Goal: Information Seeking & Learning: Learn about a topic

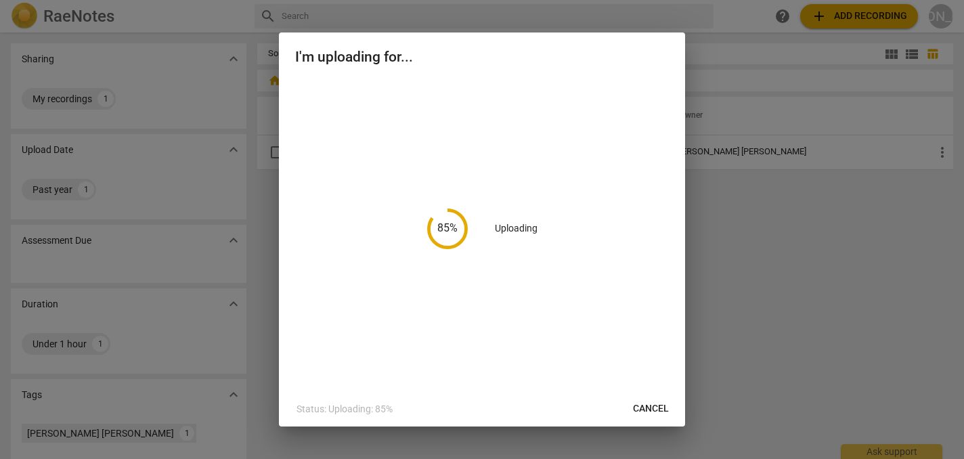
click at [561, 310] on div "85 % Uploading" at bounding box center [482, 228] width 374 height 299
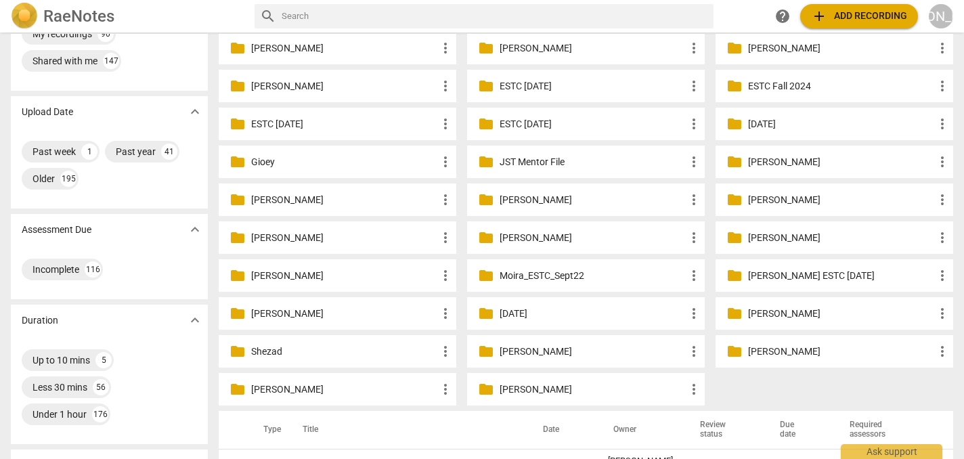
scroll to position [89, 0]
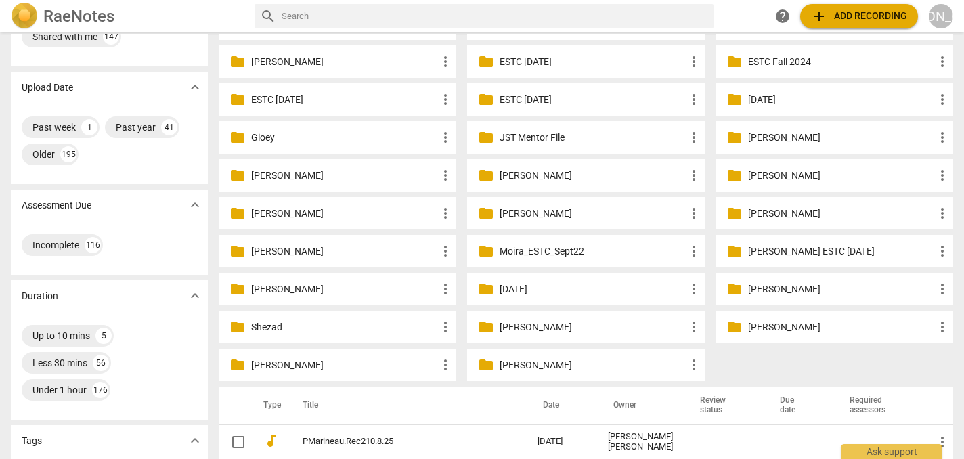
click at [550, 365] on p "[PERSON_NAME]" at bounding box center [593, 365] width 186 height 14
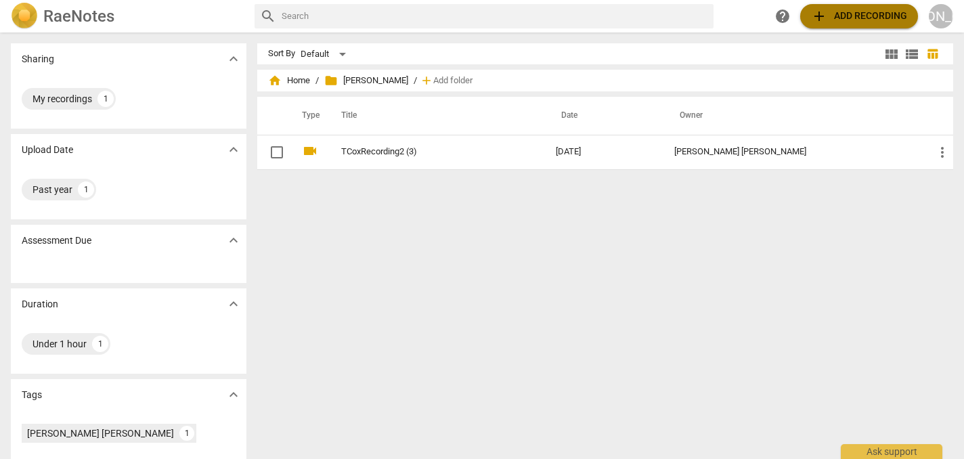
click at [844, 13] on span "add Add recording" at bounding box center [859, 16] width 96 height 16
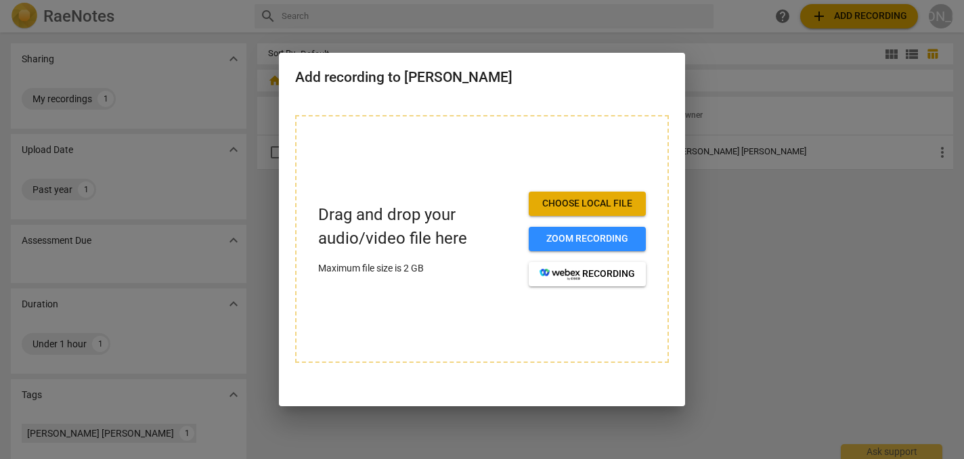
click at [579, 201] on span "Choose local file" at bounding box center [587, 204] width 95 height 14
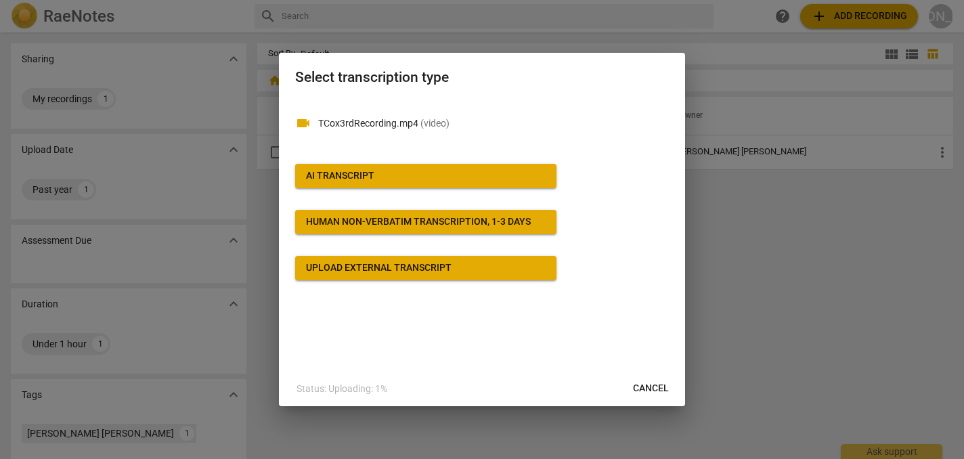
click at [450, 171] on span "AI Transcript" at bounding box center [426, 176] width 240 height 14
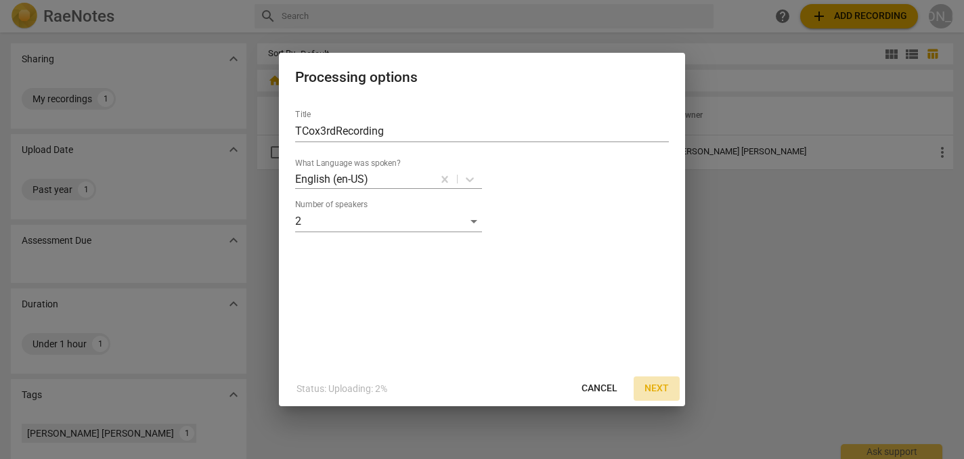
click at [664, 386] on span "Next" at bounding box center [657, 389] width 24 height 14
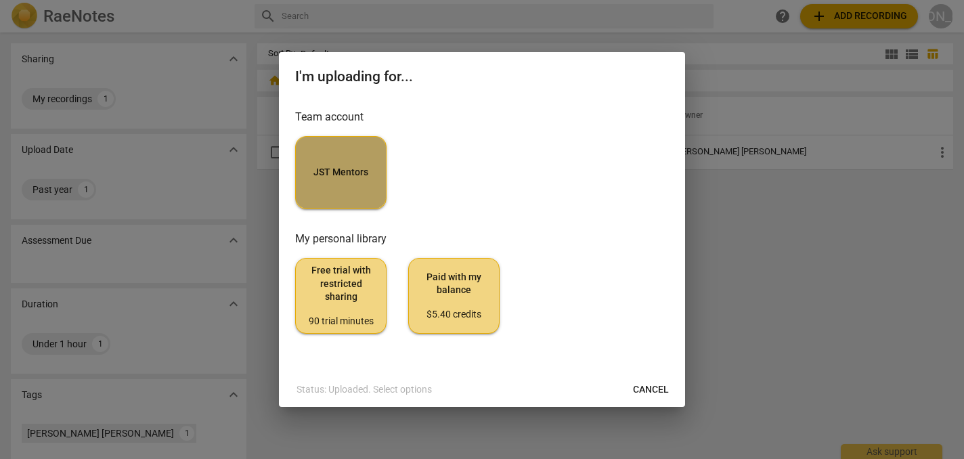
click at [344, 159] on button "JST Mentors" at bounding box center [340, 172] width 91 height 73
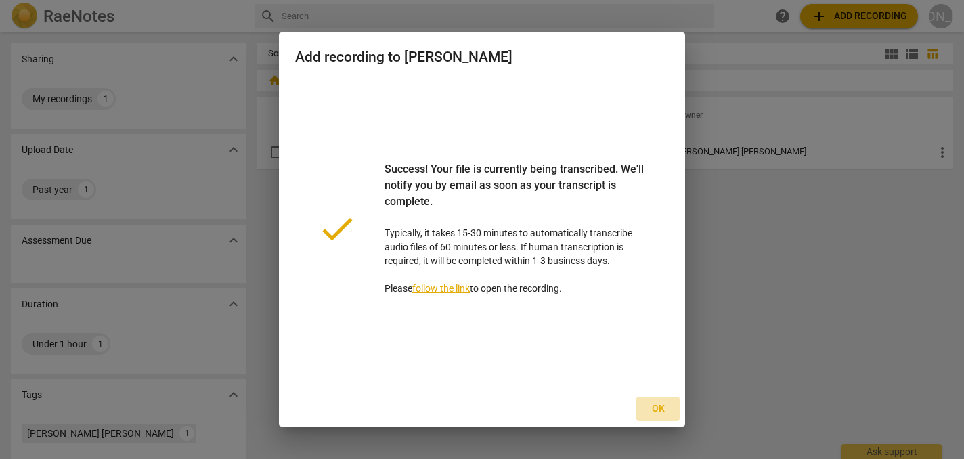
click at [660, 406] on span "Ok" at bounding box center [658, 409] width 22 height 14
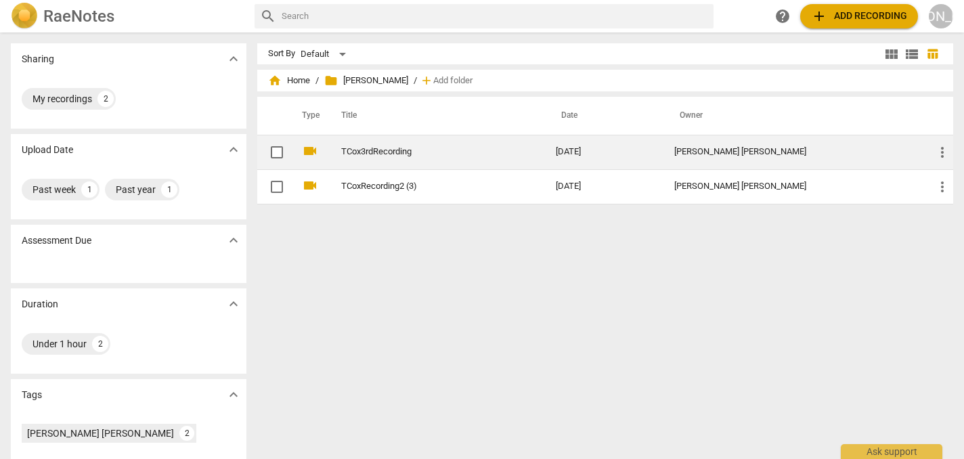
click at [643, 151] on td "2025-10-13" at bounding box center [604, 152] width 119 height 35
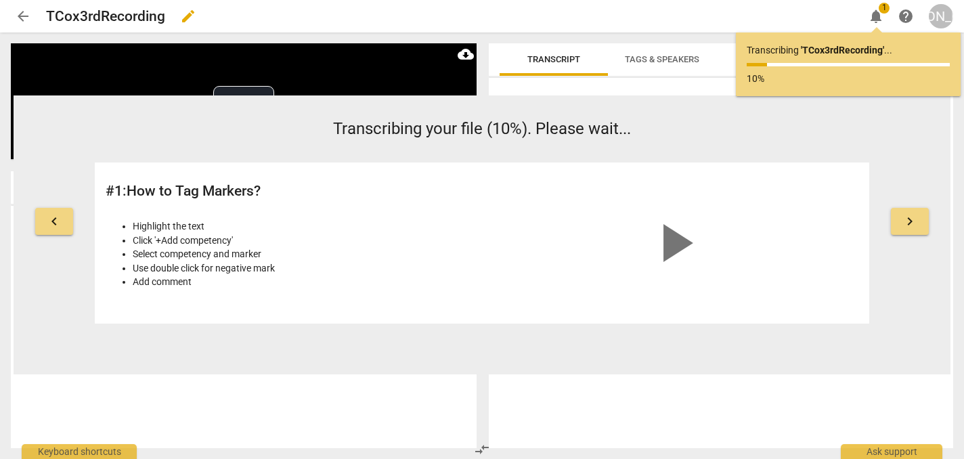
click at [318, 14] on div "TCox3rdRecording edit" at bounding box center [449, 16] width 807 height 24
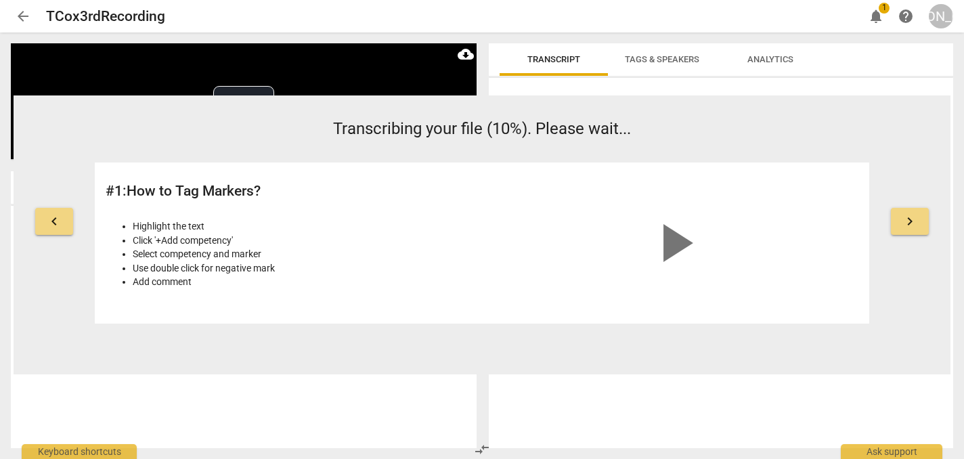
click at [22, 16] on span "arrow_back" at bounding box center [23, 16] width 16 height 16
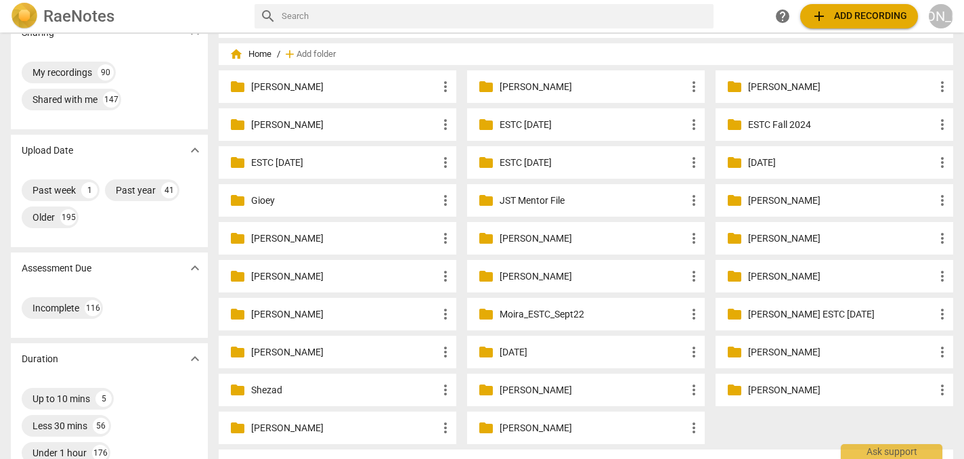
scroll to position [31, 0]
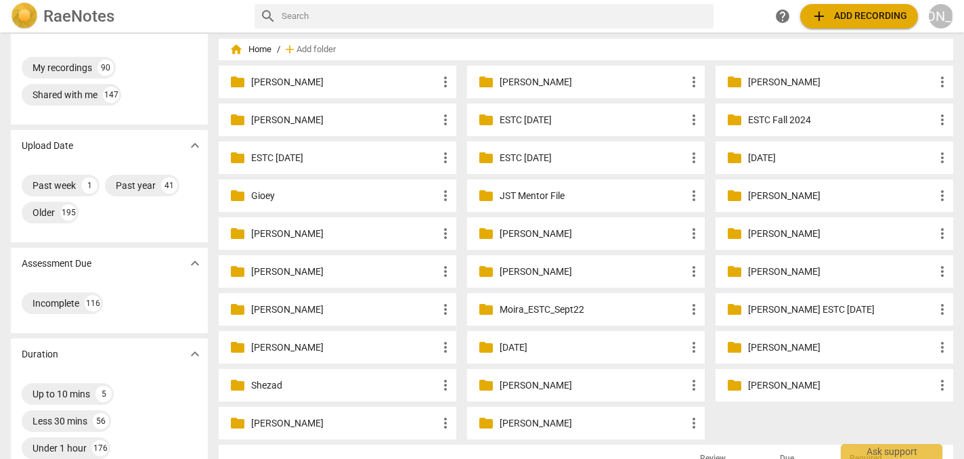
click at [555, 79] on p "[PERSON_NAME]" at bounding box center [593, 82] width 186 height 14
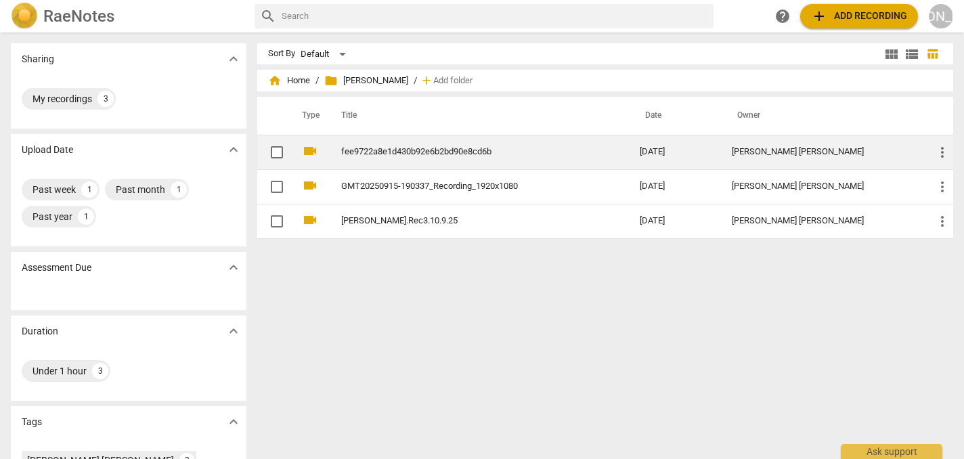
click at [448, 147] on link "fee9722a8e1d430b92e6b2bd90e8cd6b" at bounding box center [466, 152] width 250 height 10
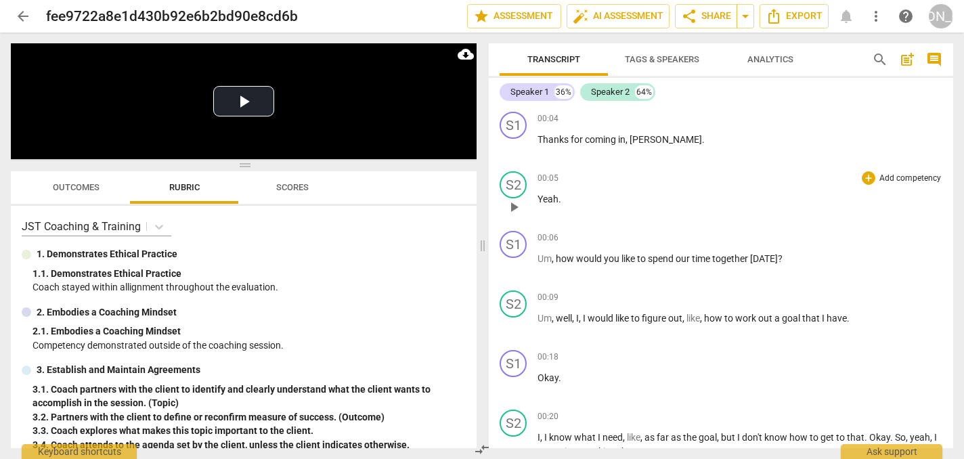
click at [514, 206] on span "play_arrow" at bounding box center [514, 207] width 16 height 16
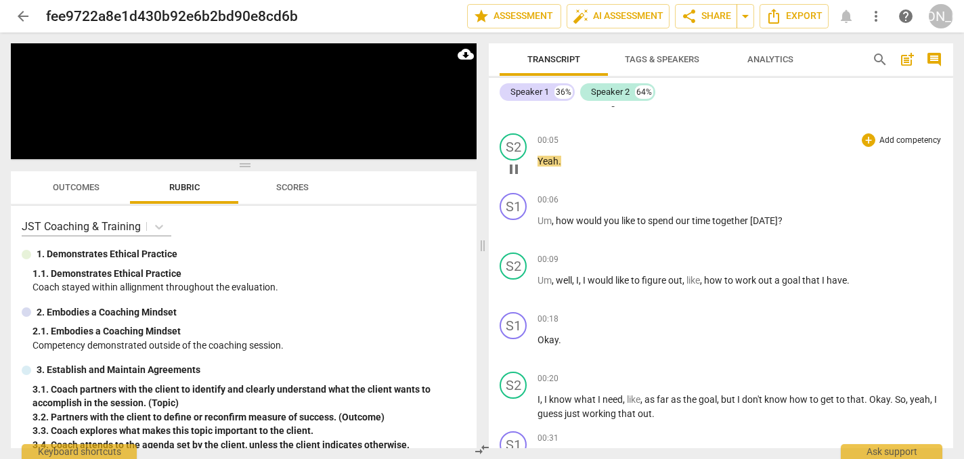
scroll to position [49, 0]
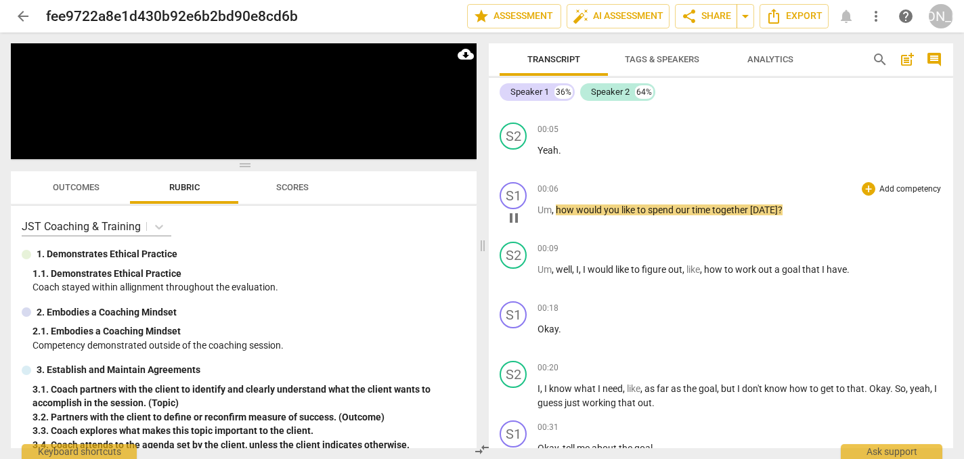
click at [515, 217] on span "pause" at bounding box center [514, 218] width 16 height 16
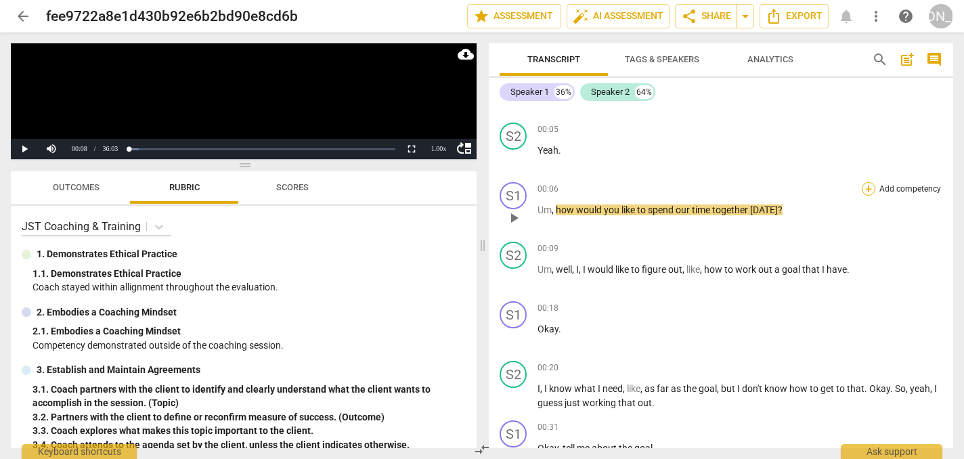
click at [867, 188] on div "+" at bounding box center [869, 189] width 14 height 14
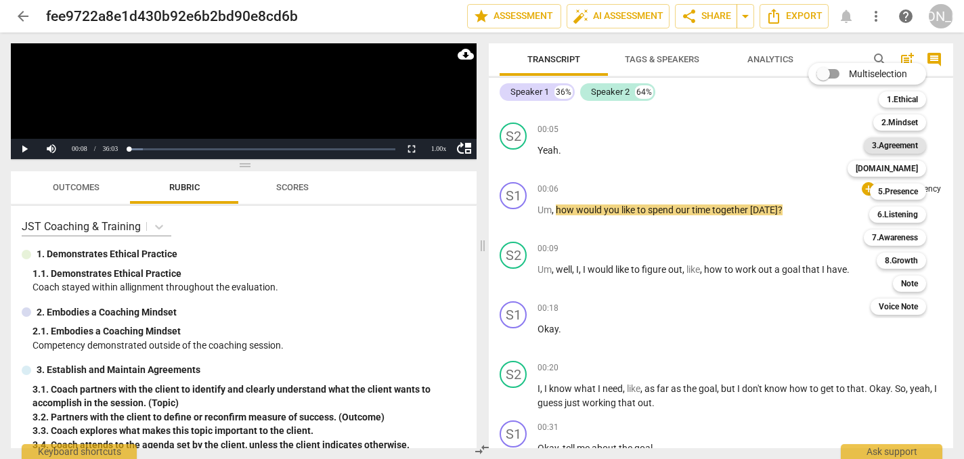
click at [902, 148] on b "3.Agreement" at bounding box center [895, 145] width 46 height 16
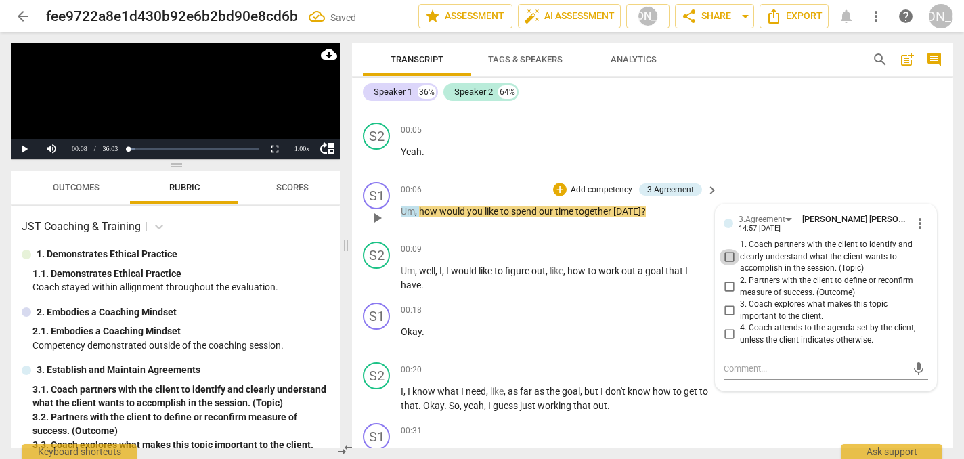
click at [727, 251] on input "1. Coach partners with the client to identify and clearly understand what the c…" at bounding box center [729, 257] width 22 height 16
checkbox input "true"
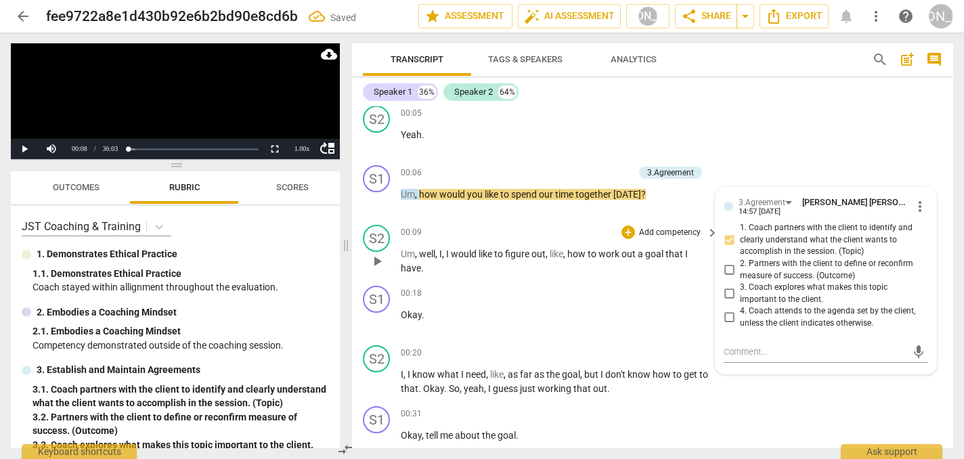
scroll to position [69, 0]
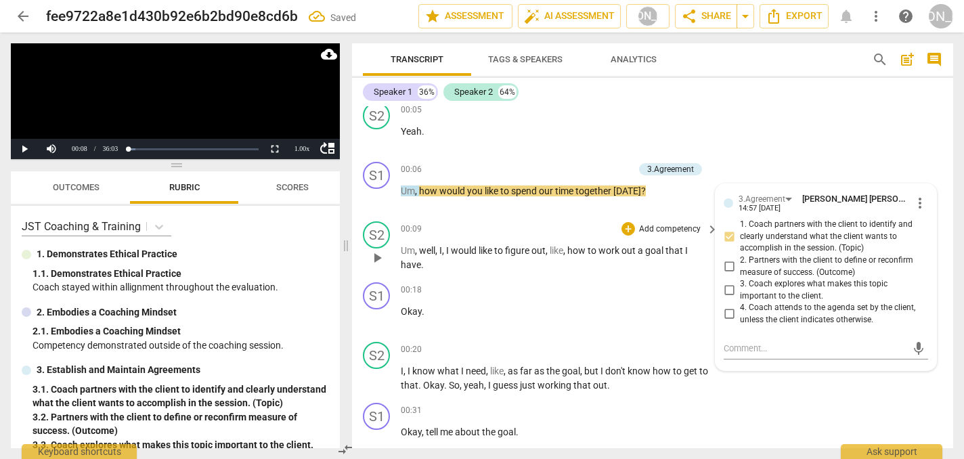
click at [378, 257] on span "play_arrow" at bounding box center [377, 258] width 16 height 16
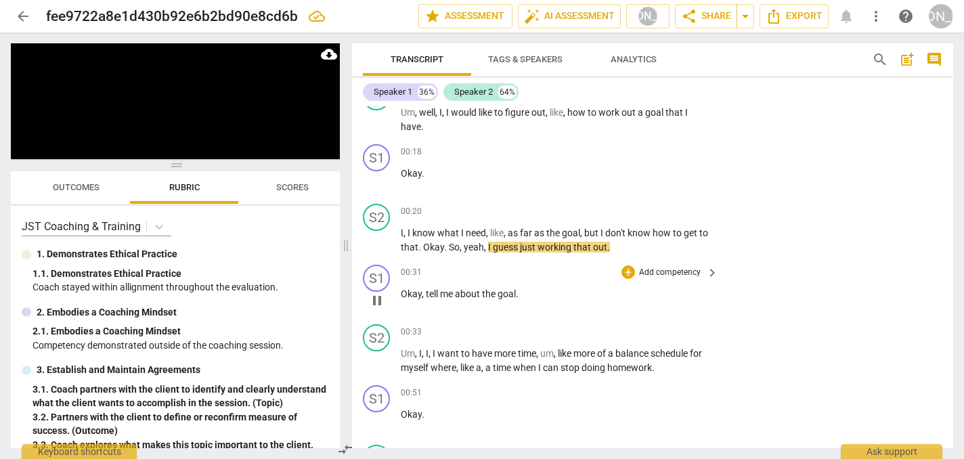
scroll to position [210, 0]
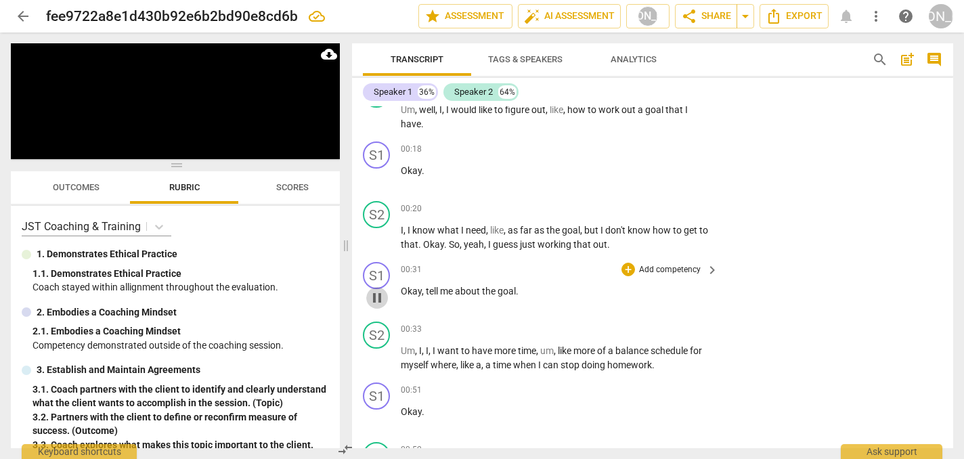
click at [376, 294] on span "pause" at bounding box center [377, 298] width 16 height 16
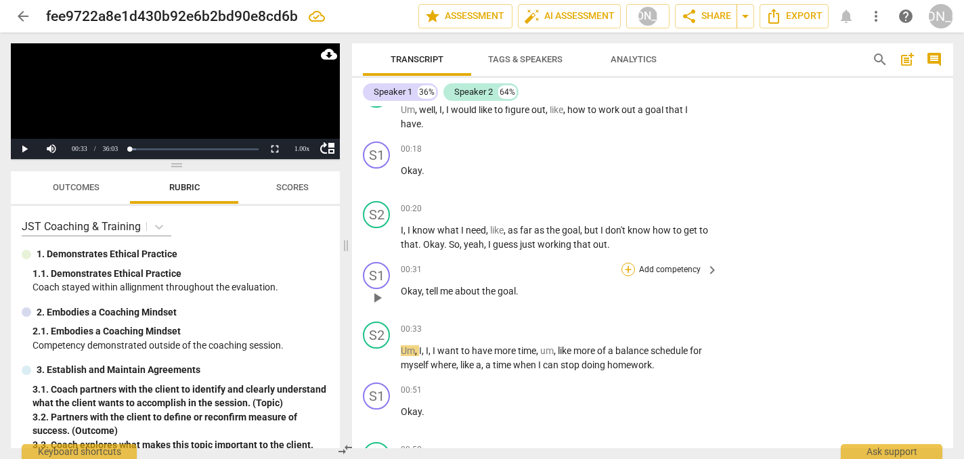
click at [628, 265] on div "+" at bounding box center [629, 270] width 14 height 14
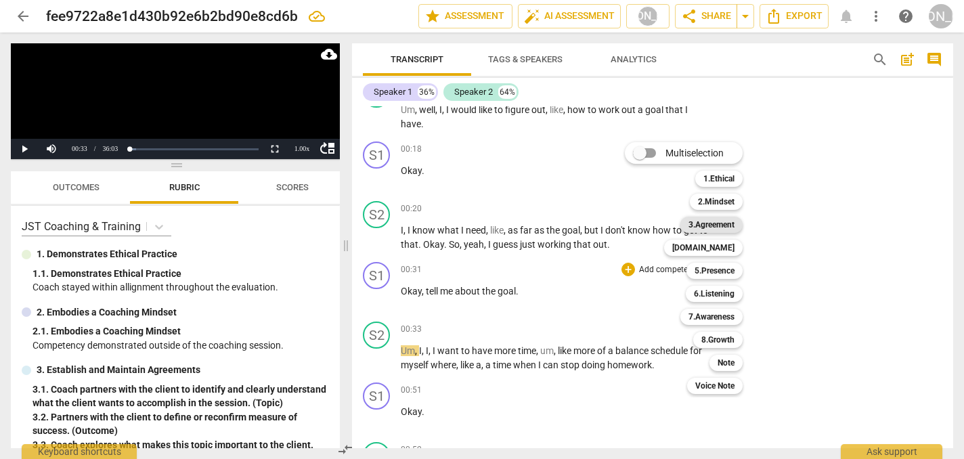
click at [720, 225] on b "3.Agreement" at bounding box center [712, 225] width 46 height 16
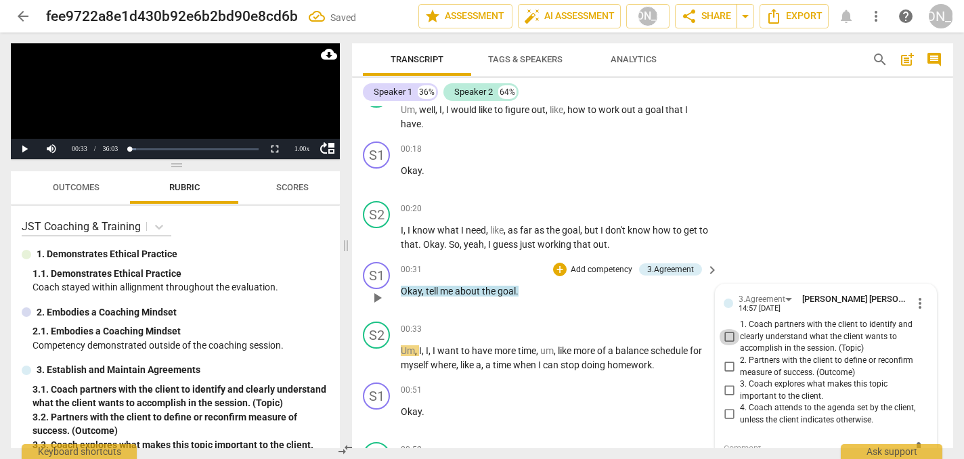
click at [727, 332] on input "1. Coach partners with the client to identify and clearly understand what the c…" at bounding box center [729, 337] width 22 height 16
checkbox input "true"
click at [559, 266] on div "+" at bounding box center [560, 270] width 14 height 14
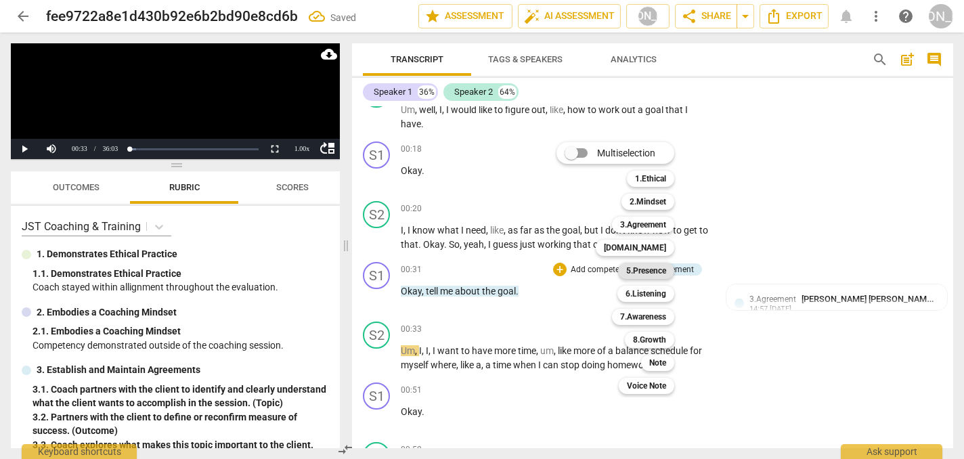
click at [654, 272] on b "5.Presence" at bounding box center [646, 271] width 40 height 16
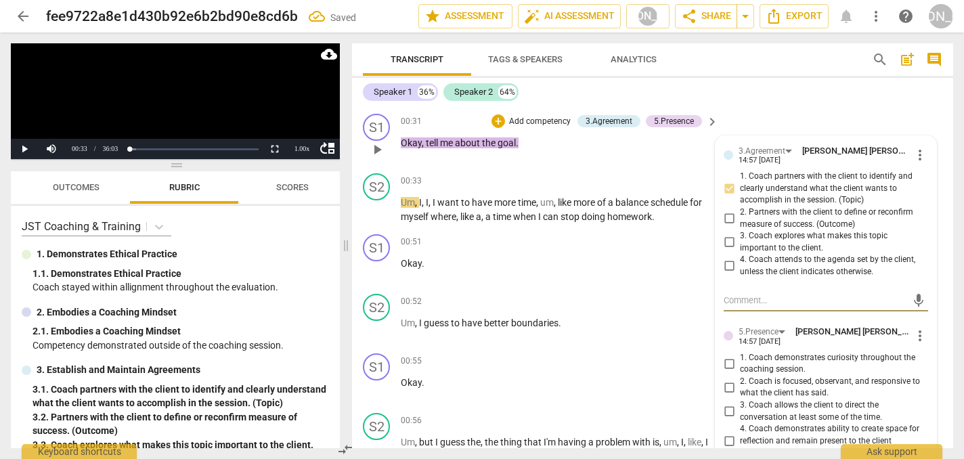
scroll to position [362, 0]
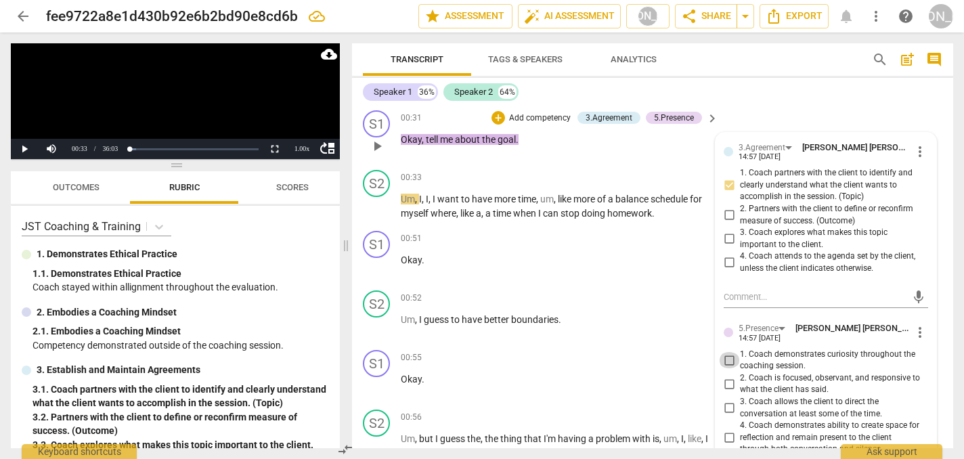
click at [727, 353] on input "1. Coach demonstrates curiosity throughout the coaching session." at bounding box center [729, 360] width 22 height 16
checkbox input "true"
click at [380, 205] on span "play_arrow" at bounding box center [377, 206] width 16 height 16
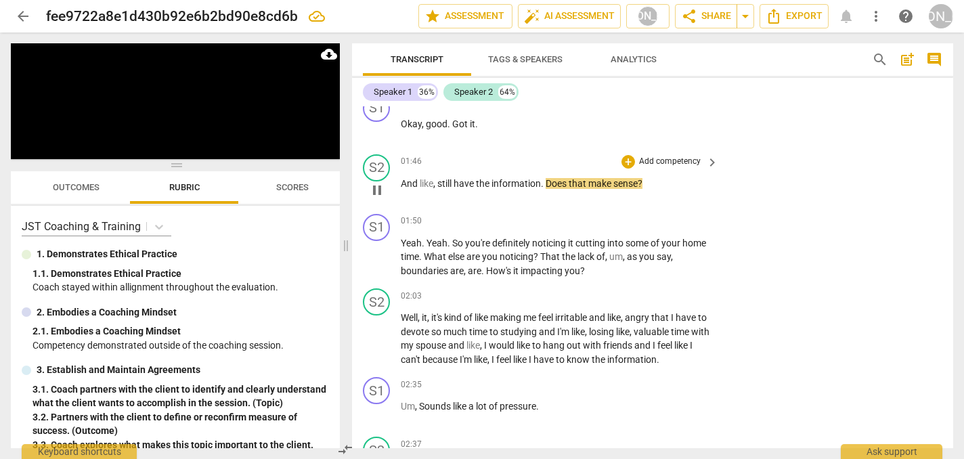
scroll to position [911, 0]
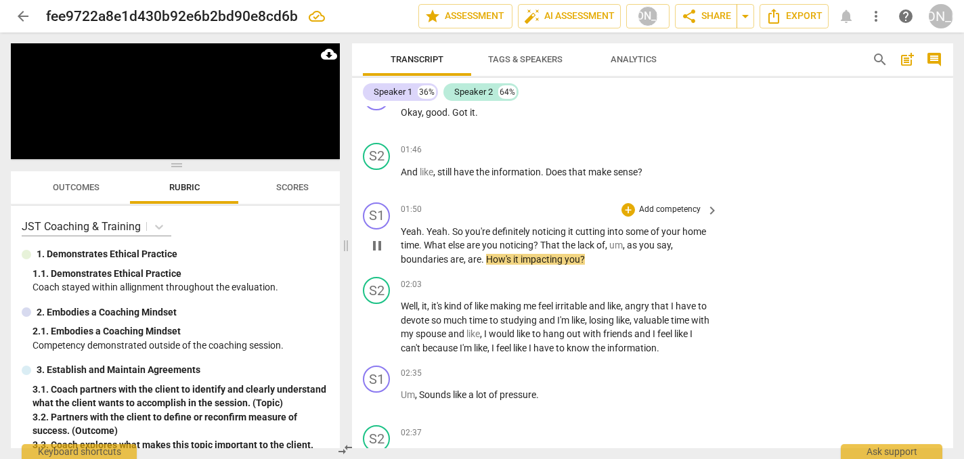
click at [379, 242] on span "pause" at bounding box center [377, 246] width 16 height 16
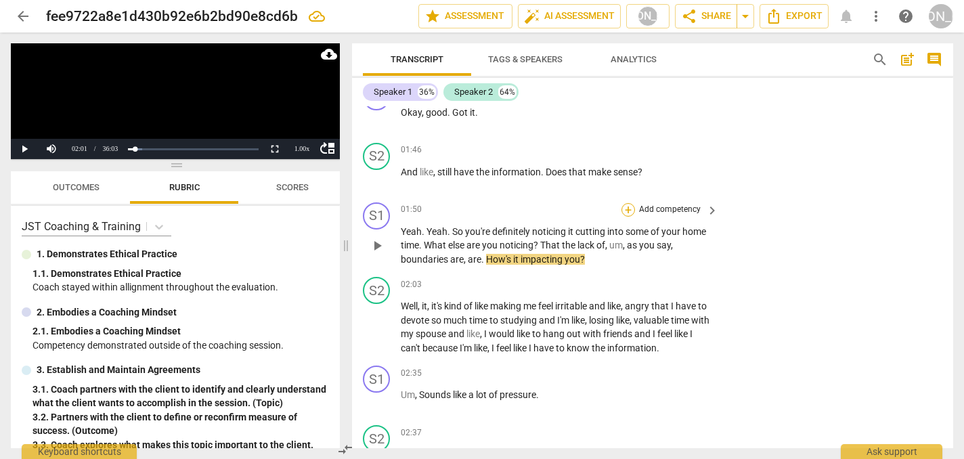
click at [626, 204] on div "+" at bounding box center [629, 210] width 14 height 14
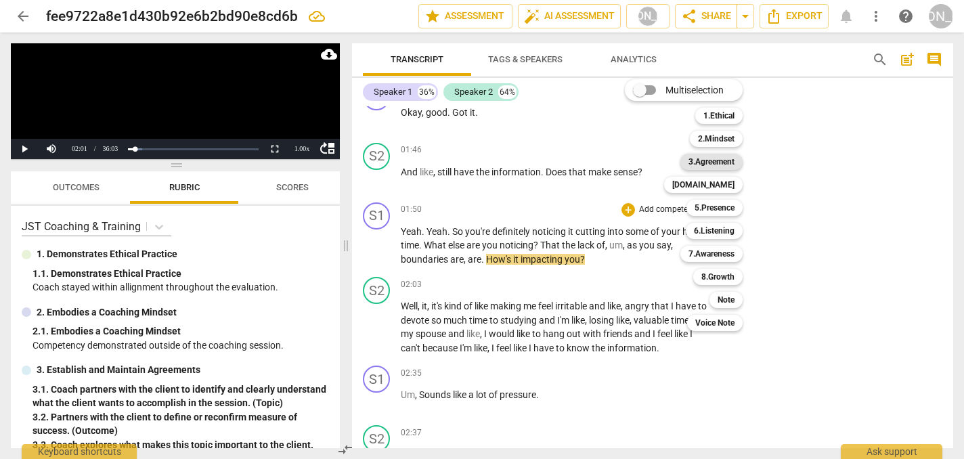
click at [705, 160] on b "3.Agreement" at bounding box center [712, 162] width 46 height 16
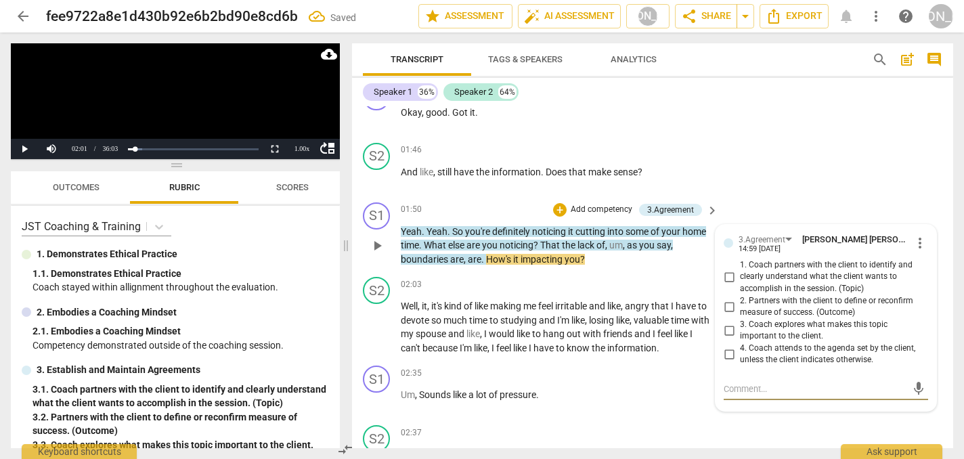
click at [730, 269] on input "1. Coach partners with the client to identify and clearly understand what the c…" at bounding box center [729, 277] width 22 height 16
checkbox input "true"
click at [557, 207] on div "+" at bounding box center [560, 210] width 14 height 14
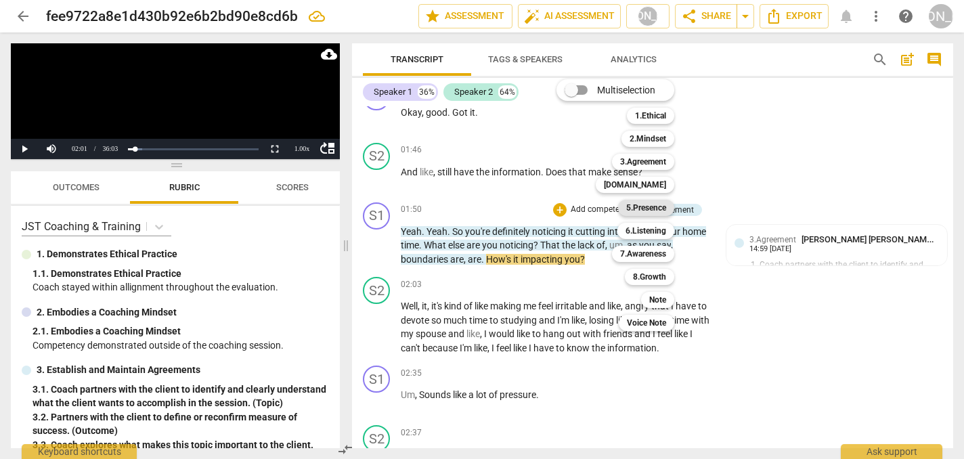
click at [651, 211] on b "5.Presence" at bounding box center [646, 208] width 40 height 16
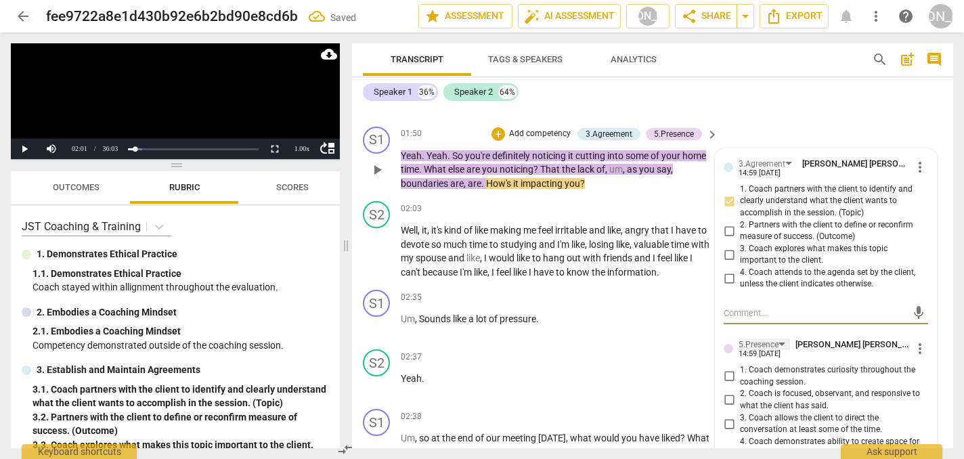
scroll to position [991, 0]
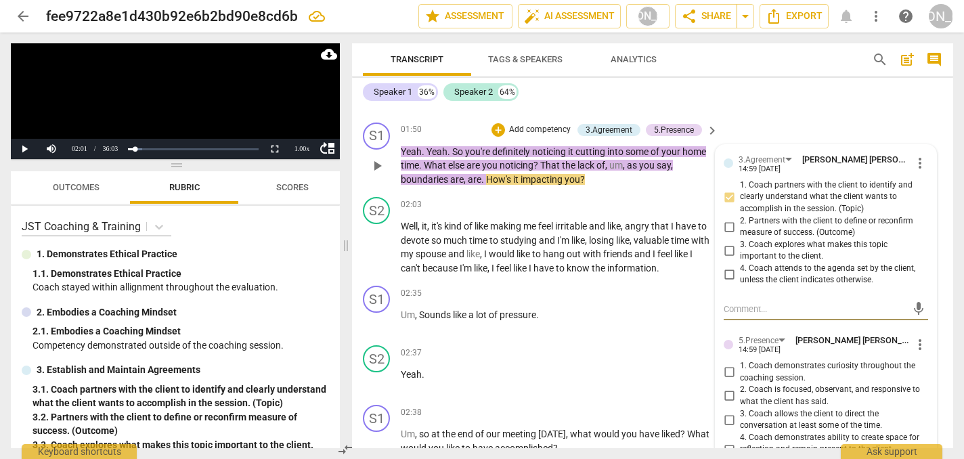
click at [727, 364] on input "1. Coach demonstrates curiosity throughout the coaching session." at bounding box center [729, 372] width 22 height 16
checkbox input "true"
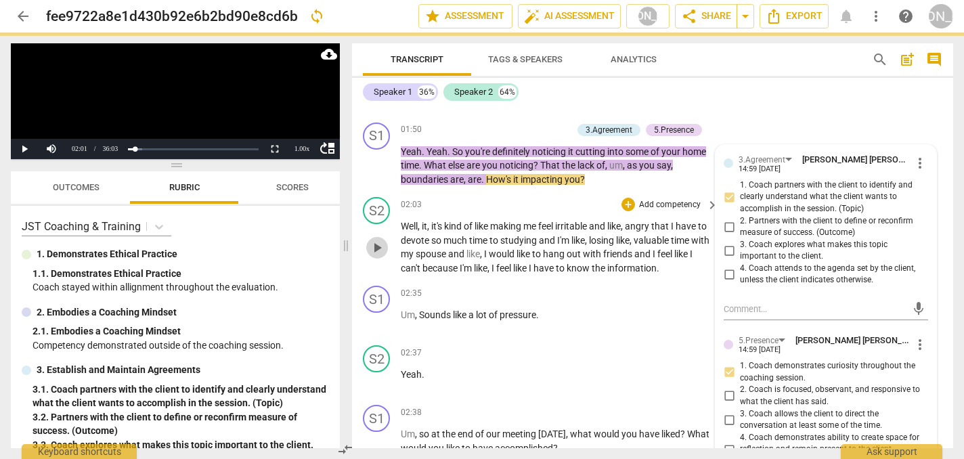
click at [377, 241] on span "play_arrow" at bounding box center [377, 248] width 16 height 16
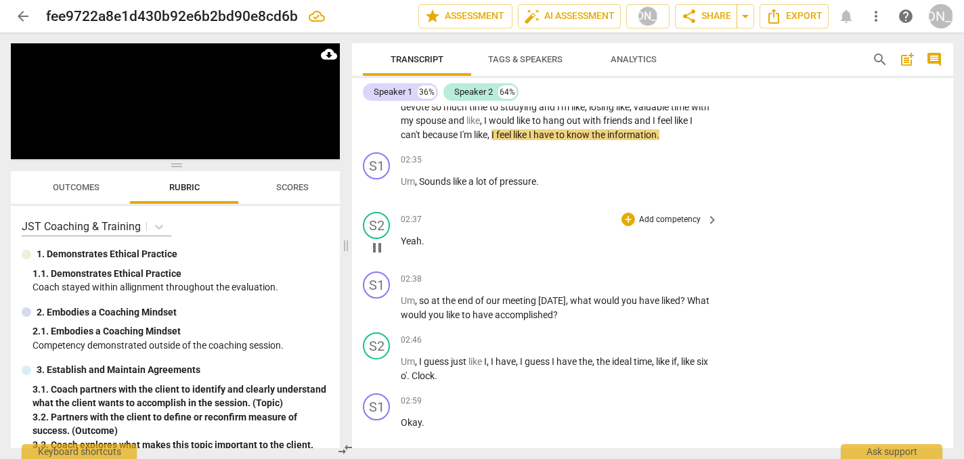
scroll to position [1128, 0]
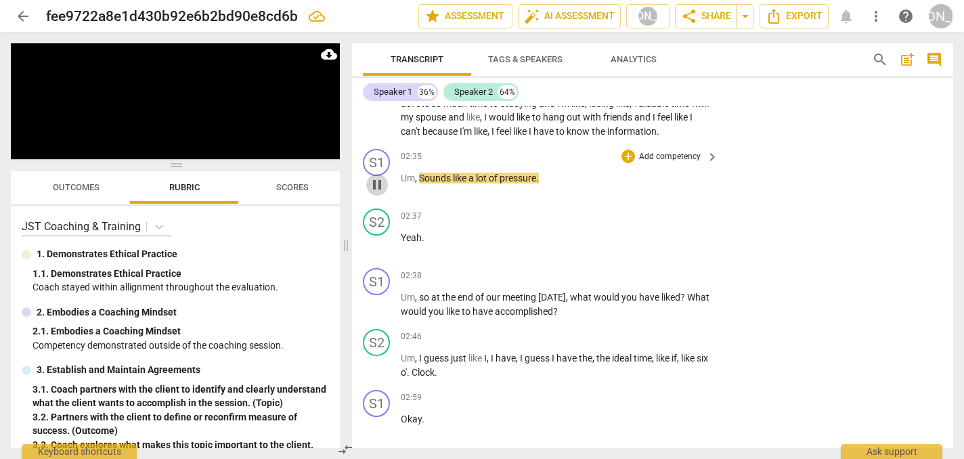
click at [375, 177] on span "pause" at bounding box center [377, 185] width 16 height 16
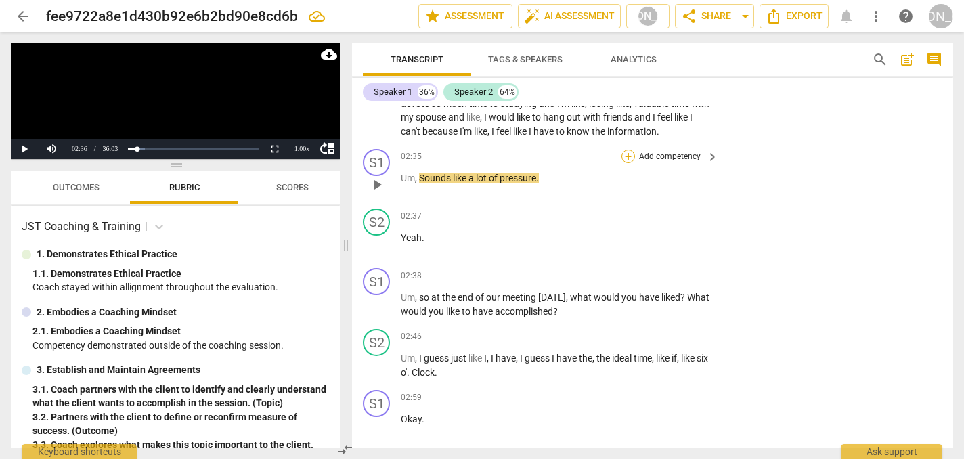
click at [626, 150] on div "+" at bounding box center [629, 157] width 14 height 14
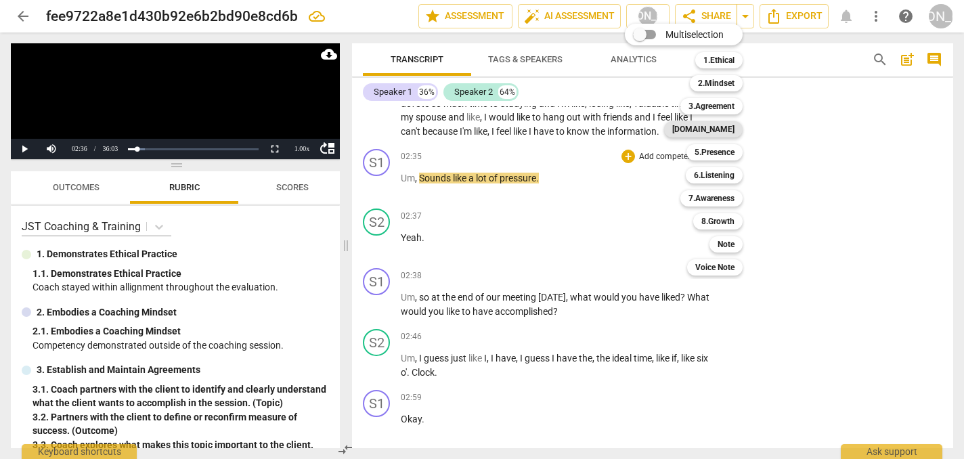
click at [731, 127] on b "[DOMAIN_NAME]" at bounding box center [703, 129] width 62 height 16
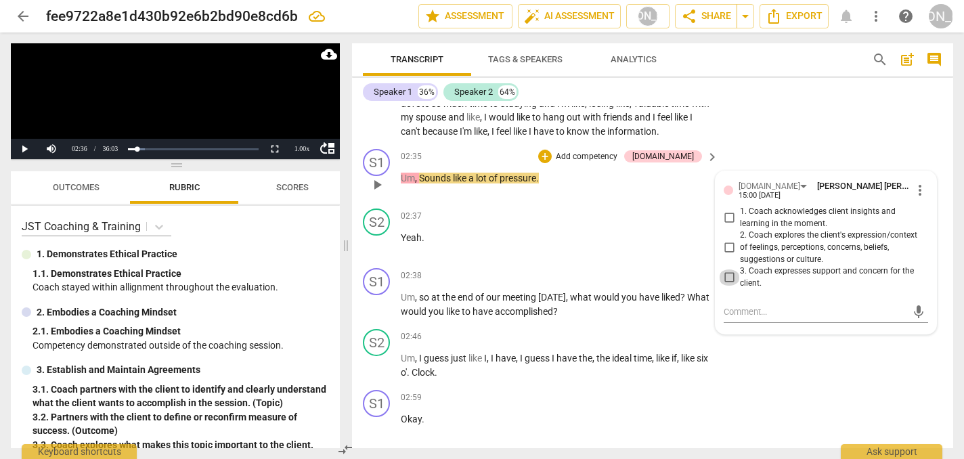
click at [727, 269] on input "3. Coach expresses support and concern for the client." at bounding box center [729, 277] width 22 height 16
checkbox input "true"
click at [376, 299] on span "play_arrow" at bounding box center [377, 305] width 16 height 16
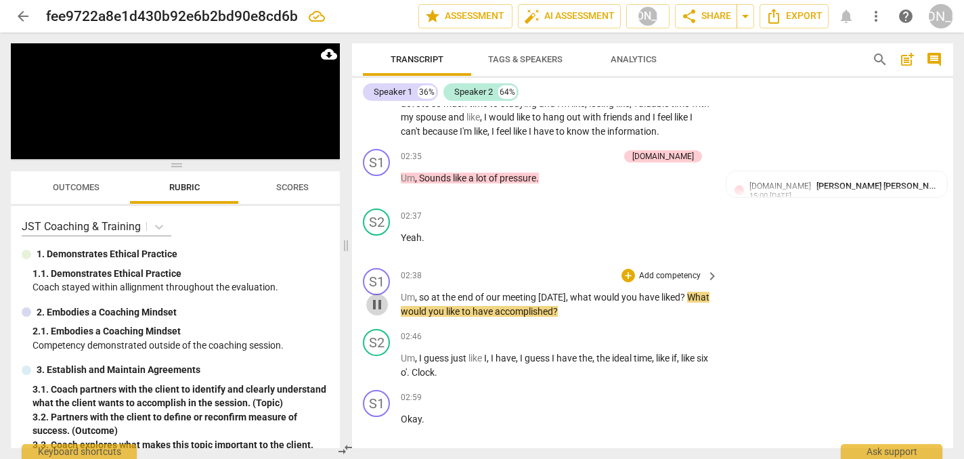
click at [376, 299] on span "pause" at bounding box center [377, 305] width 16 height 16
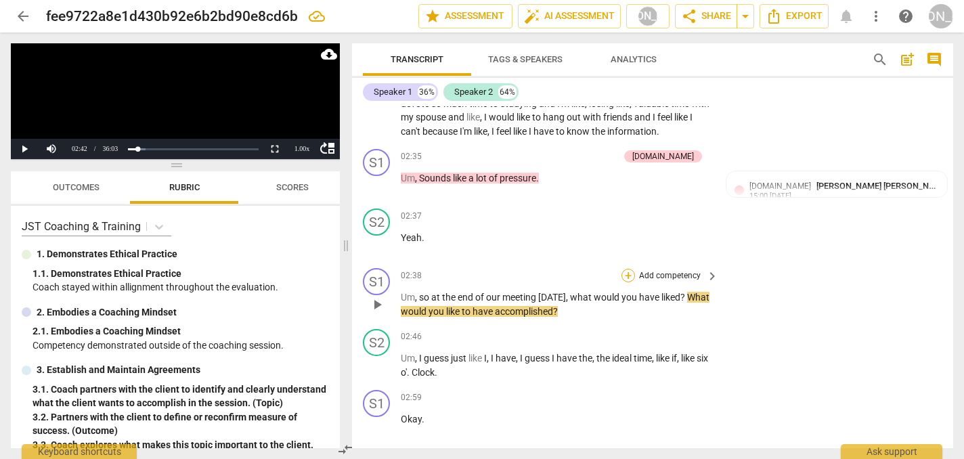
click at [624, 272] on div "+" at bounding box center [629, 276] width 14 height 14
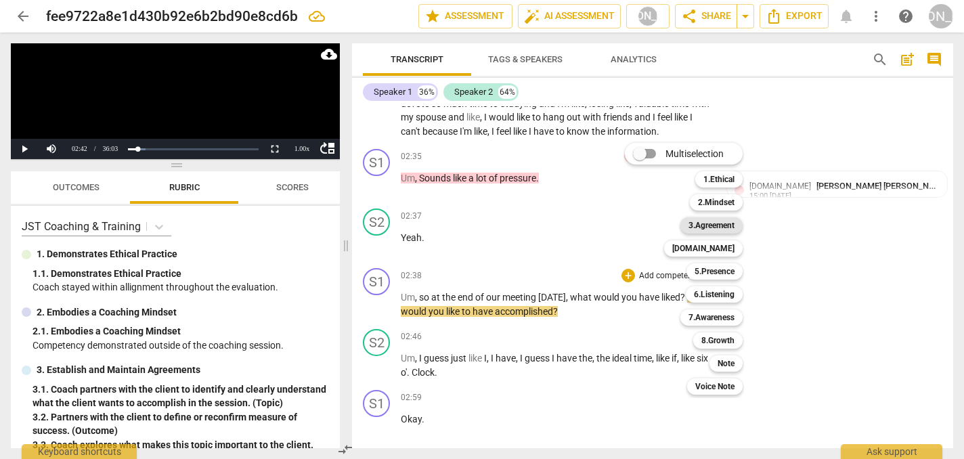
click at [724, 222] on b "3.Agreement" at bounding box center [712, 225] width 46 height 16
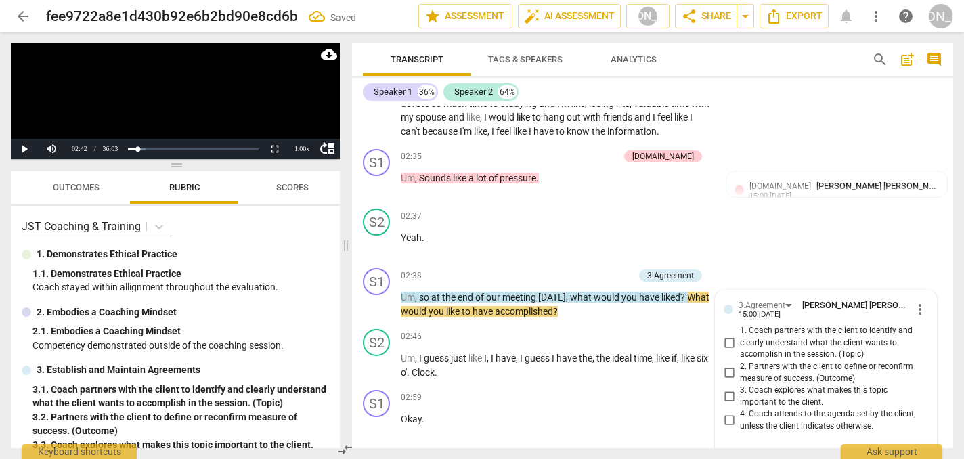
scroll to position [1129, 0]
click at [727, 364] on input "2. Partners with the client to define or reconfirm measure of success. (Outcome)" at bounding box center [729, 372] width 22 height 16
checkbox input "true"
click at [375, 357] on span "play_arrow" at bounding box center [377, 365] width 16 height 16
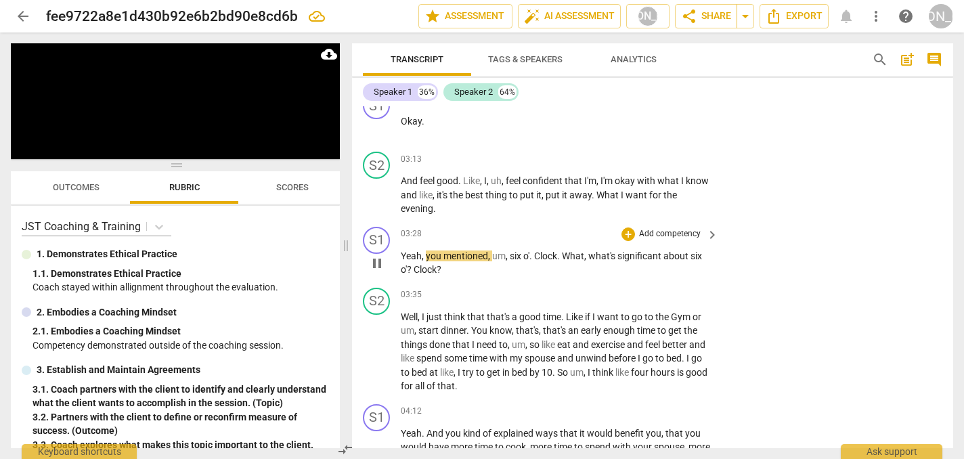
scroll to position [1553, 0]
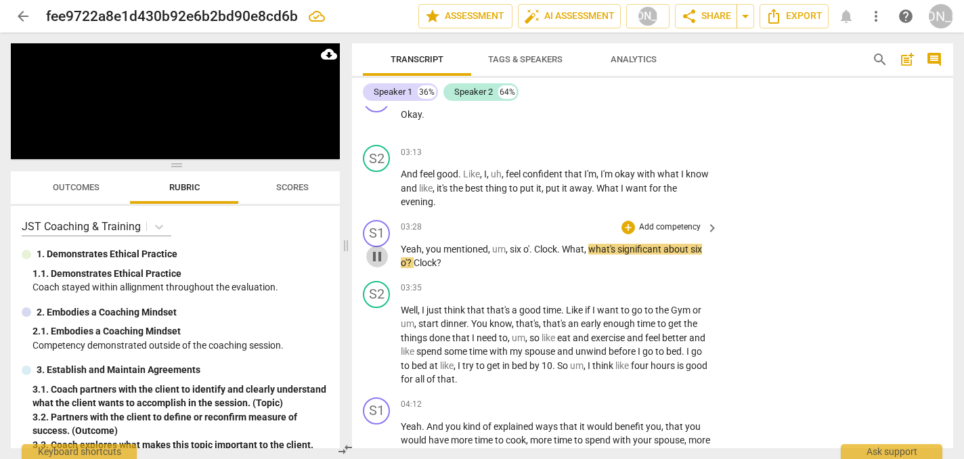
click at [376, 248] on span "pause" at bounding box center [377, 256] width 16 height 16
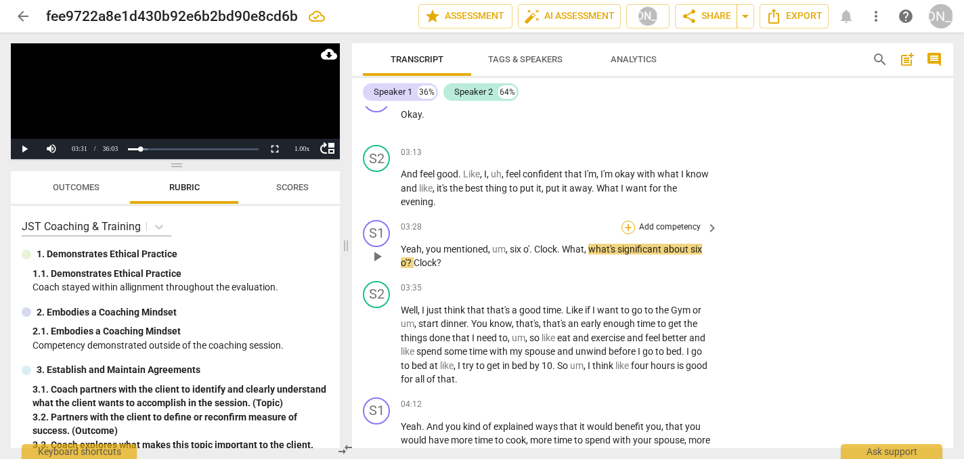
click at [628, 221] on div "+" at bounding box center [629, 228] width 14 height 14
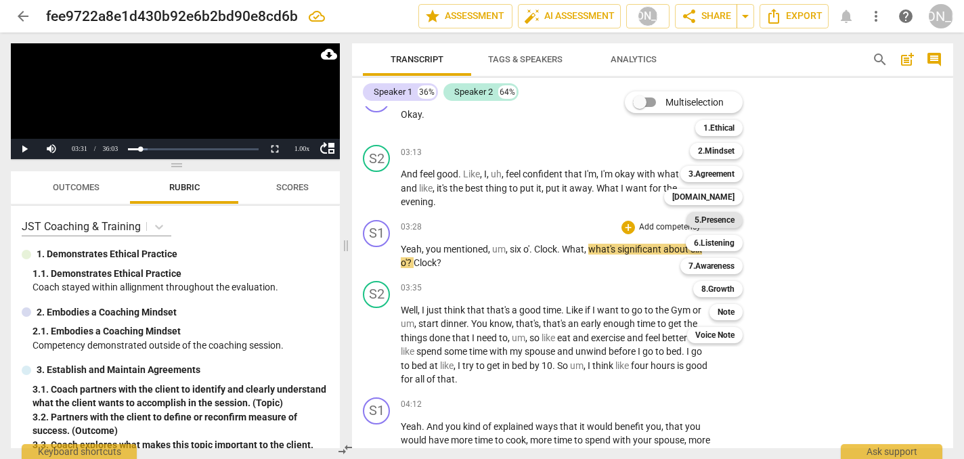
click at [719, 219] on b "5.Presence" at bounding box center [715, 220] width 40 height 16
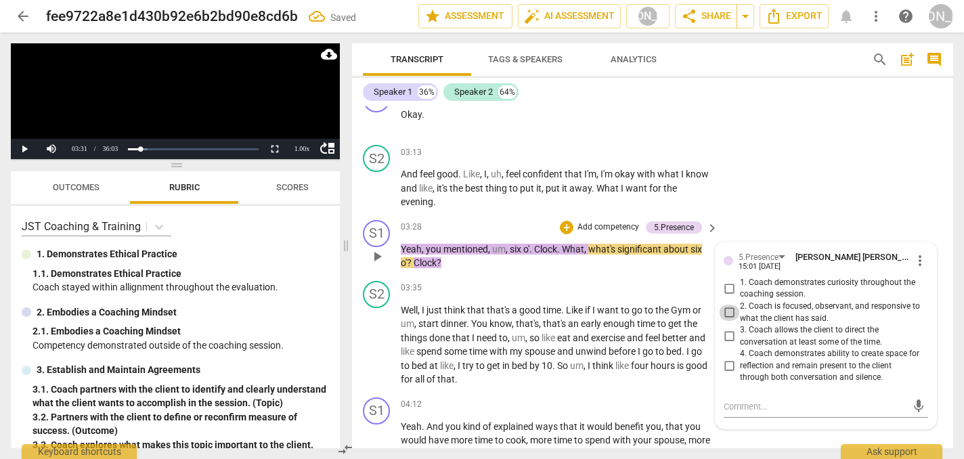
click at [729, 305] on input "2. Coach is focused, observant, and responsive to what the client has said." at bounding box center [729, 313] width 22 height 16
checkbox input "true"
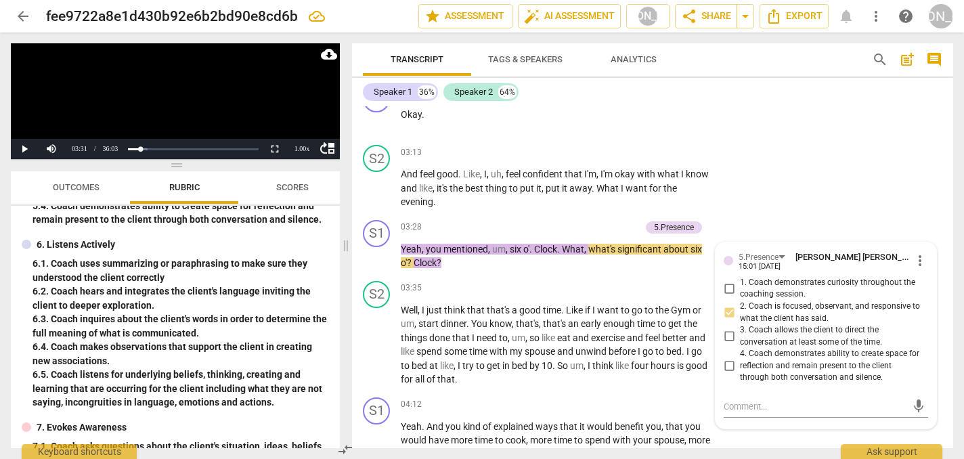
scroll to position [471, 0]
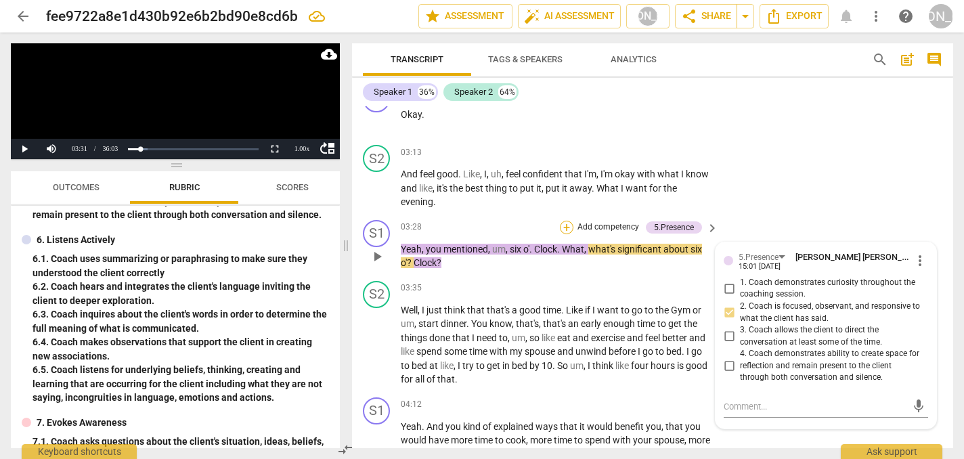
click at [563, 221] on div "+" at bounding box center [567, 228] width 14 height 14
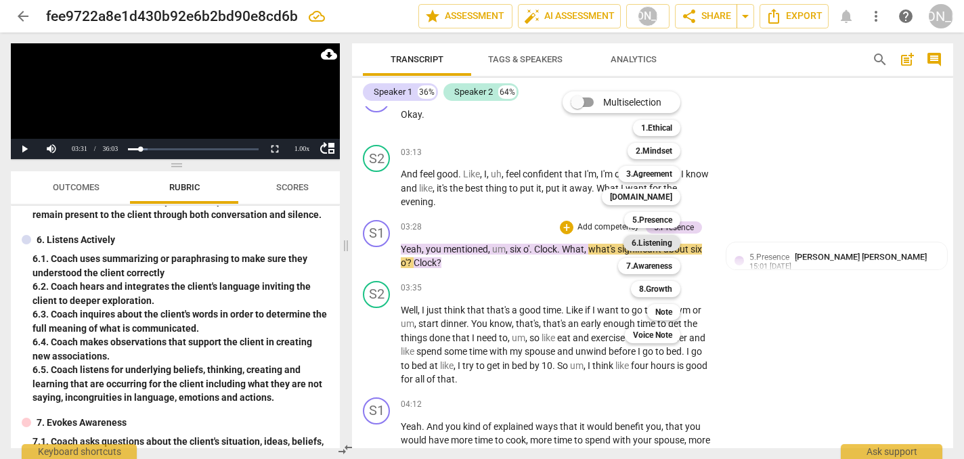
click at [662, 242] on b "6.Listening" at bounding box center [652, 243] width 41 height 16
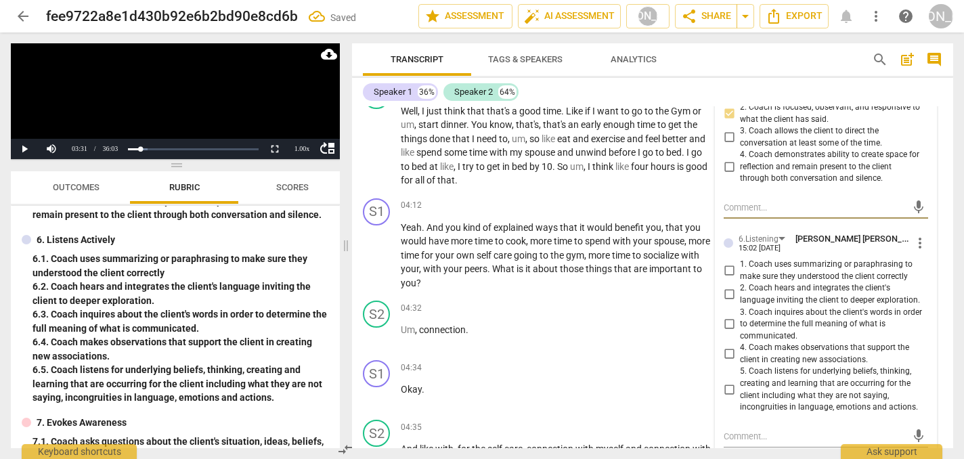
scroll to position [1754, 0]
click at [726, 315] on input "3. Coach inquires about the client's words in order to determine the full meani…" at bounding box center [729, 323] width 22 height 16
checkbox input "true"
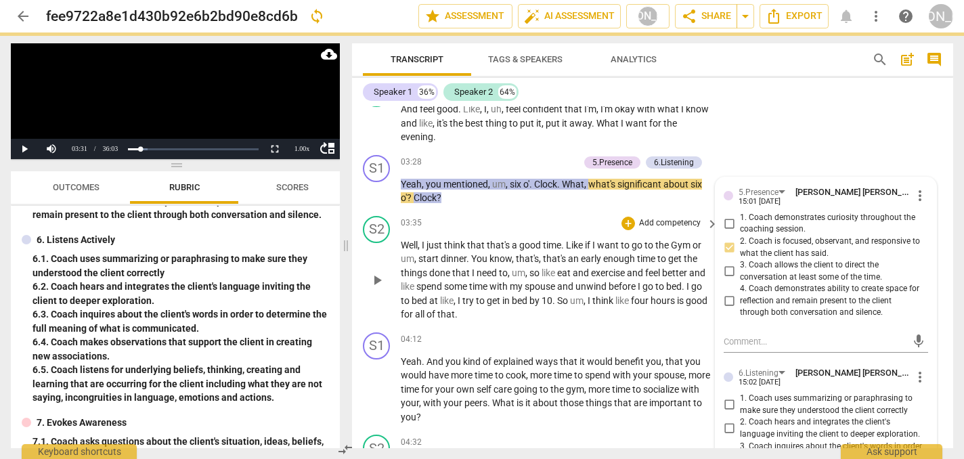
scroll to position [1618, 0]
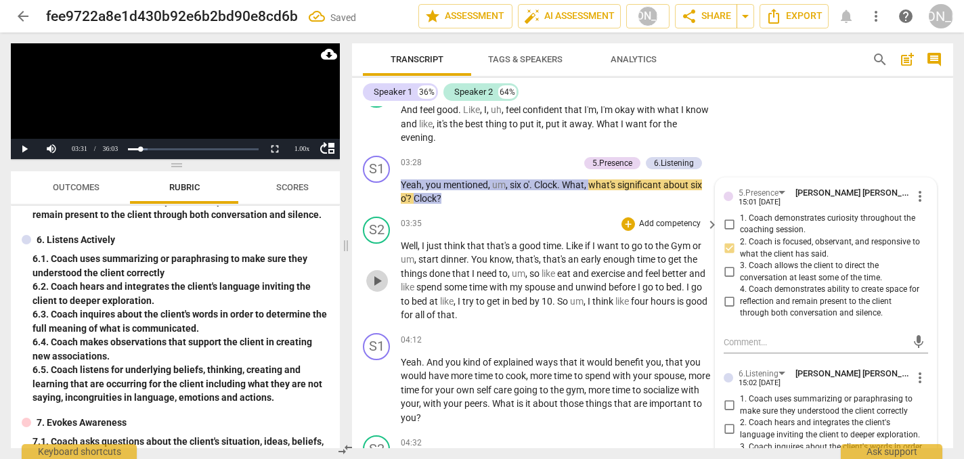
click at [375, 273] on span "play_arrow" at bounding box center [377, 281] width 16 height 16
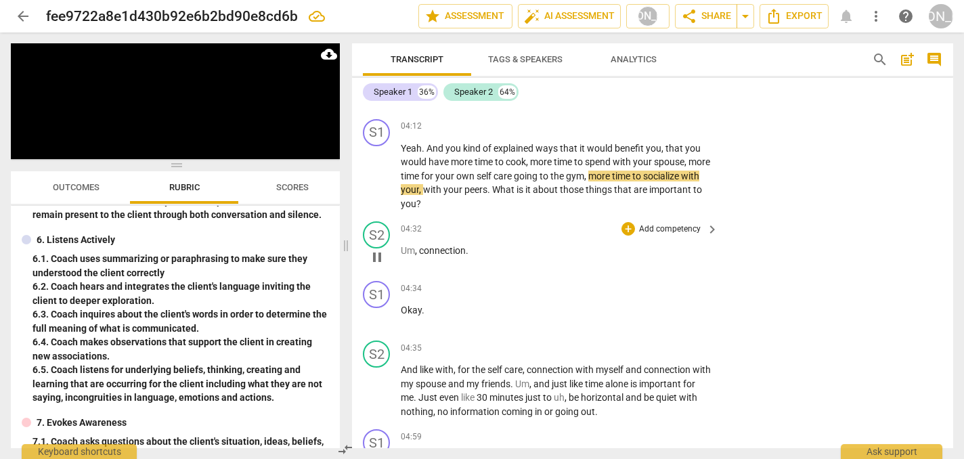
scroll to position [1838, 0]
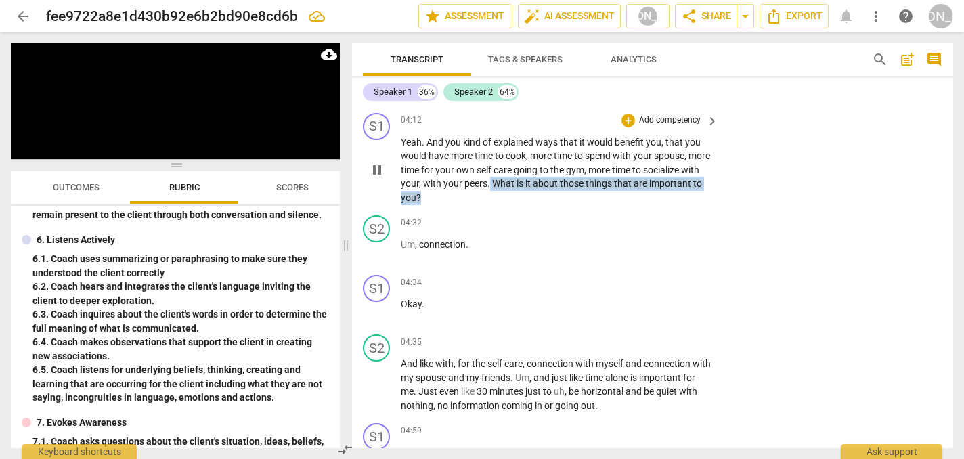
drag, startPoint x: 511, startPoint y: 169, endPoint x: 511, endPoint y: 193, distance: 24.4
click at [511, 193] on div "S1 play_arrow pause 04:12 + Add competency keyboard_arrow_right Yeah . And you …" at bounding box center [652, 159] width 601 height 103
click at [374, 162] on span "pause" at bounding box center [377, 170] width 16 height 16
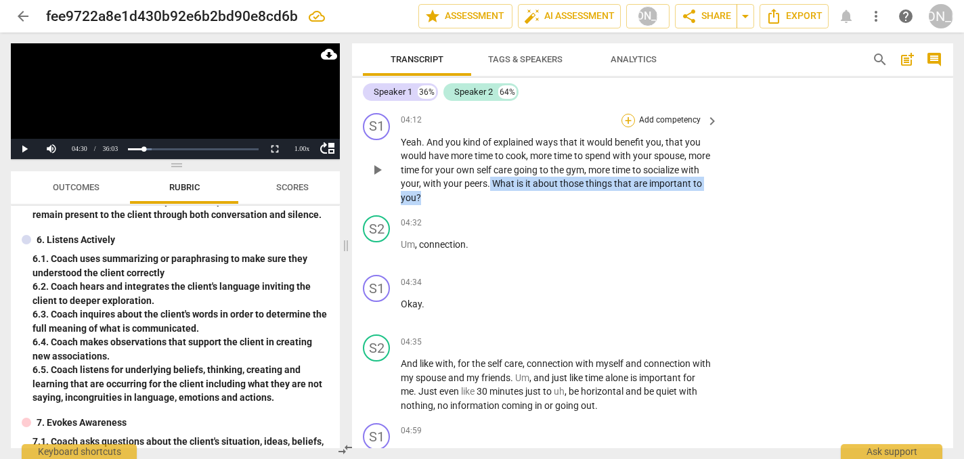
click at [626, 114] on div "+" at bounding box center [629, 121] width 14 height 14
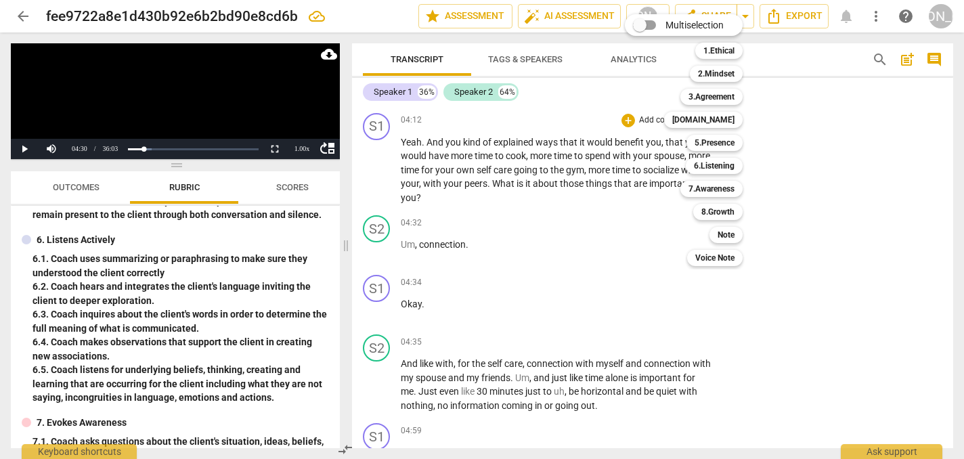
click at [100, 391] on div at bounding box center [482, 229] width 964 height 459
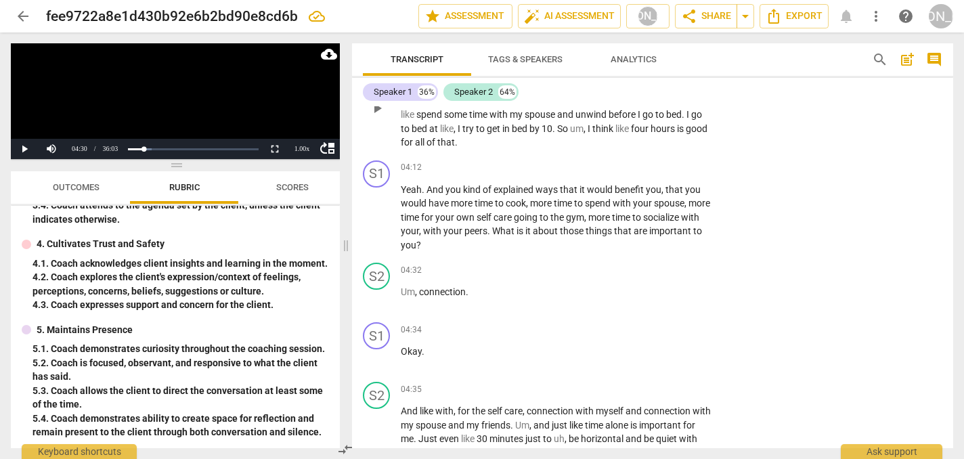
scroll to position [1792, 0]
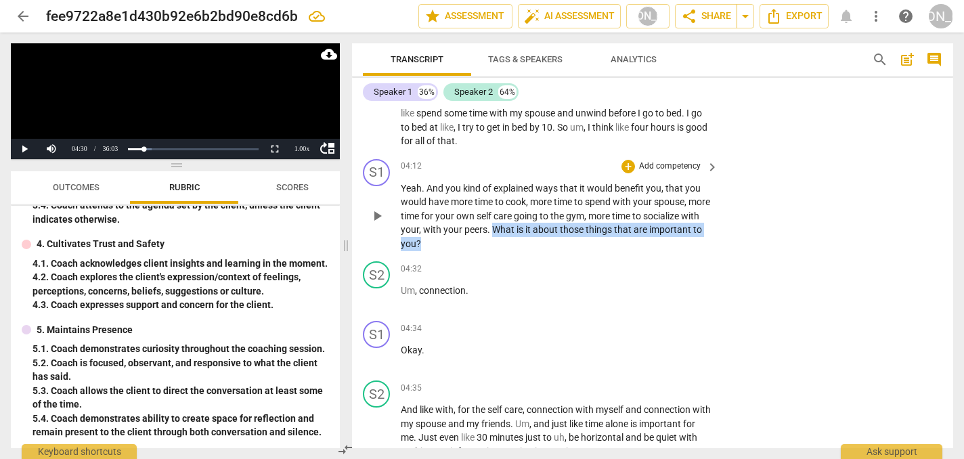
drag, startPoint x: 513, startPoint y: 217, endPoint x: 514, endPoint y: 228, distance: 10.9
click at [514, 228] on p "Yeah . And you kind of explained ways that it would benefit you , that you woul…" at bounding box center [556, 216] width 311 height 70
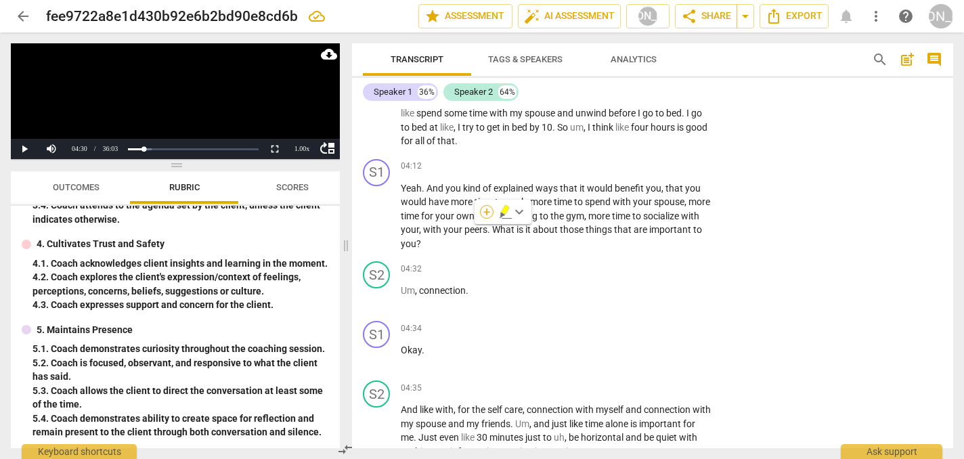
click at [486, 213] on div "+" at bounding box center [487, 212] width 14 height 14
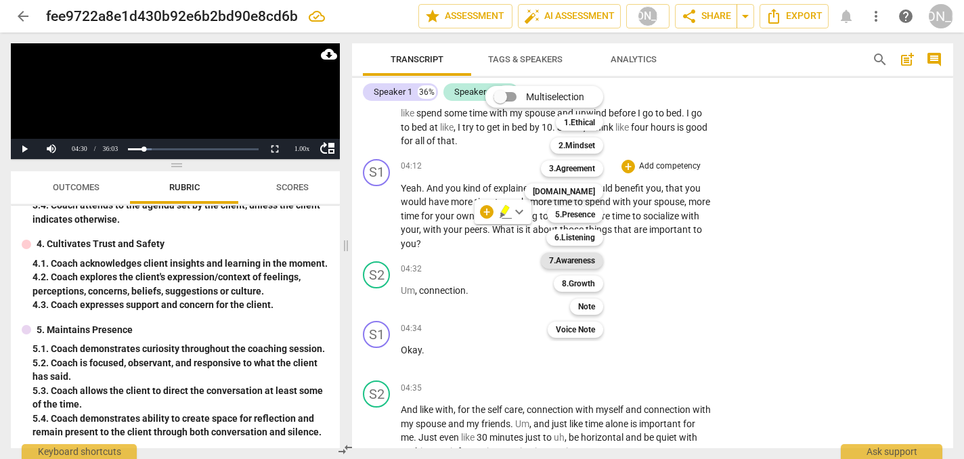
click at [584, 261] on b "7.Awareness" at bounding box center [572, 261] width 46 height 16
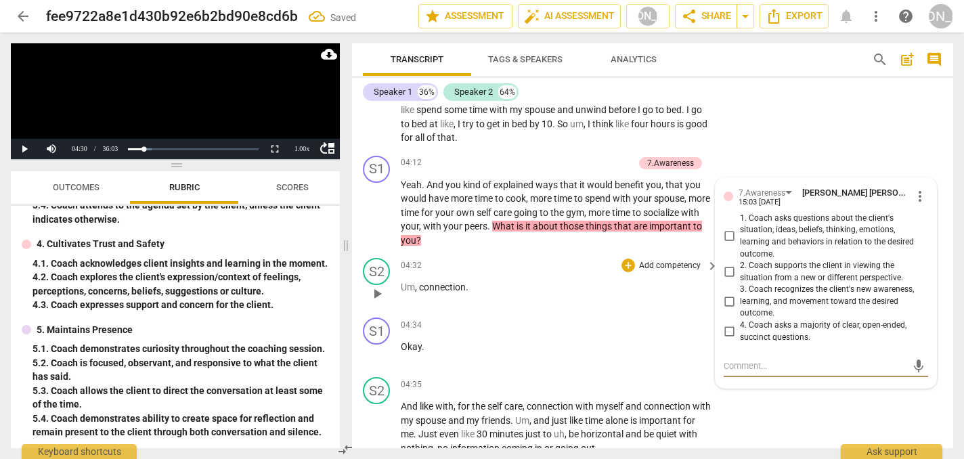
scroll to position [1790, 0]
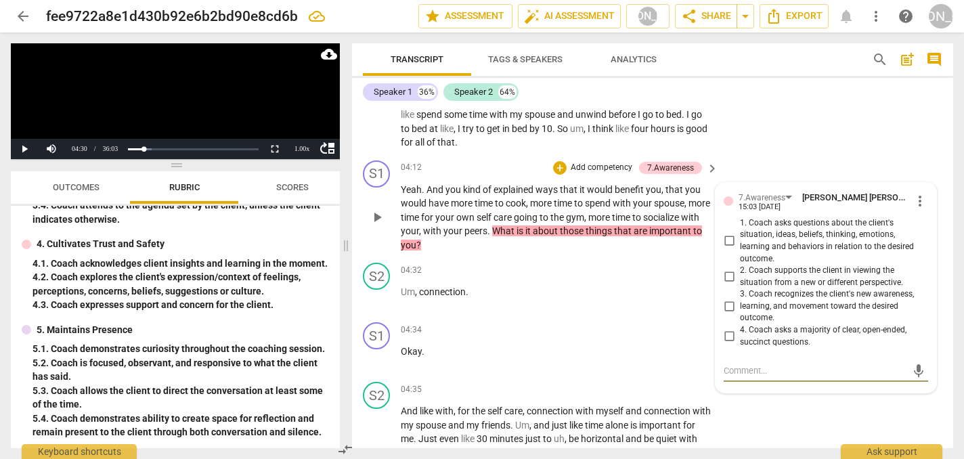
click at [729, 233] on input "1. Coach asks questions about the client's situation, ideas, beliefs, thinking,…" at bounding box center [729, 241] width 22 height 16
checkbox input "true"
click at [555, 161] on div "+" at bounding box center [560, 168] width 14 height 14
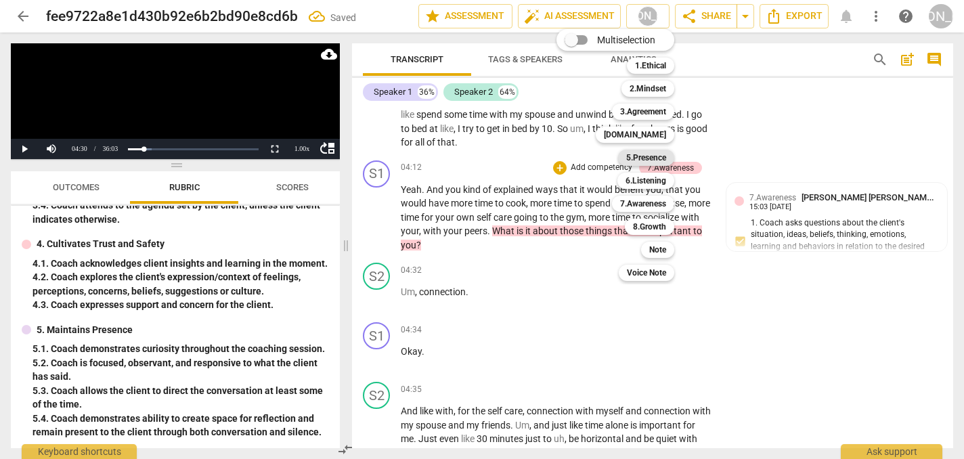
click at [647, 155] on b "5.Presence" at bounding box center [646, 158] width 40 height 16
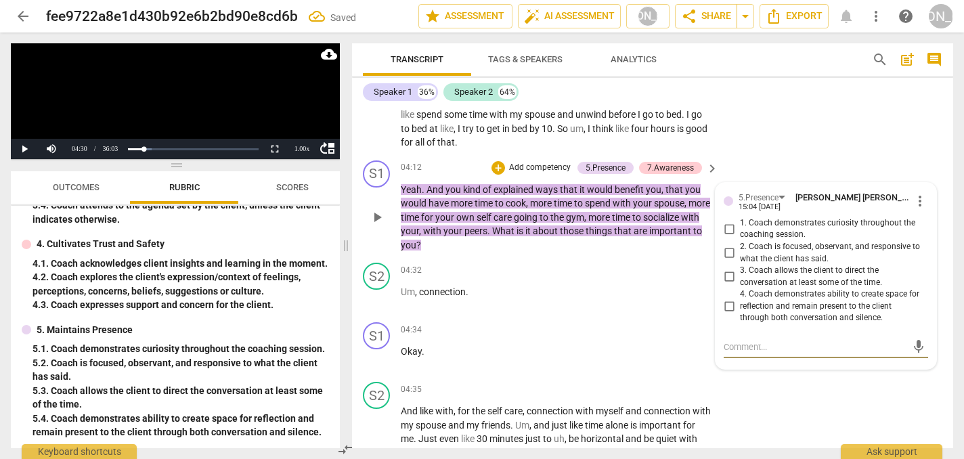
click at [727, 221] on input "1. Coach demonstrates curiosity throughout the coaching session." at bounding box center [729, 229] width 22 height 16
checkbox input "true"
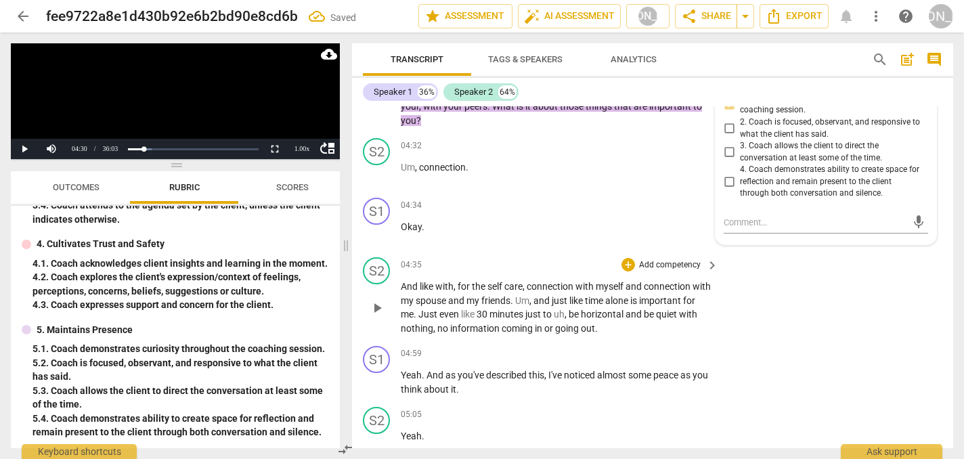
scroll to position [1920, 0]
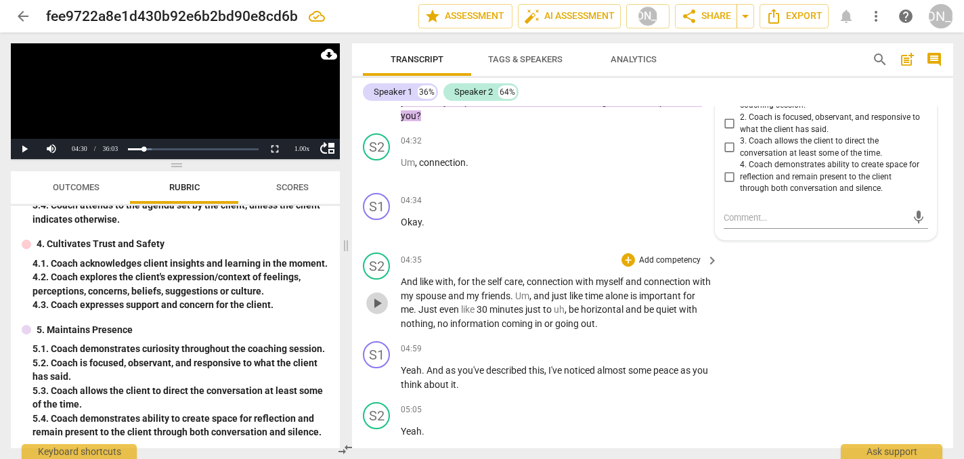
click at [374, 295] on span "play_arrow" at bounding box center [377, 303] width 16 height 16
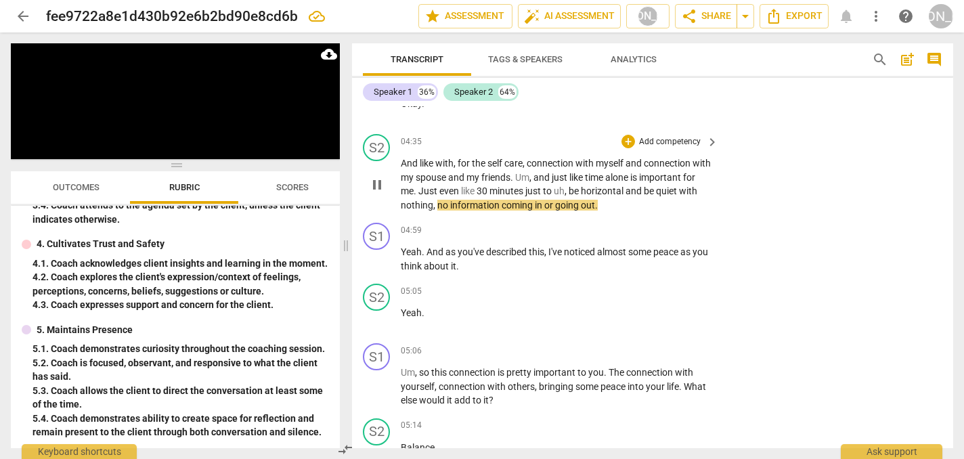
scroll to position [2048, 0]
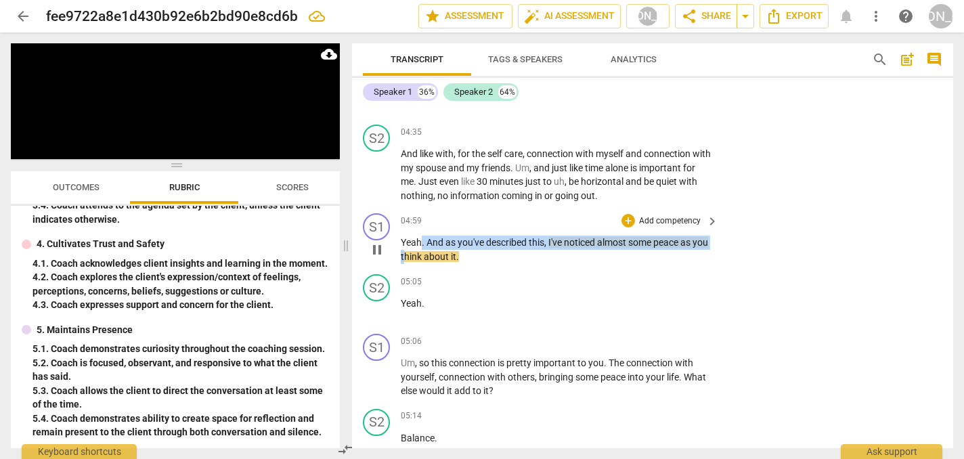
drag, startPoint x: 422, startPoint y: 218, endPoint x: 423, endPoint y: 236, distance: 17.7
click at [423, 236] on div "04:59 + Add competency keyboard_arrow_right Yeah . And as you've described this…" at bounding box center [560, 238] width 319 height 50
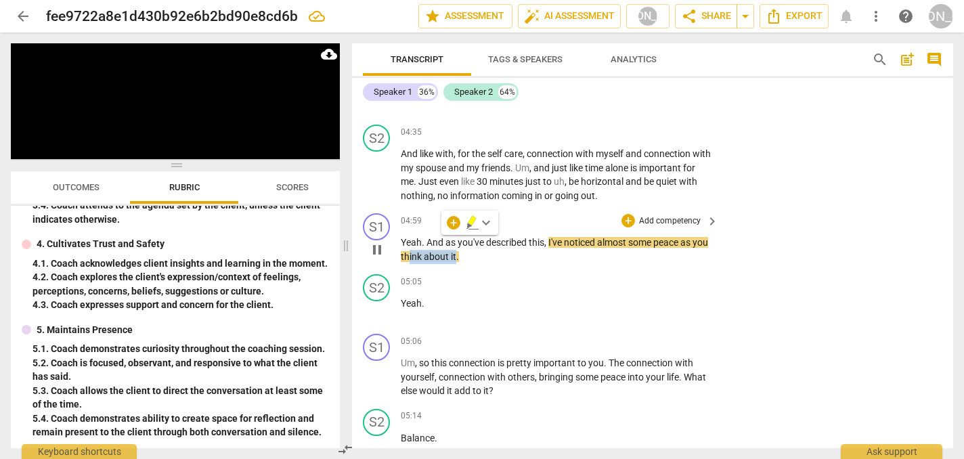
drag, startPoint x: 426, startPoint y: 236, endPoint x: 473, endPoint y: 240, distance: 47.0
click at [473, 240] on p "Yeah . And as you've described this , I've noticed almost some peace as you thi…" at bounding box center [556, 250] width 311 height 28
click at [529, 269] on div "S2 play_arrow pause 05:05 + Add competency keyboard_arrow_right Yeah ." at bounding box center [652, 299] width 601 height 60
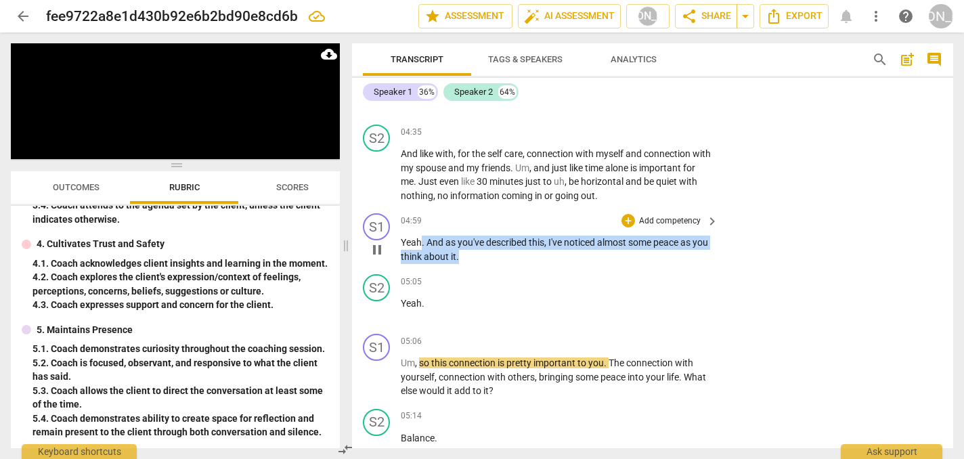
drag, startPoint x: 486, startPoint y: 244, endPoint x: 421, endPoint y: 220, distance: 69.4
click at [421, 236] on p "Yeah . And as you've described this , I've noticed almost some peace as you thi…" at bounding box center [556, 250] width 311 height 28
click at [377, 242] on span "pause" at bounding box center [377, 250] width 16 height 16
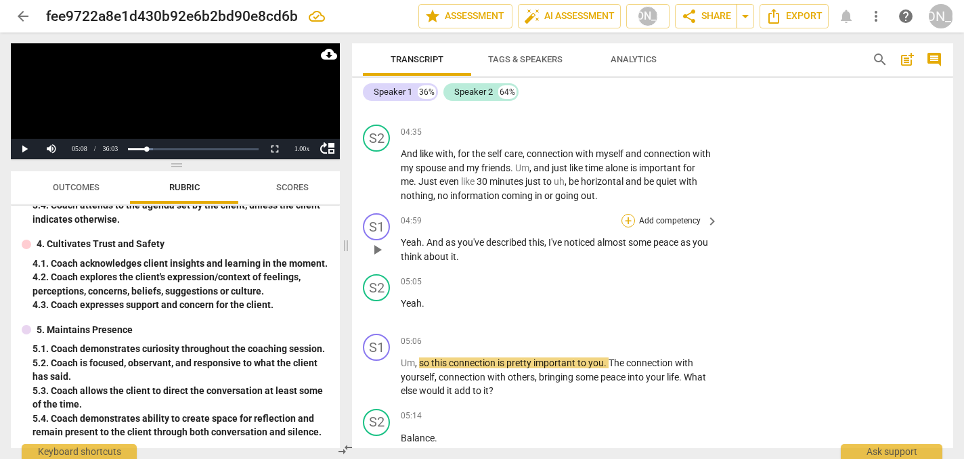
click at [630, 214] on div "+" at bounding box center [629, 221] width 14 height 14
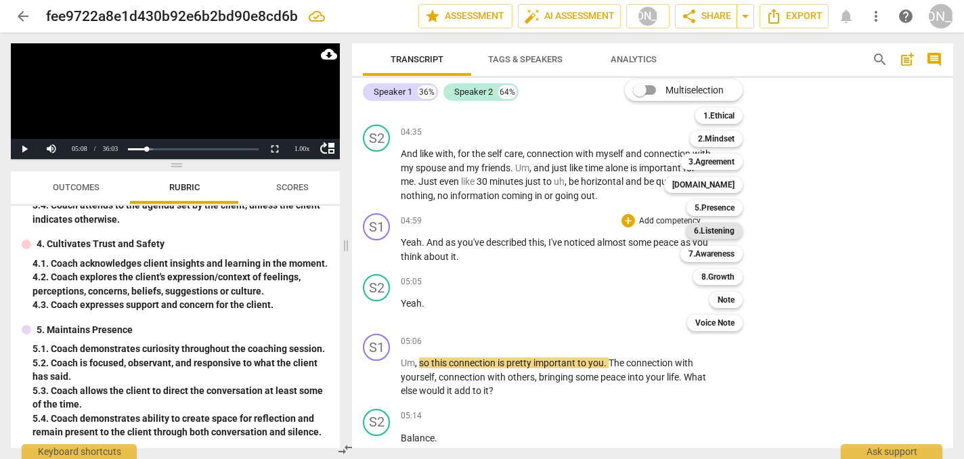
click at [725, 232] on b "6.Listening" at bounding box center [714, 231] width 41 height 16
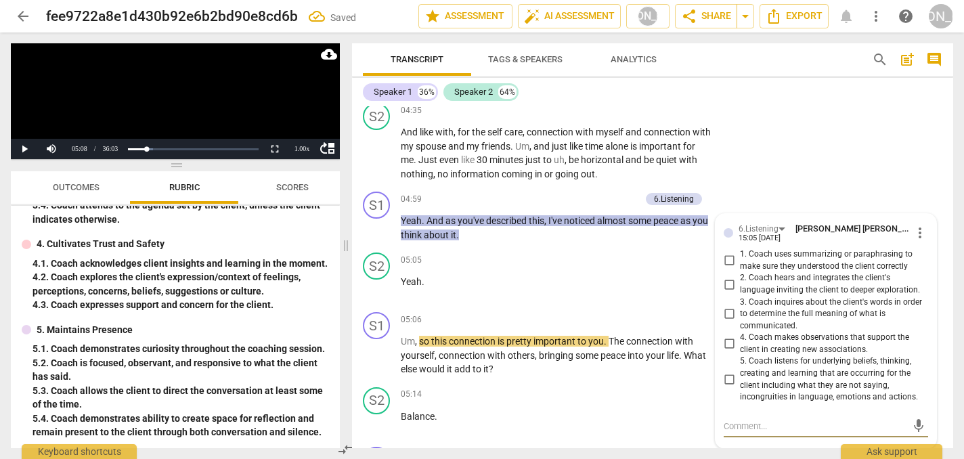
scroll to position [2071, 0]
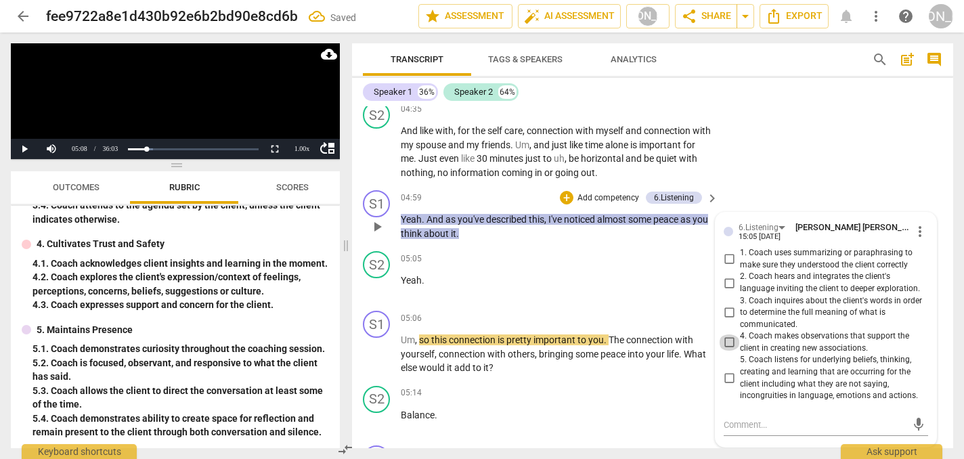
click at [731, 334] on input "4. Coach makes observations that support the client in creating new association…" at bounding box center [729, 342] width 22 height 16
checkbox input "true"
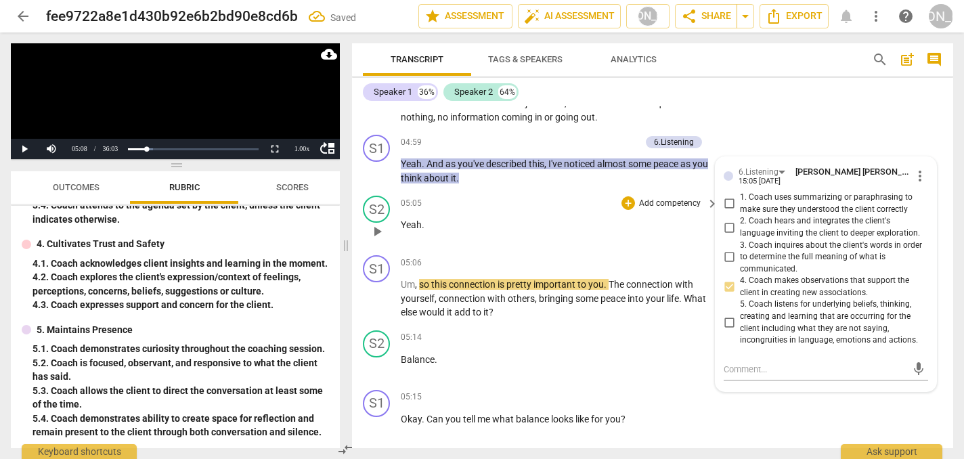
scroll to position [2132, 0]
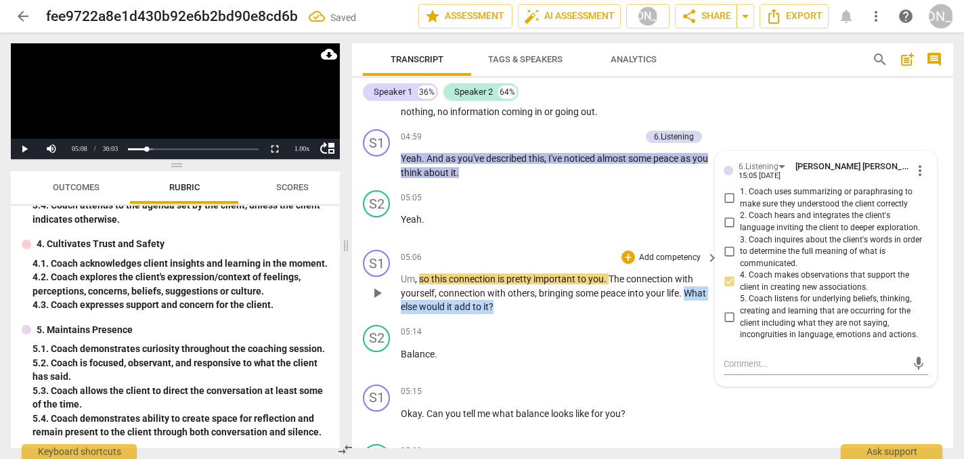
drag, startPoint x: 685, startPoint y: 275, endPoint x: 685, endPoint y: 287, distance: 12.2
click at [685, 287] on p "Um , so this connection is pretty important to you . The connection with yourse…" at bounding box center [556, 293] width 311 height 42
click at [626, 251] on div "+" at bounding box center [629, 258] width 14 height 14
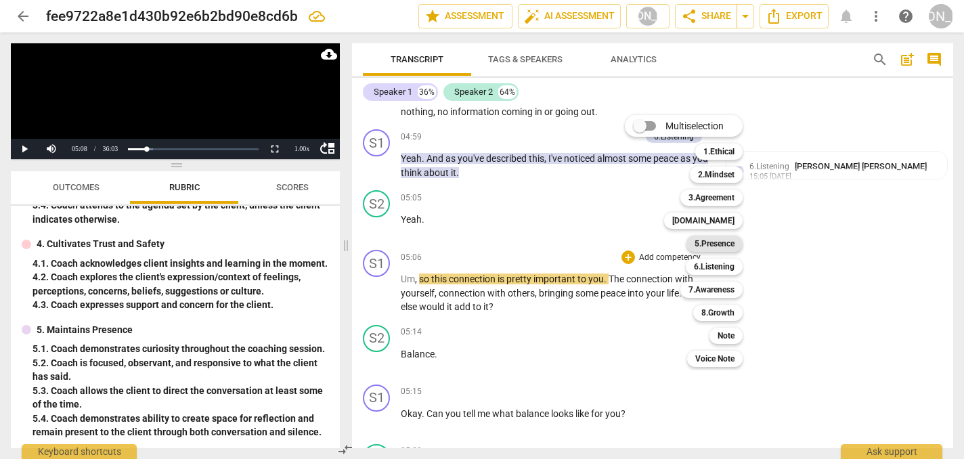
click at [722, 240] on b "5.Presence" at bounding box center [715, 244] width 40 height 16
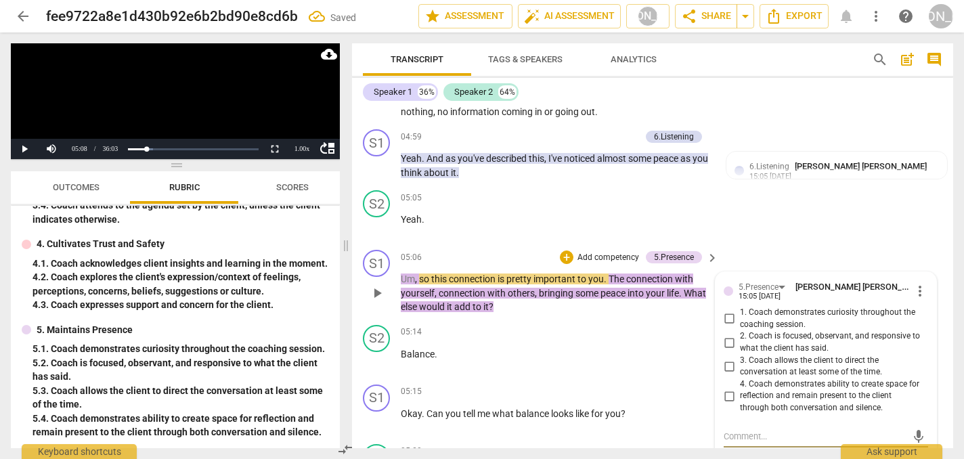
click at [728, 311] on input "1. Coach demonstrates curiosity throughout the coaching session." at bounding box center [729, 319] width 22 height 16
checkbox input "true"
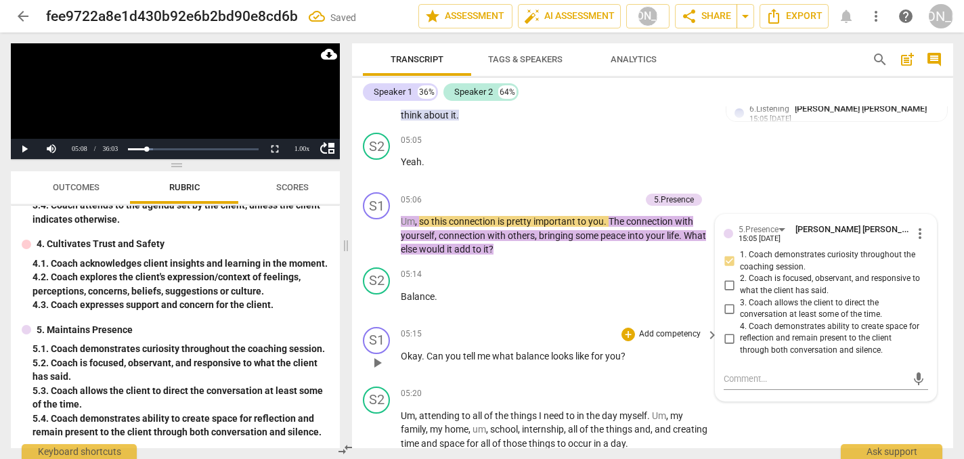
click at [566, 347] on div "05:15 + Add competency keyboard_arrow_right Okay . Can you tell me what balance…" at bounding box center [560, 351] width 319 height 49
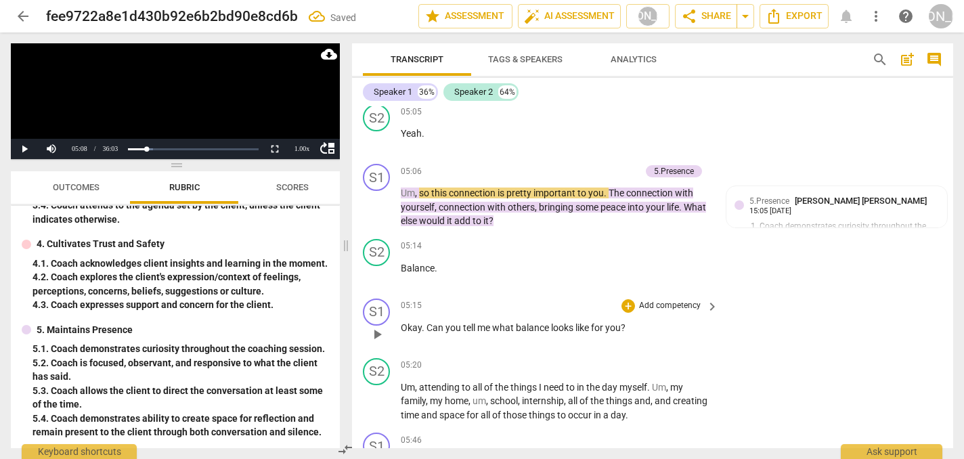
scroll to position [2221, 0]
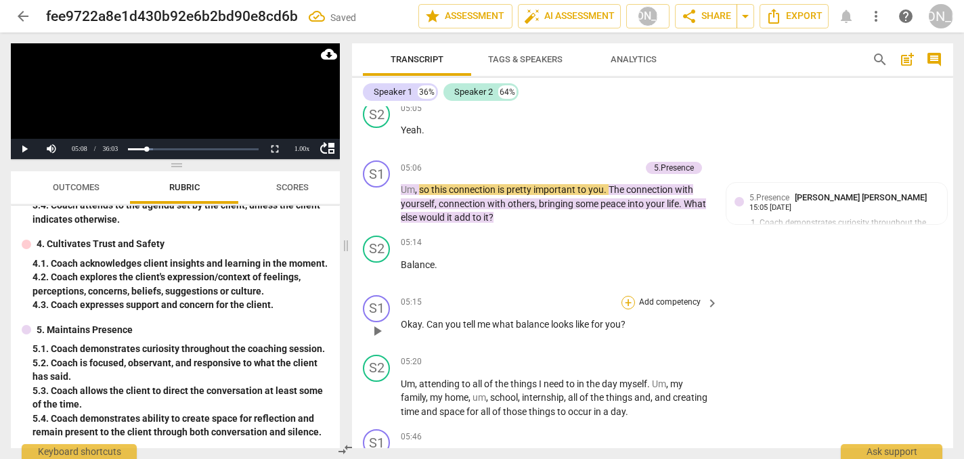
click at [626, 296] on div "+" at bounding box center [629, 303] width 14 height 14
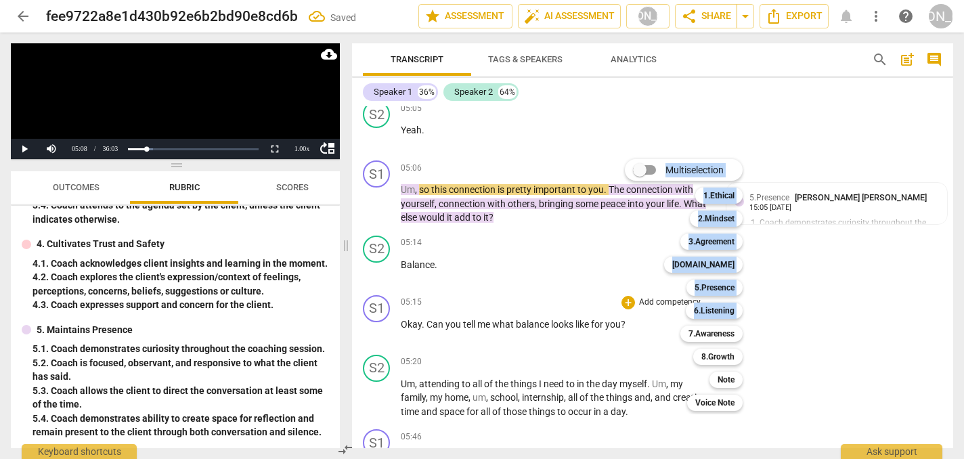
drag, startPoint x: 632, startPoint y: 309, endPoint x: 546, endPoint y: 301, distance: 86.4
click at [546, 301] on div "Multiselection m 1.Ethical 1 2.Mindset 2 3.Agreement 3 [DOMAIN_NAME] 4 5.Presen…" at bounding box center [482, 229] width 964 height 459
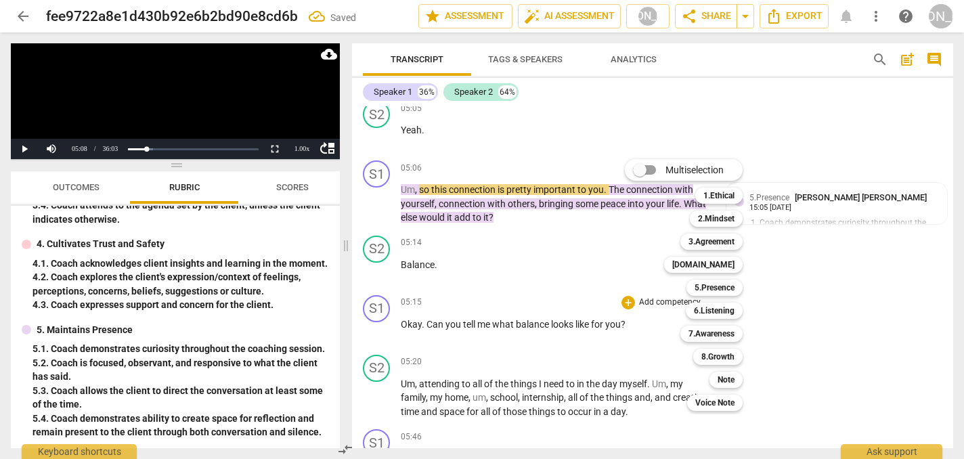
click at [557, 279] on div at bounding box center [482, 229] width 964 height 459
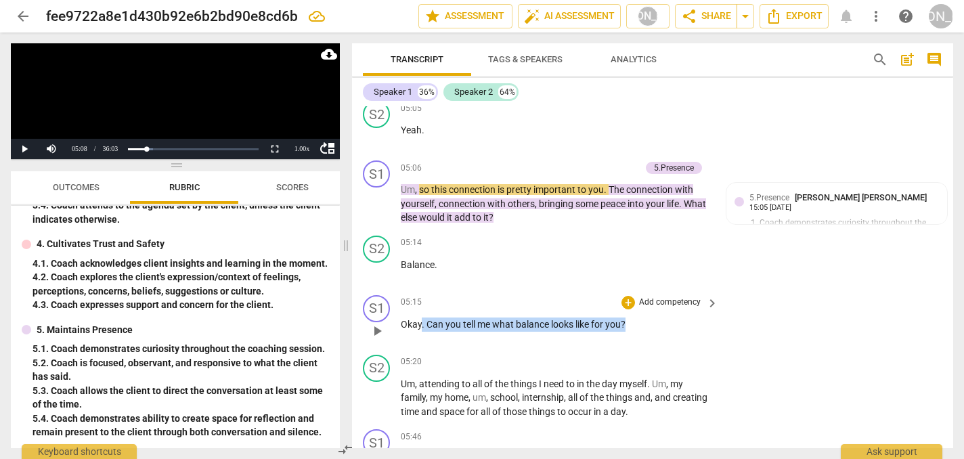
drag, startPoint x: 422, startPoint y: 307, endPoint x: 622, endPoint y: 319, distance: 200.8
click at [622, 319] on div "05:15 + Add competency keyboard_arrow_right Okay . Can you tell me what balance…" at bounding box center [560, 319] width 319 height 49
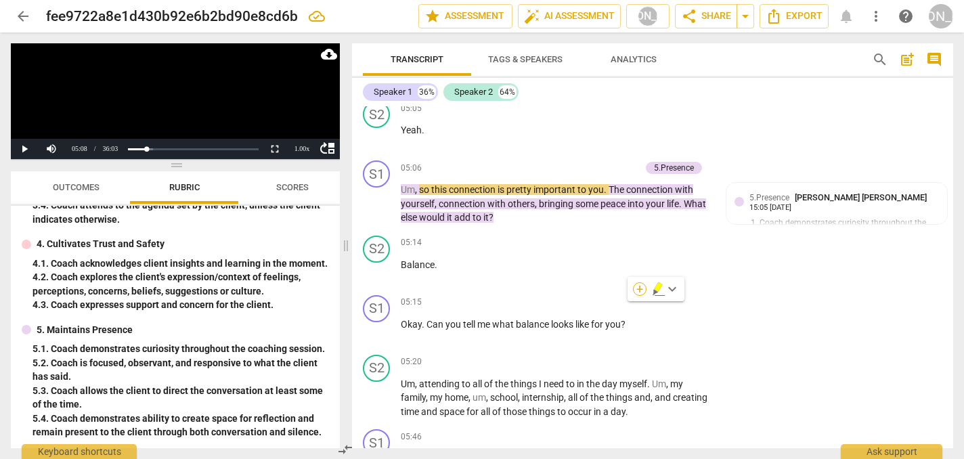
click at [641, 290] on div "+" at bounding box center [640, 289] width 14 height 14
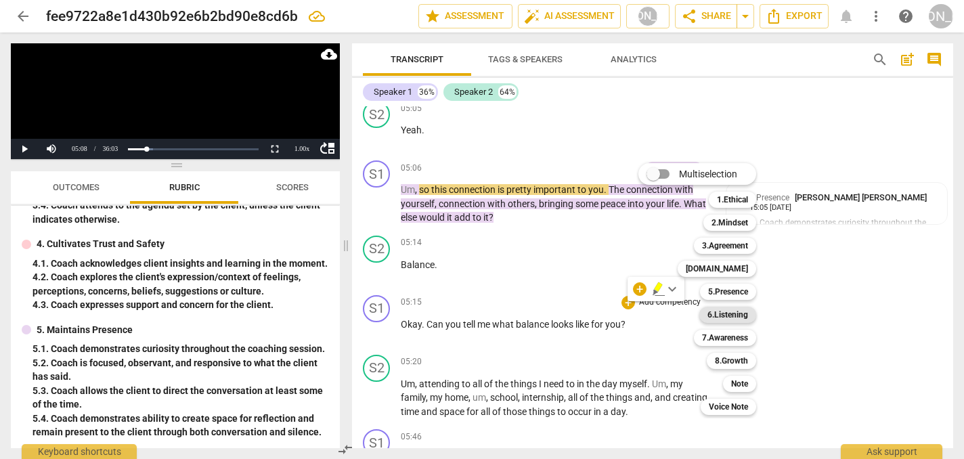
click at [734, 315] on b "6.Listening" at bounding box center [728, 315] width 41 height 16
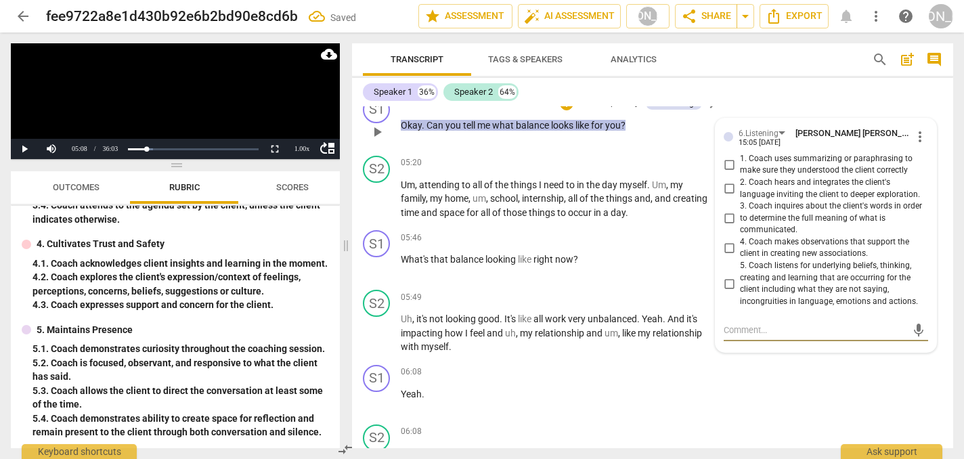
scroll to position [2419, 0]
click at [725, 211] on input "3. Coach inquires about the client's words in order to determine the full meani…" at bounding box center [729, 219] width 22 height 16
checkbox input "true"
click at [376, 192] on span "play_arrow" at bounding box center [377, 200] width 16 height 16
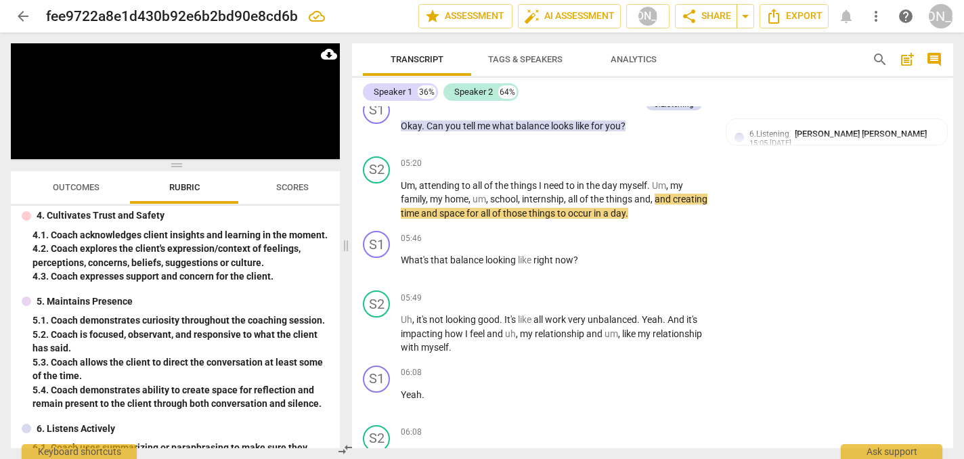
scroll to position [288, 0]
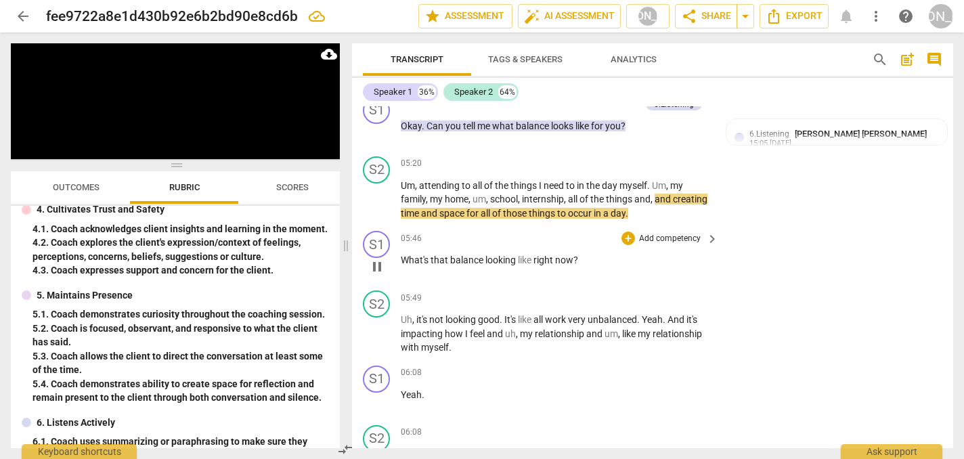
click at [379, 259] on span "pause" at bounding box center [377, 267] width 16 height 16
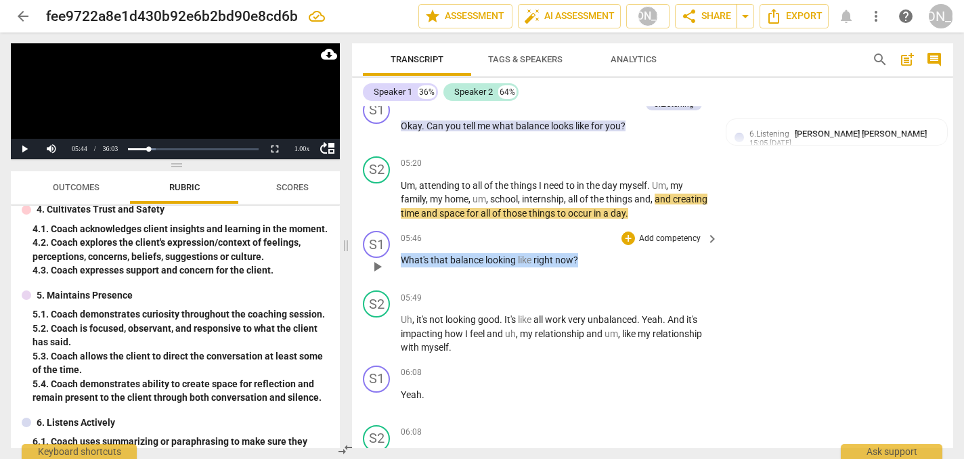
drag, startPoint x: 582, startPoint y: 245, endPoint x: 391, endPoint y: 244, distance: 191.6
click at [391, 244] on div "S1 play_arrow pause 05:46 + Add competency keyboard_arrow_right What's that bal…" at bounding box center [652, 255] width 601 height 60
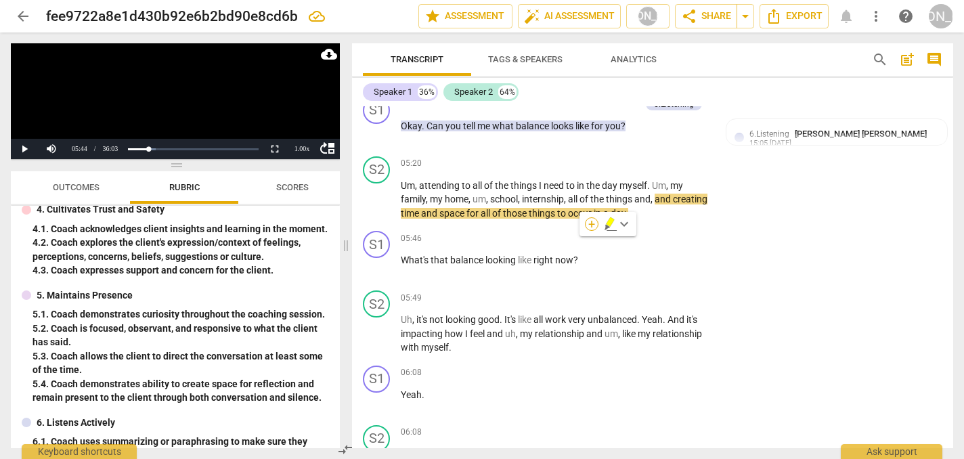
click at [591, 224] on div "+" at bounding box center [592, 224] width 14 height 14
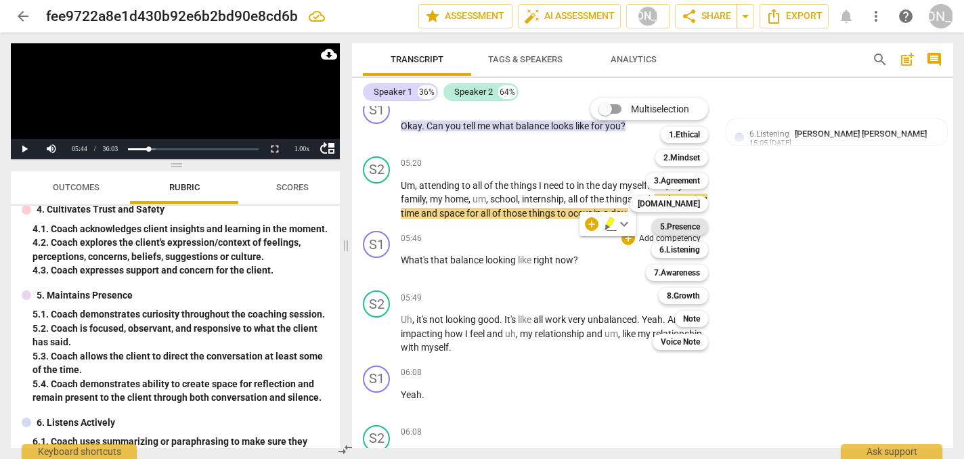
click at [692, 228] on b "5.Presence" at bounding box center [680, 227] width 40 height 16
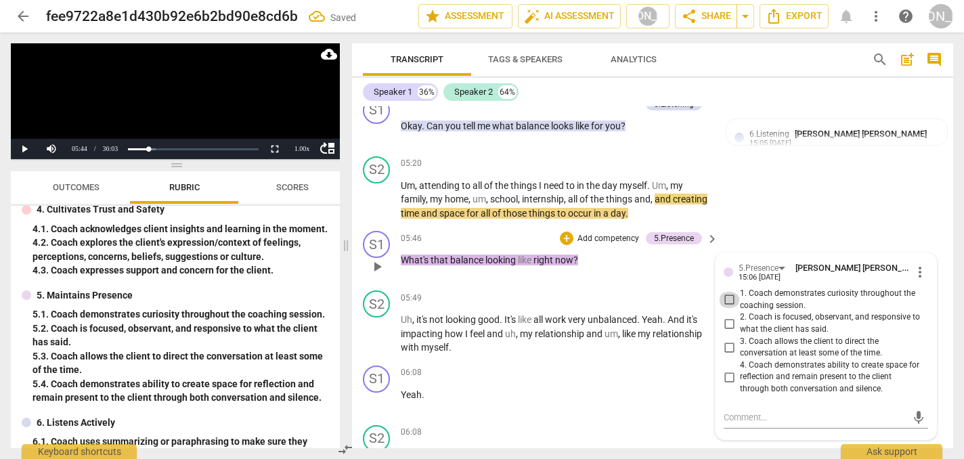
click at [726, 292] on input "1. Coach demonstrates curiosity throughout the coaching session." at bounding box center [729, 300] width 22 height 16
checkbox input "true"
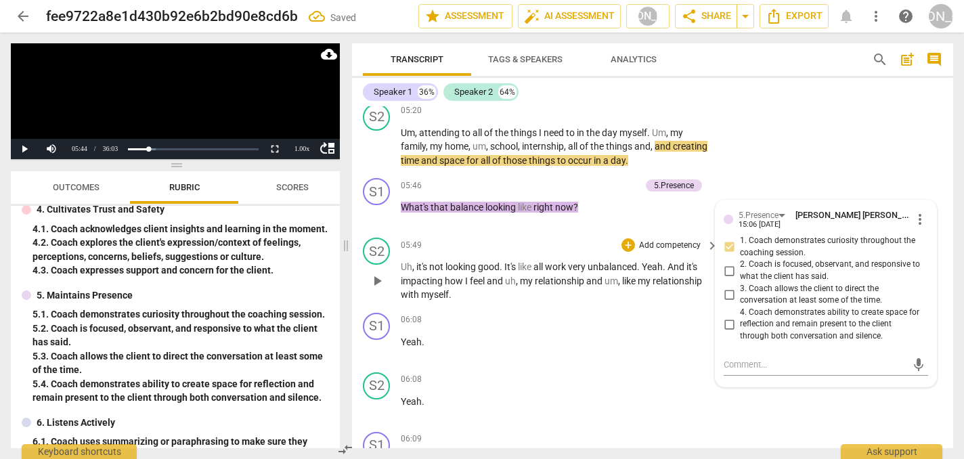
scroll to position [2493, 0]
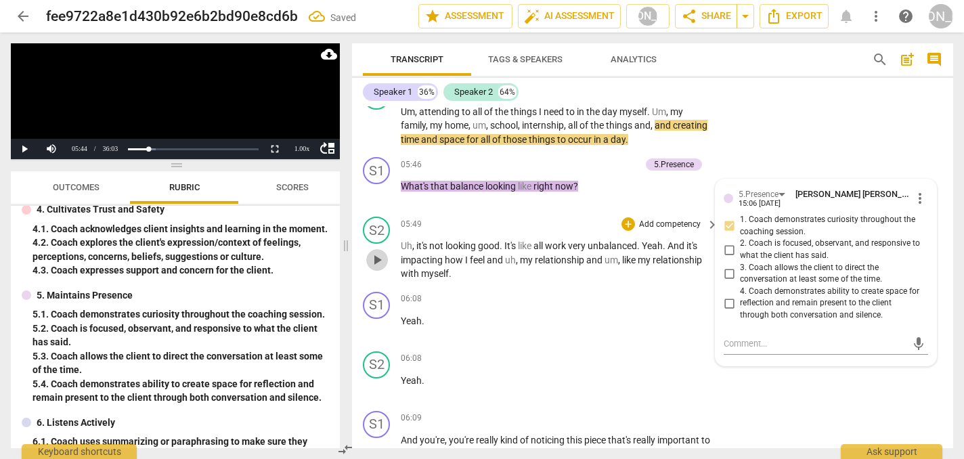
click at [376, 252] on span "play_arrow" at bounding box center [377, 260] width 16 height 16
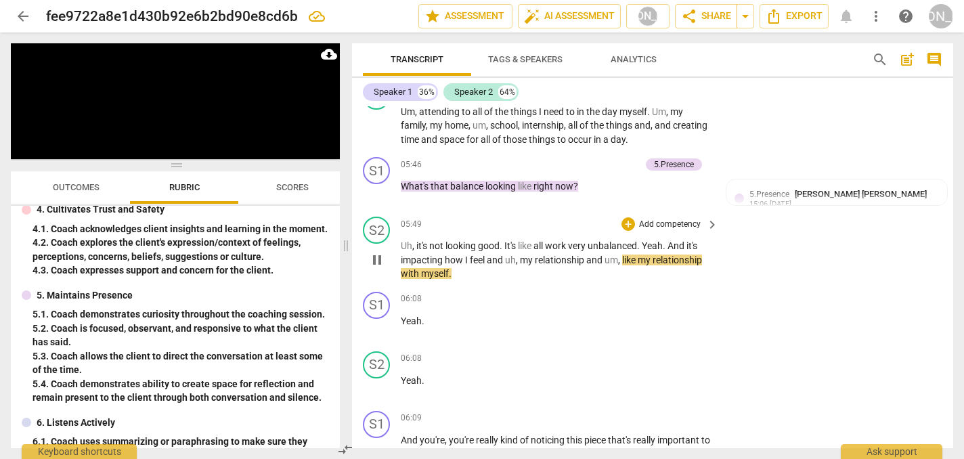
click at [376, 252] on span "pause" at bounding box center [377, 260] width 16 height 16
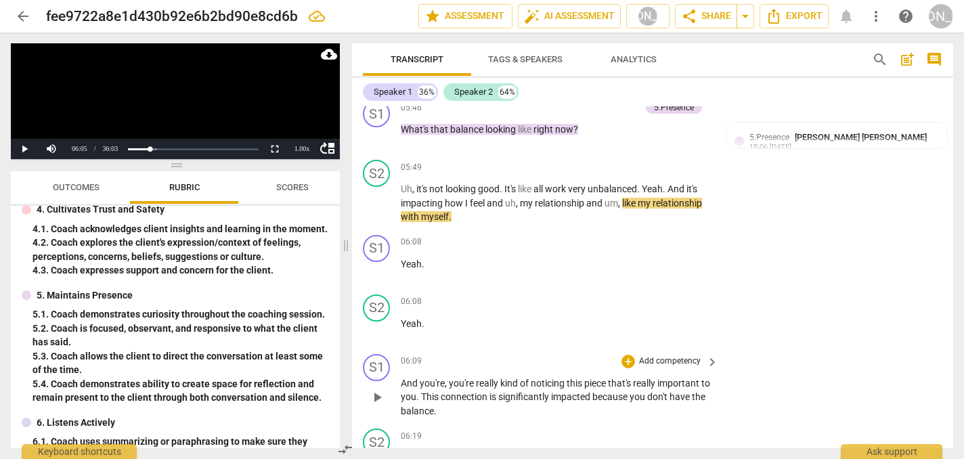
scroll to position [2551, 0]
click at [377, 389] on span "play_arrow" at bounding box center [377, 397] width 16 height 16
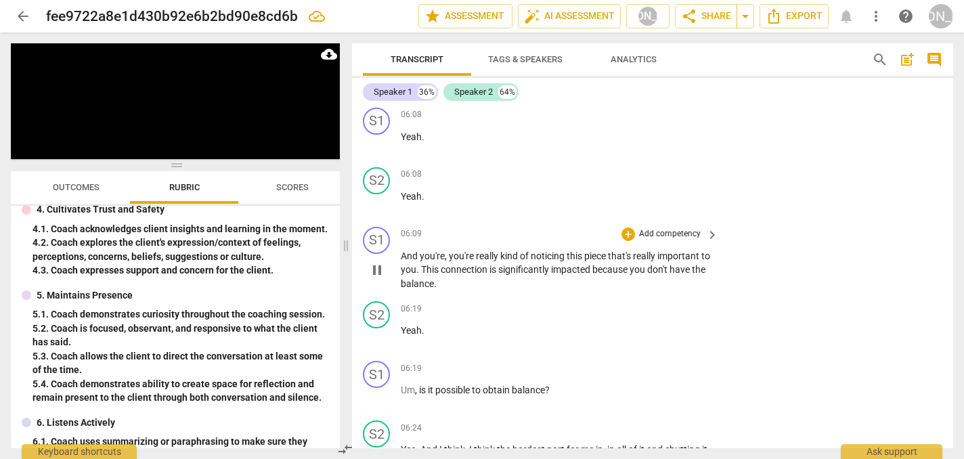
scroll to position [2679, 0]
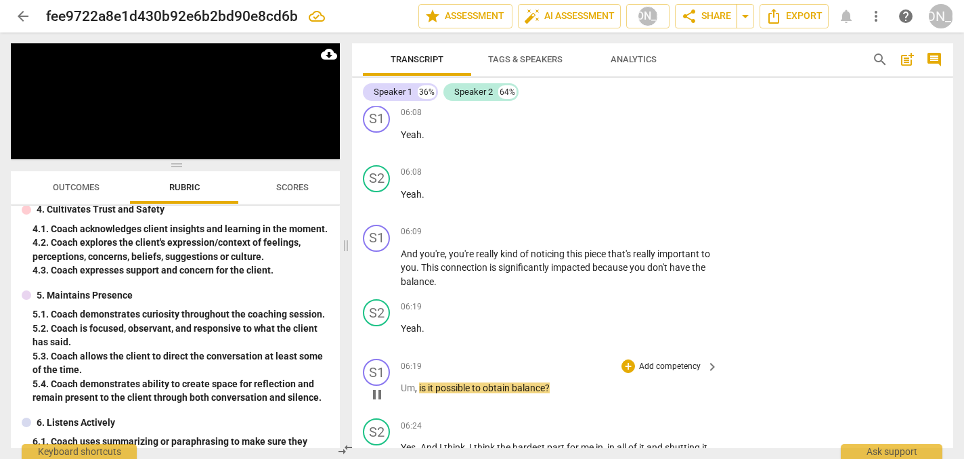
click at [374, 387] on span "pause" at bounding box center [377, 395] width 16 height 16
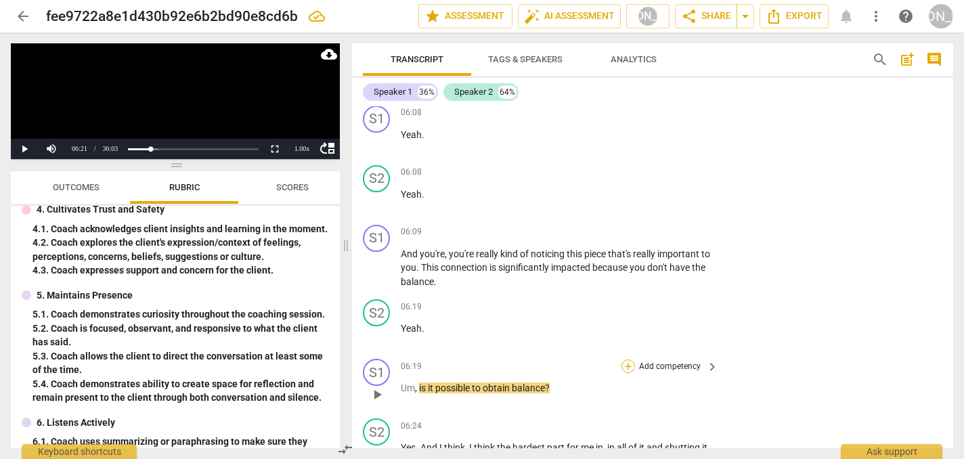
click at [625, 360] on div "+" at bounding box center [629, 367] width 14 height 14
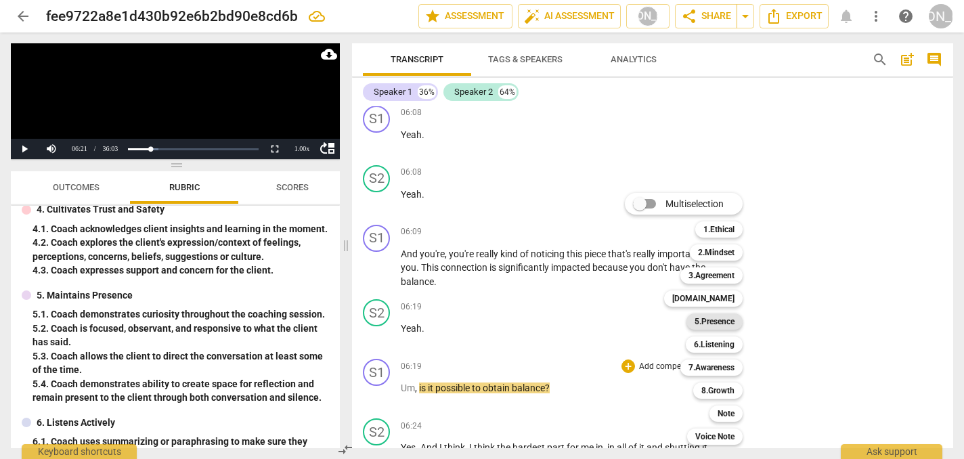
click at [719, 320] on b "5.Presence" at bounding box center [715, 321] width 40 height 16
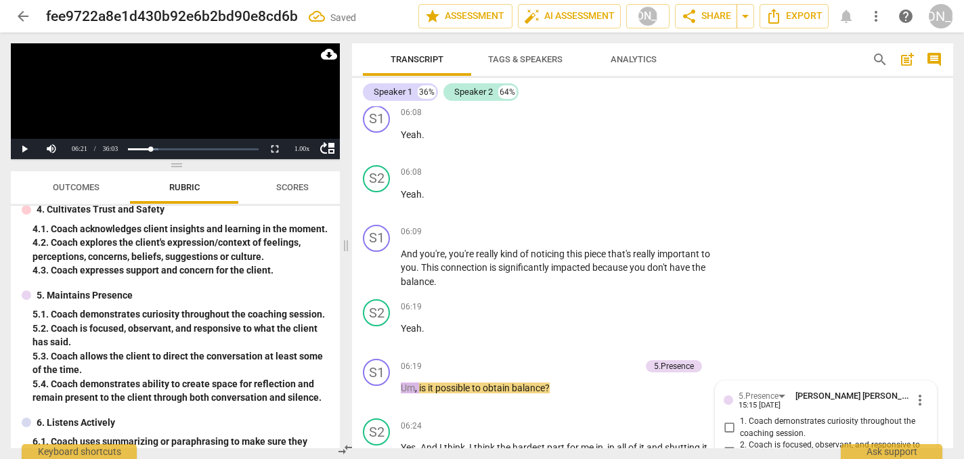
scroll to position [2923, 0]
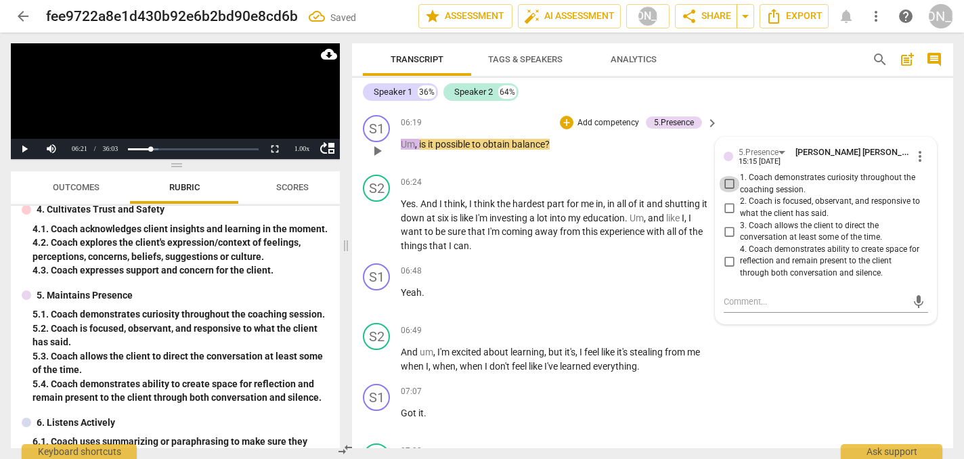
click at [727, 176] on input "1. Coach demonstrates curiosity throughout the coaching session." at bounding box center [729, 184] width 22 height 16
checkbox input "true"
click at [378, 217] on span "play_arrow" at bounding box center [377, 225] width 16 height 16
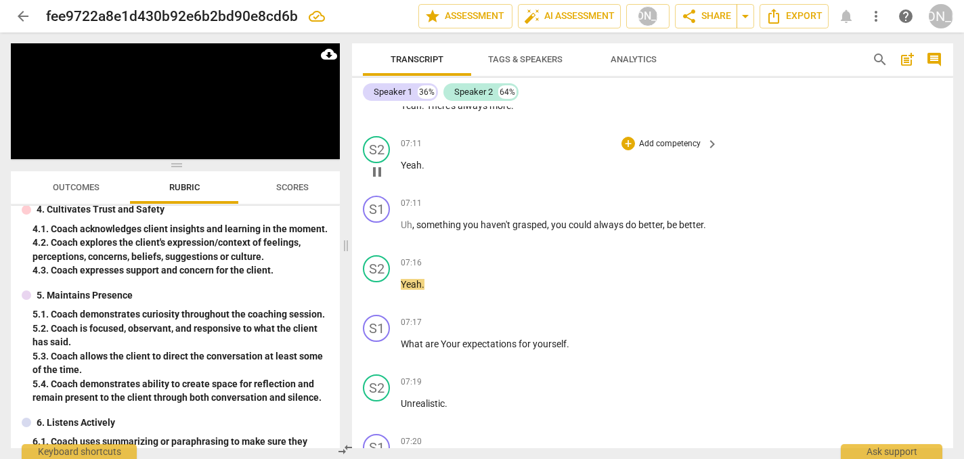
scroll to position [3369, 0]
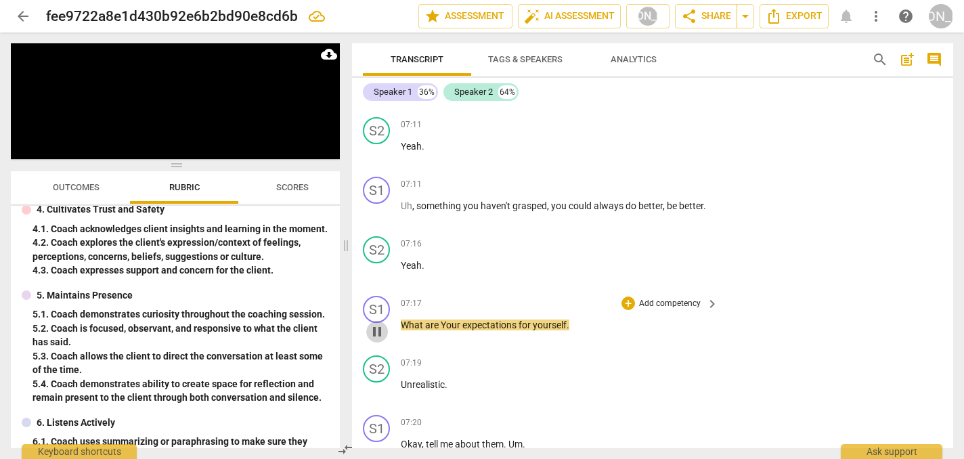
click at [376, 324] on span "pause" at bounding box center [377, 332] width 16 height 16
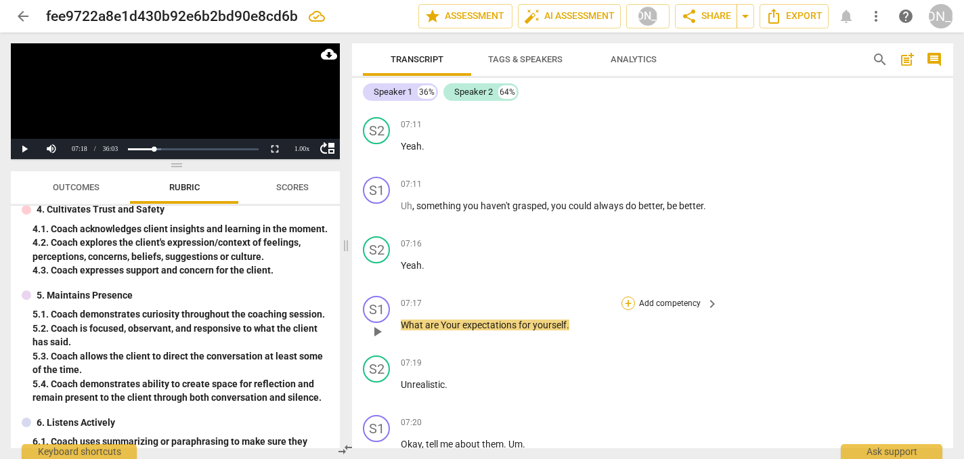
click at [625, 297] on div "+" at bounding box center [629, 304] width 14 height 14
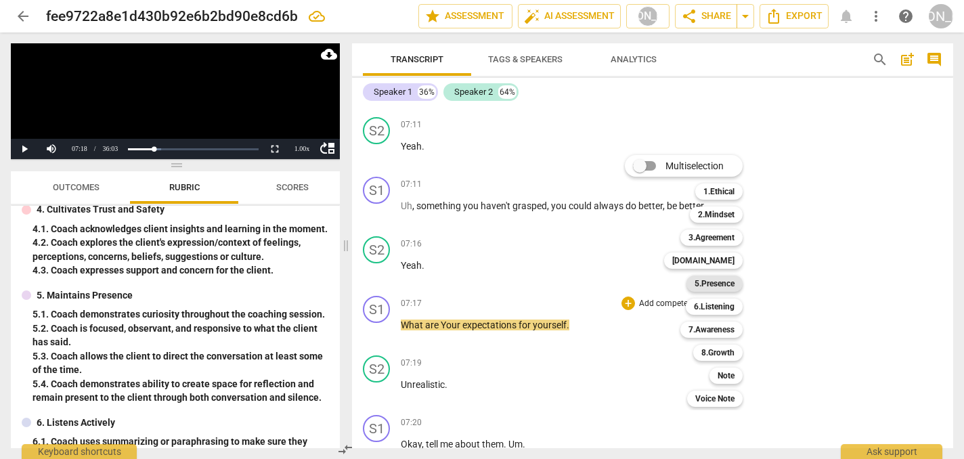
click at [725, 286] on b "5.Presence" at bounding box center [715, 284] width 40 height 16
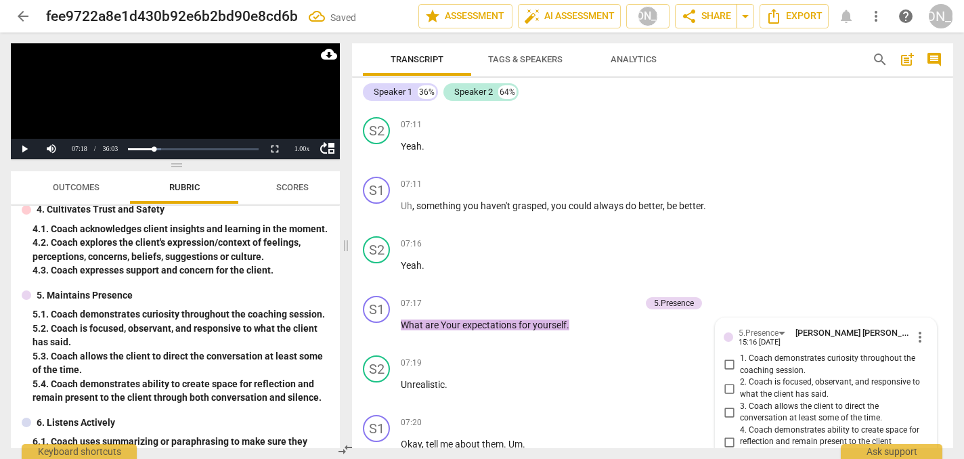
scroll to position [3547, 0]
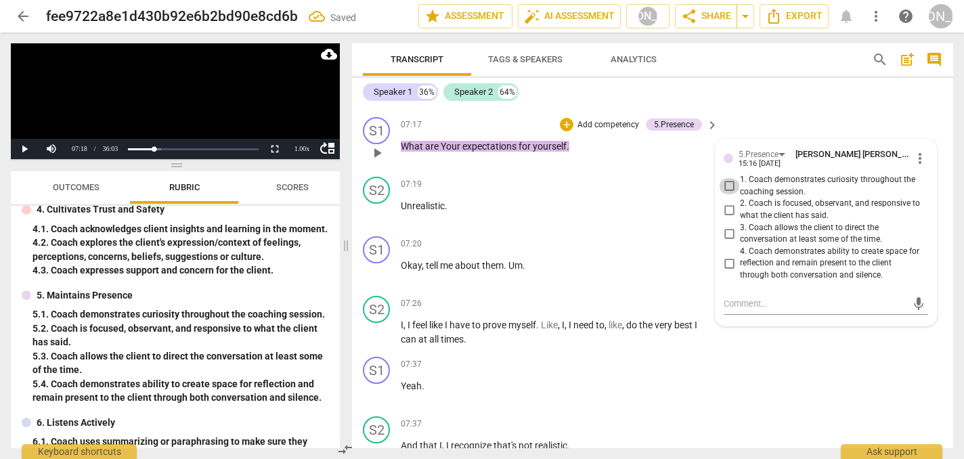
click at [726, 178] on input "1. Coach demonstrates curiosity throughout the coaching session." at bounding box center [729, 186] width 22 height 16
checkbox input "true"
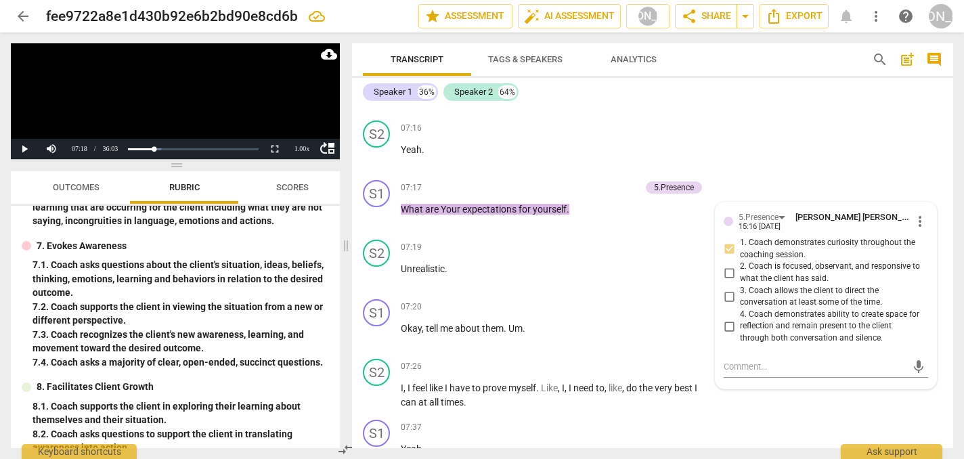
scroll to position [650, 0]
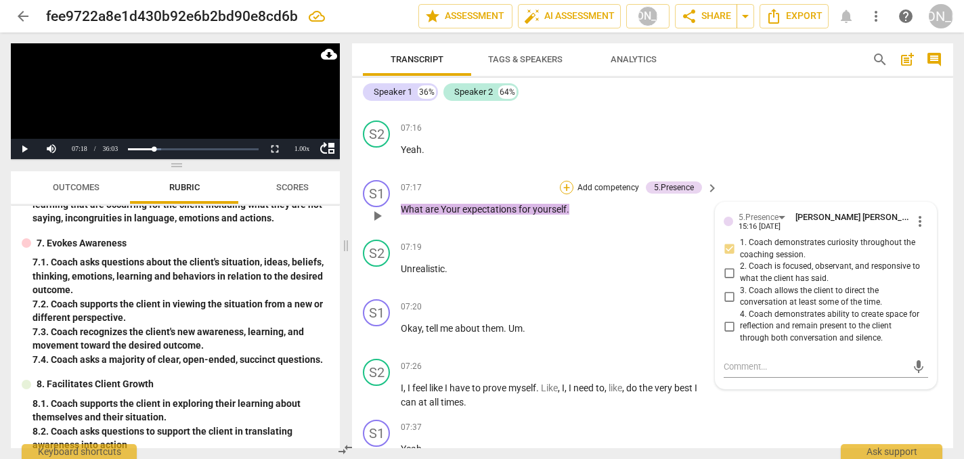
click at [561, 181] on div "+" at bounding box center [567, 188] width 14 height 14
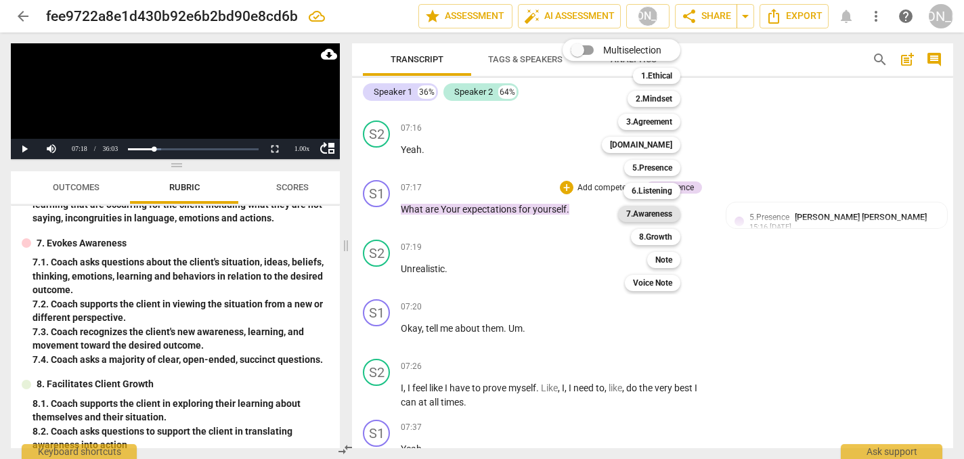
click at [664, 217] on b "7.Awareness" at bounding box center [649, 214] width 46 height 16
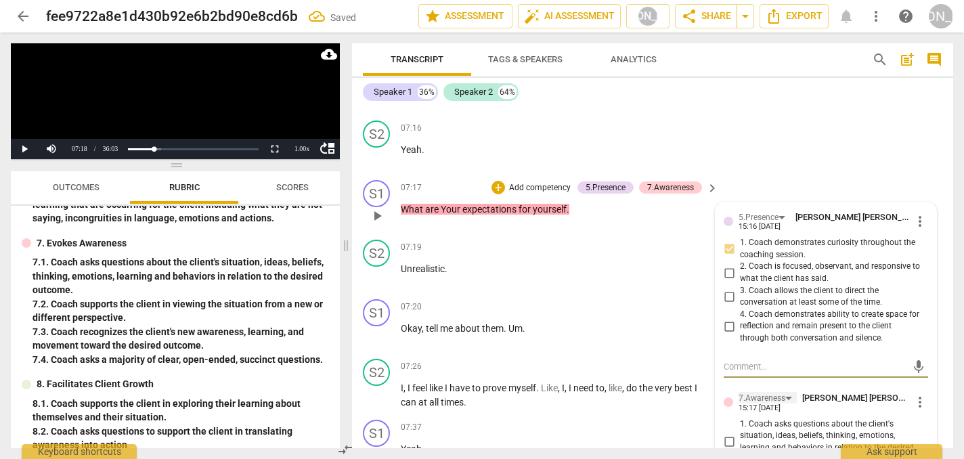
scroll to position [3545, 0]
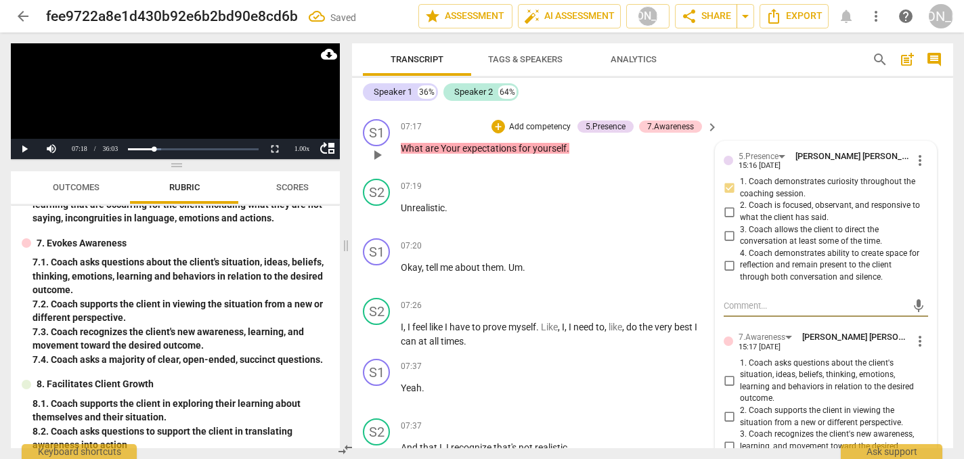
click at [727, 373] on input "1. Coach asks questions about the client's situation, ideas, beliefs, thinking,…" at bounding box center [729, 381] width 22 height 16
checkbox input "true"
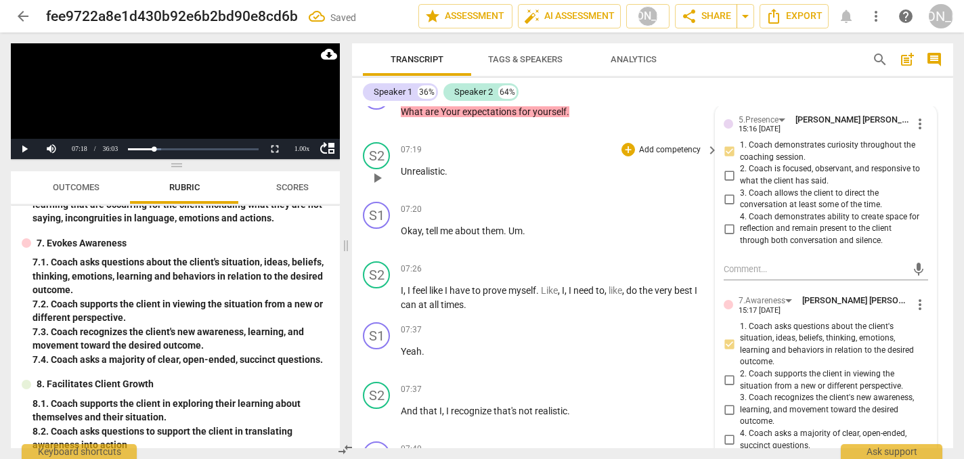
scroll to position [3583, 0]
click at [380, 229] on span "play_arrow" at bounding box center [377, 237] width 16 height 16
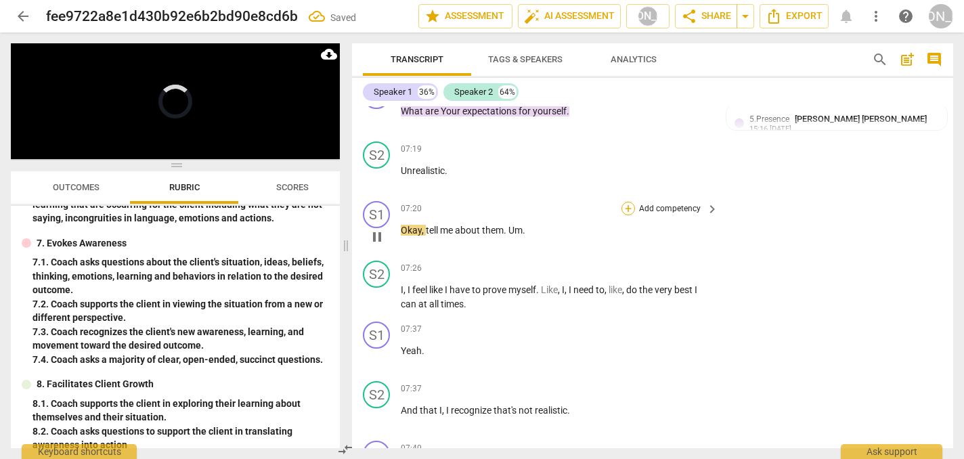
click at [624, 202] on div "+" at bounding box center [629, 209] width 14 height 14
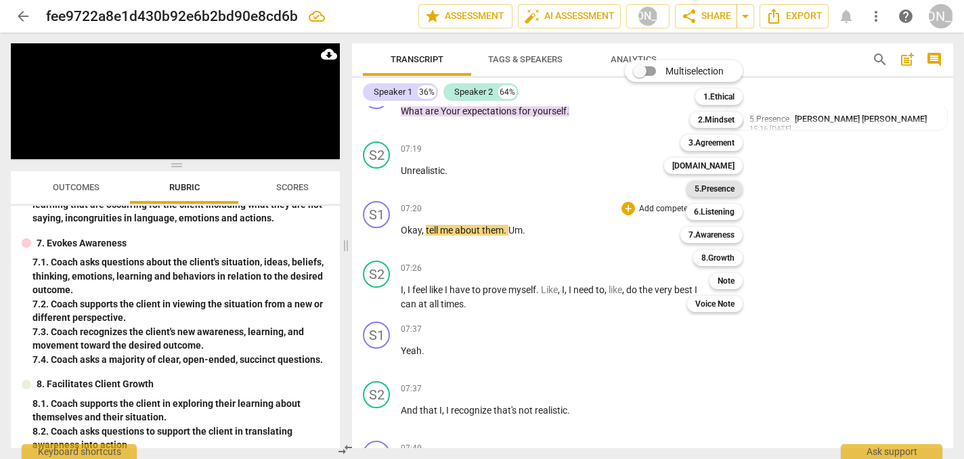
click at [723, 192] on b "5.Presence" at bounding box center [715, 189] width 40 height 16
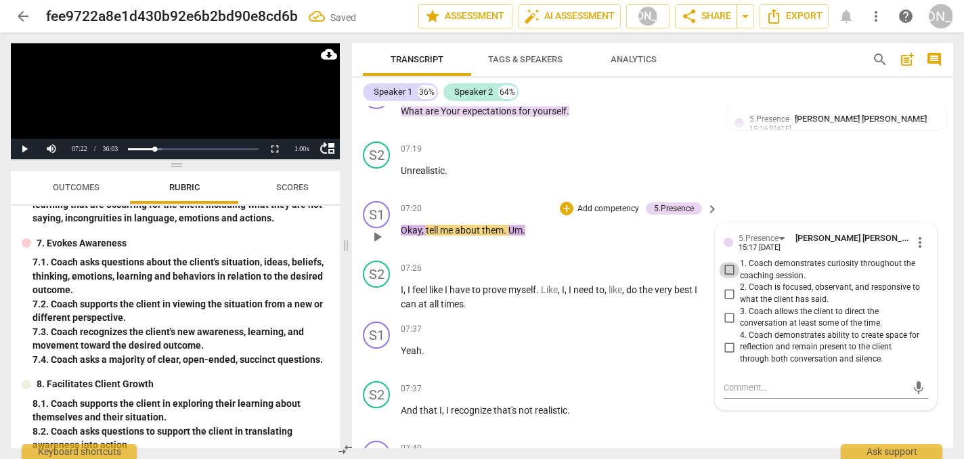
click at [729, 262] on input "1. Coach demonstrates curiosity throughout the coaching session." at bounding box center [729, 270] width 22 height 16
checkbox input "true"
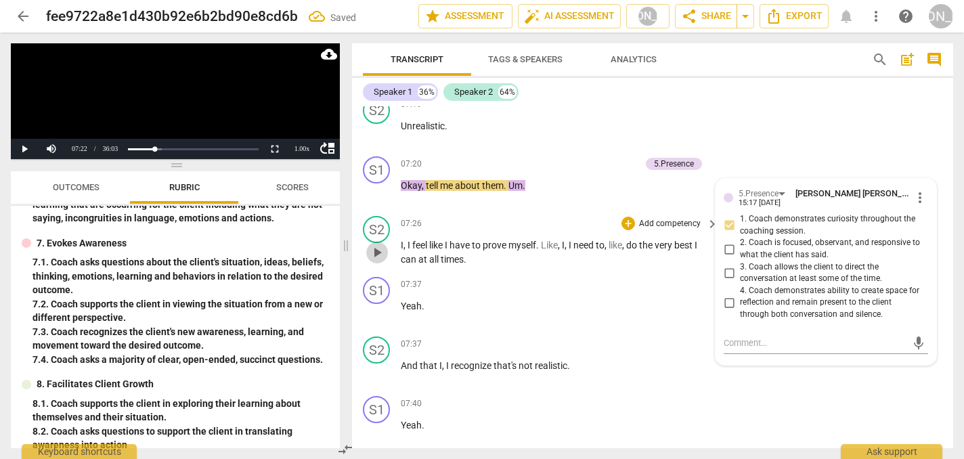
click at [377, 244] on span "play_arrow" at bounding box center [377, 252] width 16 height 16
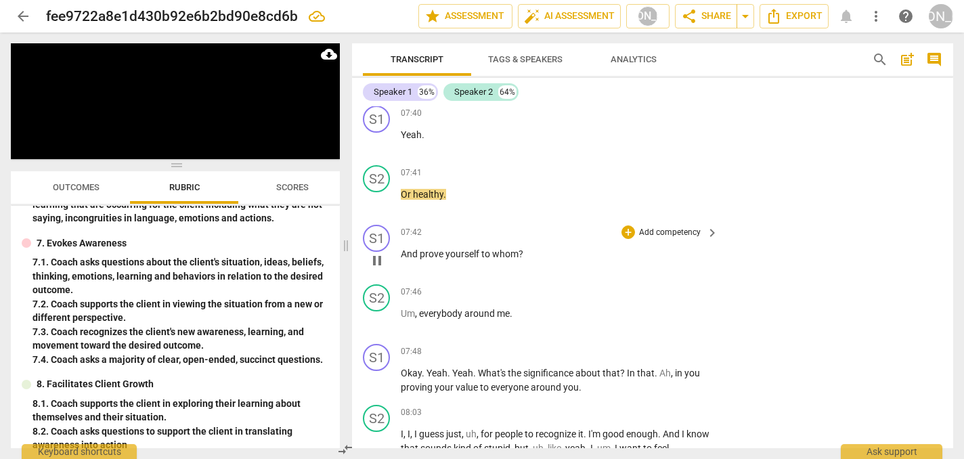
scroll to position [3920, 0]
click at [378, 251] on span "pause" at bounding box center [377, 259] width 16 height 16
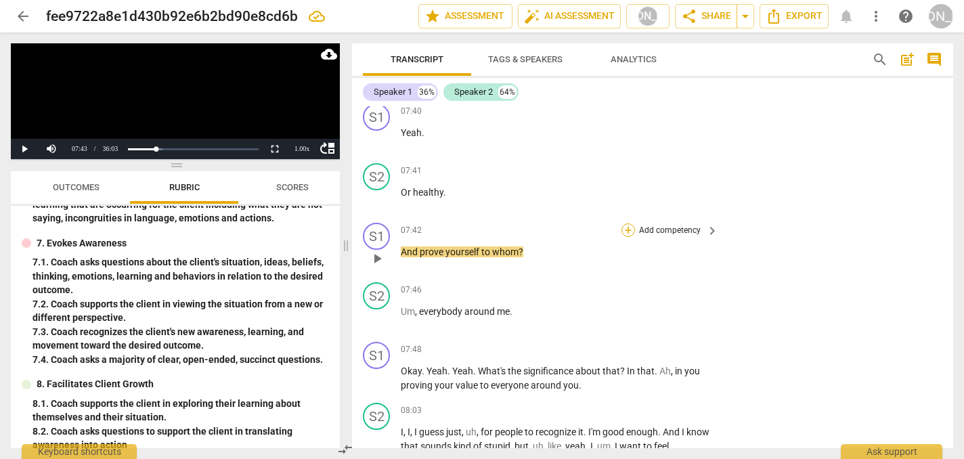
click at [624, 223] on div "+" at bounding box center [629, 230] width 14 height 14
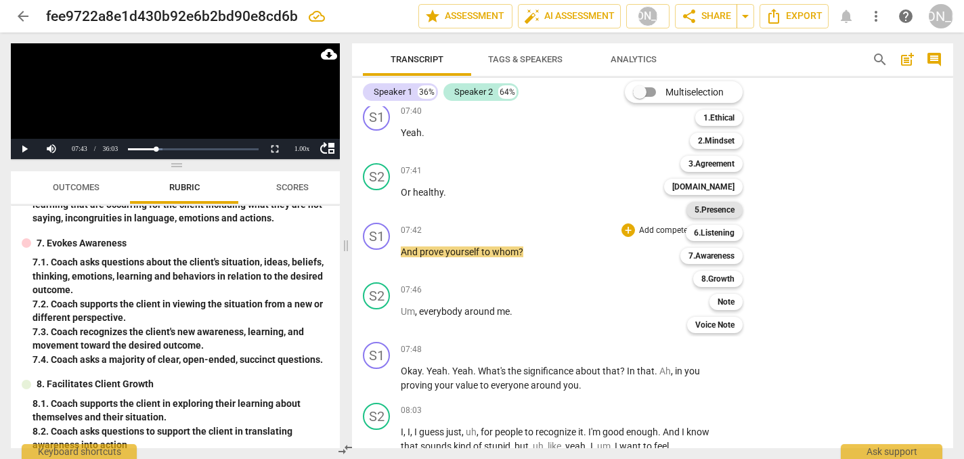
click at [722, 204] on b "5.Presence" at bounding box center [715, 210] width 40 height 16
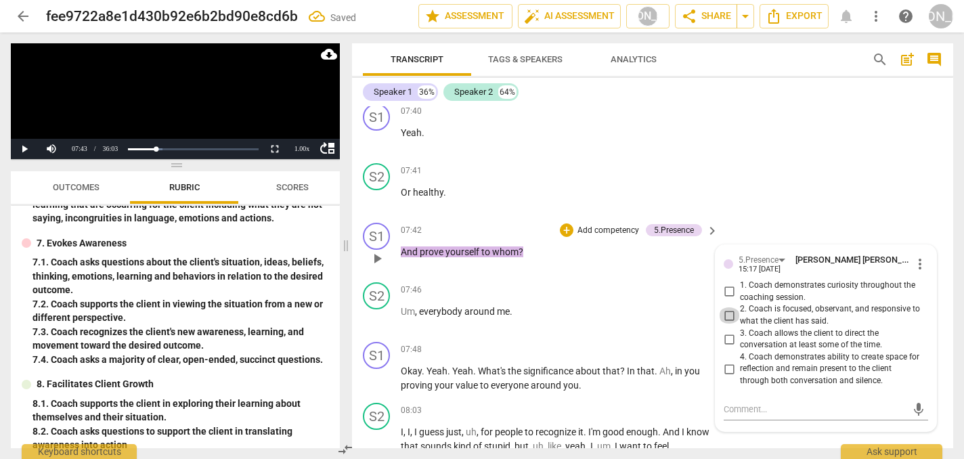
click at [727, 307] on input "2. Coach is focused, observant, and responsive to what the client has said." at bounding box center [729, 315] width 22 height 16
checkbox input "true"
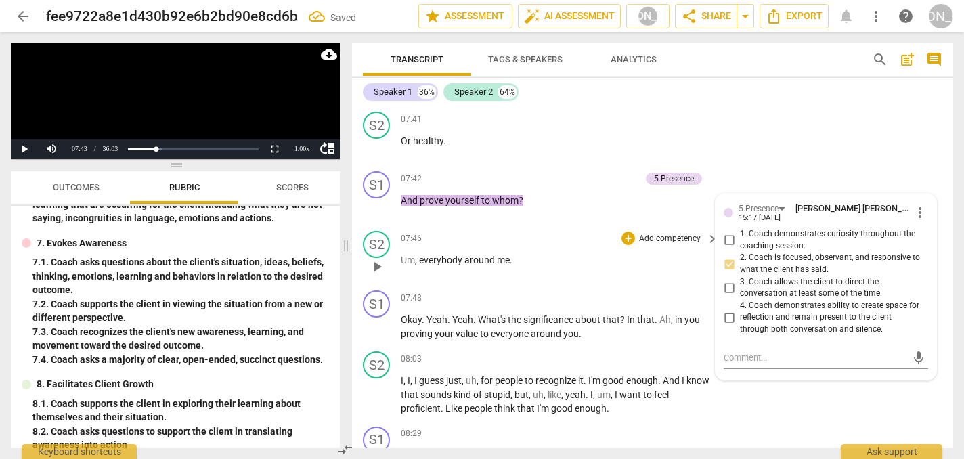
scroll to position [3983, 0]
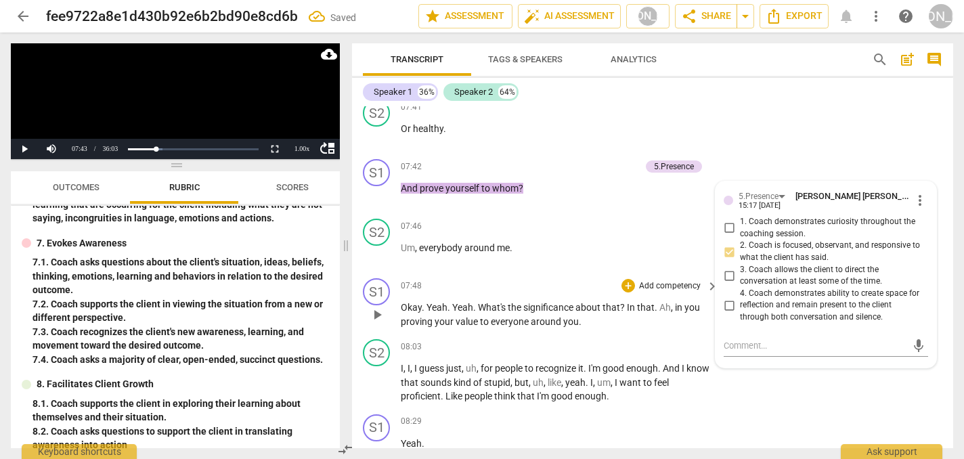
click at [379, 307] on span "play_arrow" at bounding box center [377, 315] width 16 height 16
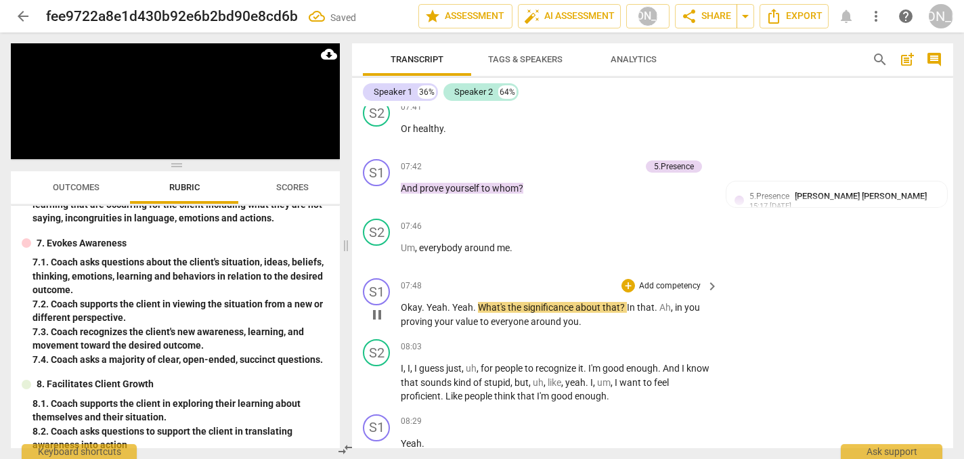
click at [379, 307] on span "pause" at bounding box center [377, 315] width 16 height 16
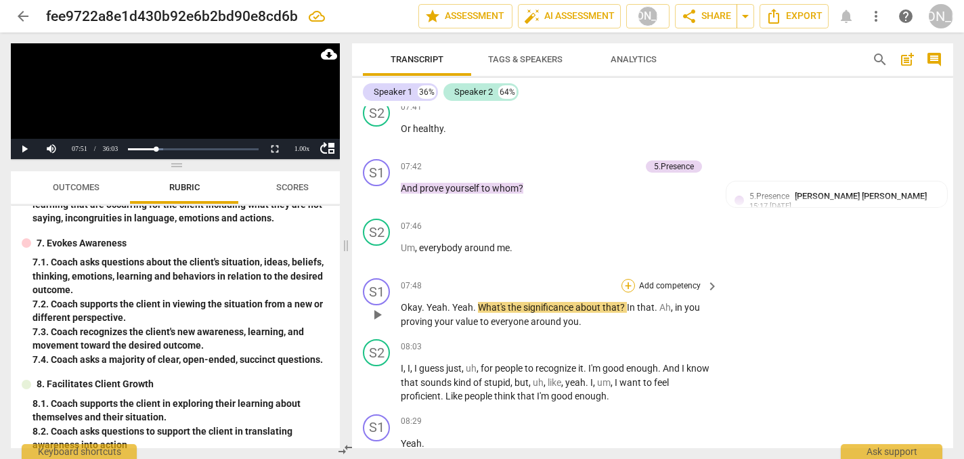
click at [625, 279] on div "+" at bounding box center [629, 286] width 14 height 14
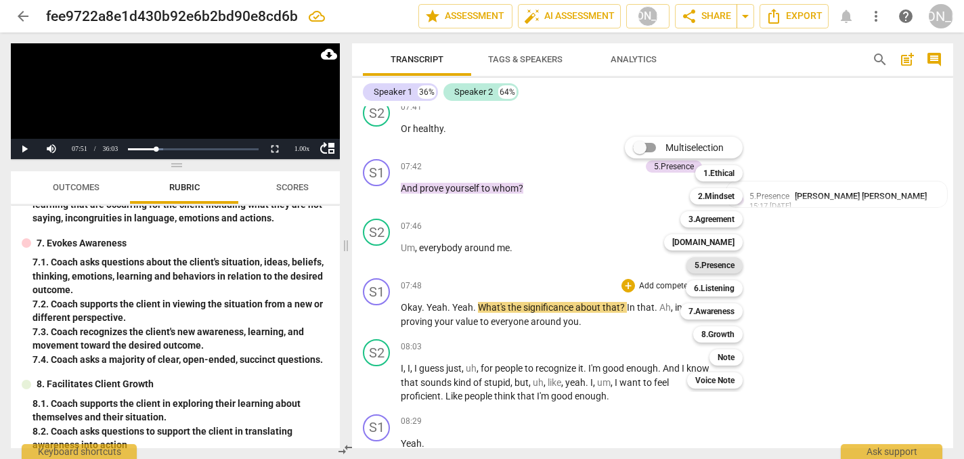
click at [719, 266] on b "5.Presence" at bounding box center [715, 265] width 40 height 16
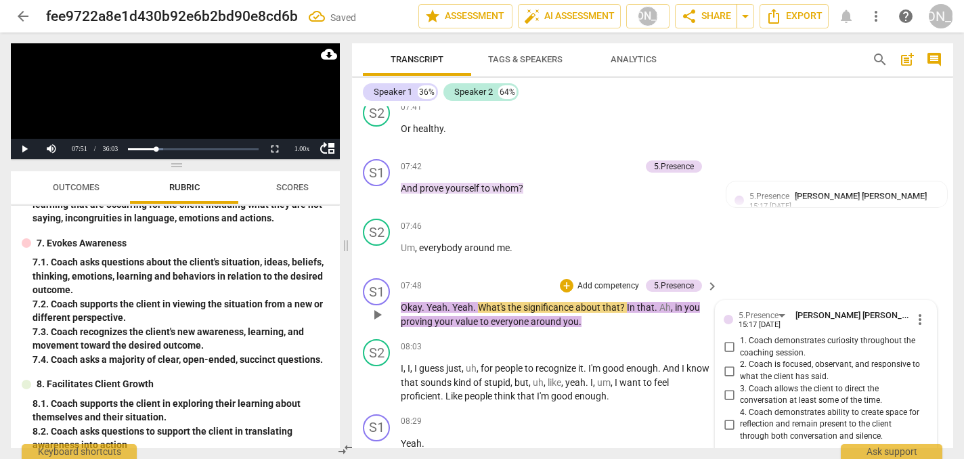
click at [729, 339] on input "1. Coach demonstrates curiosity throughout the coaching session." at bounding box center [729, 347] width 22 height 16
checkbox input "true"
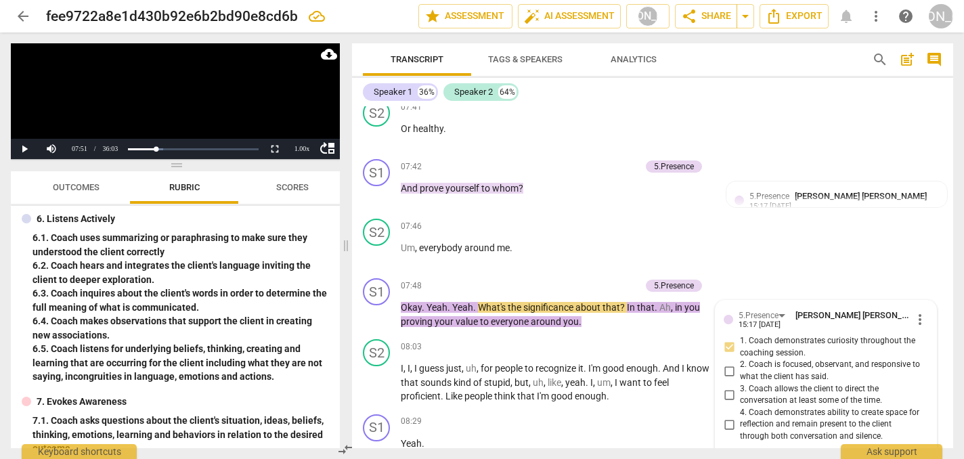
scroll to position [499, 0]
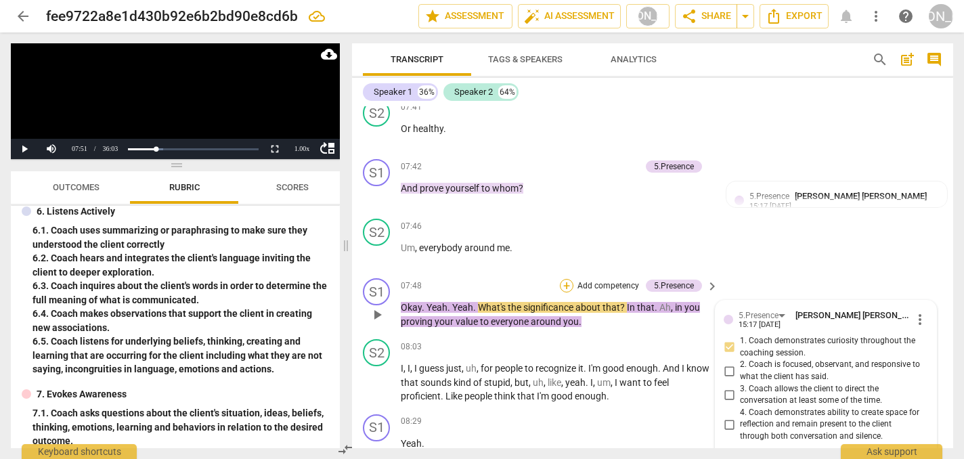
click at [566, 279] on div "+" at bounding box center [567, 286] width 14 height 14
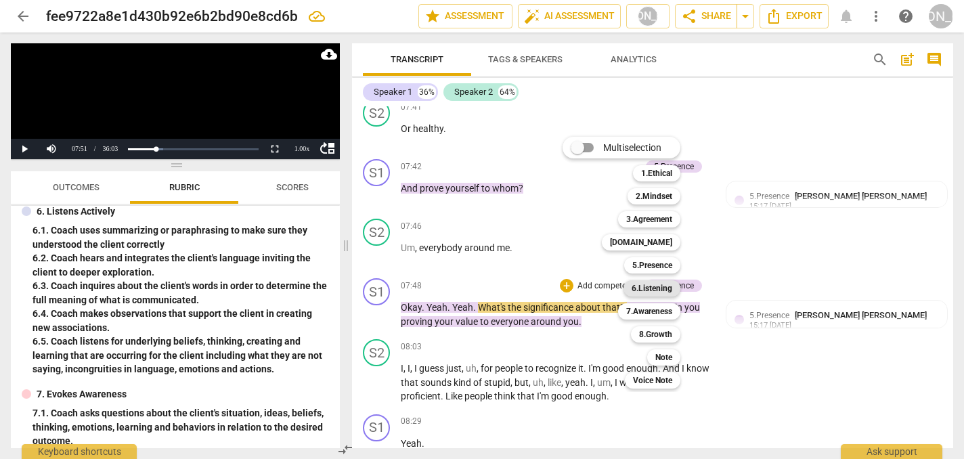
click at [662, 288] on b "6.Listening" at bounding box center [652, 288] width 41 height 16
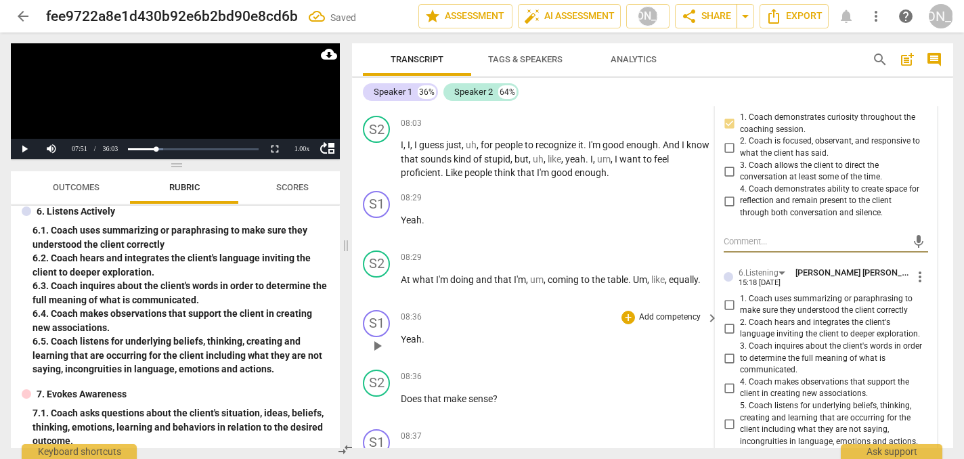
scroll to position [4212, 0]
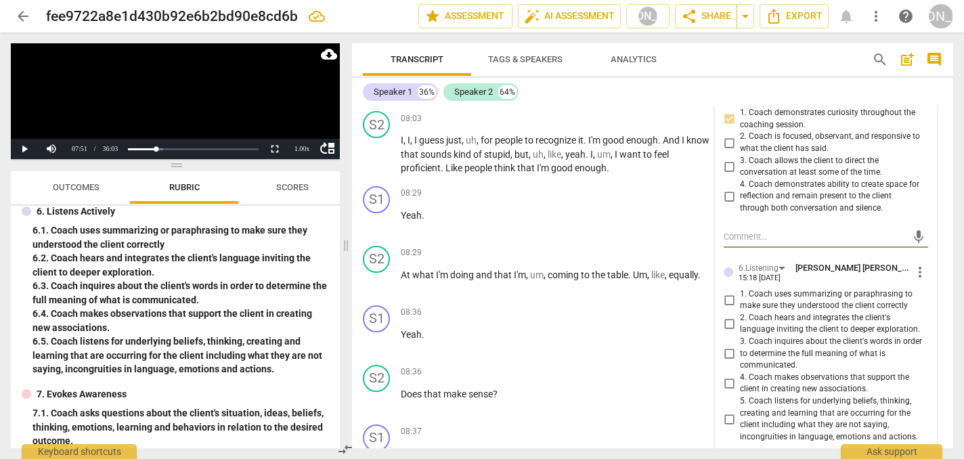
click at [727, 316] on input "2. Coach hears and integrates the client's language inviting the client to deep…" at bounding box center [729, 324] width 22 height 16
checkbox input "true"
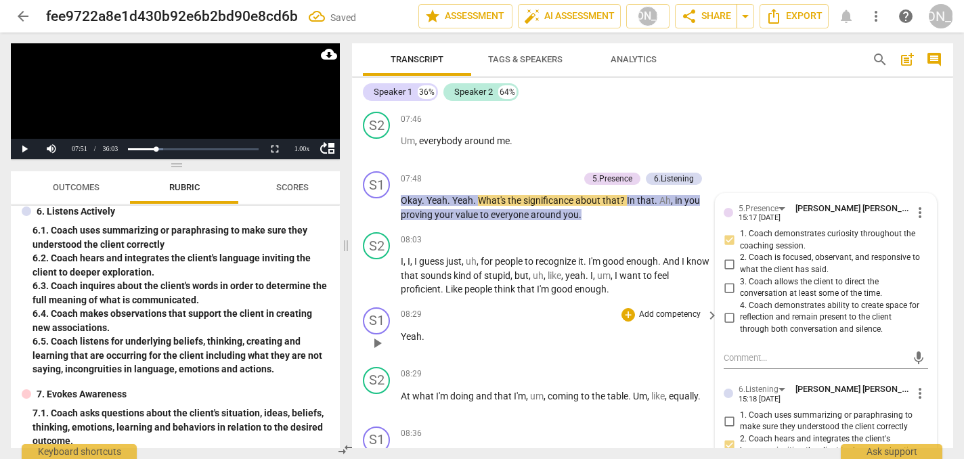
scroll to position [4088, 0]
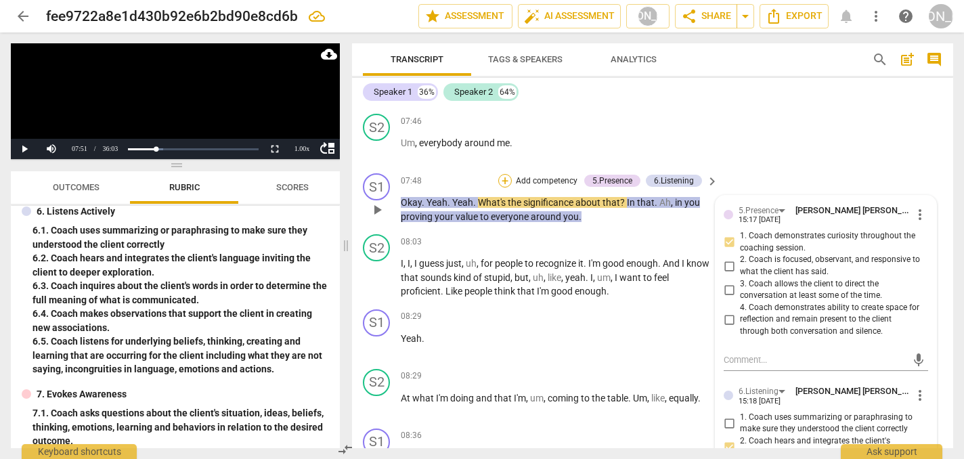
click at [503, 174] on div "+" at bounding box center [505, 181] width 14 height 14
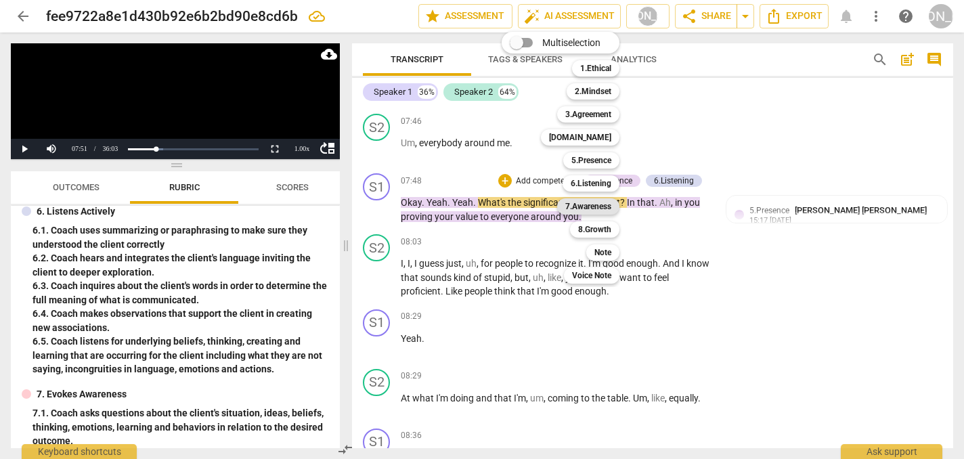
click at [597, 205] on b "7.Awareness" at bounding box center [588, 206] width 46 height 16
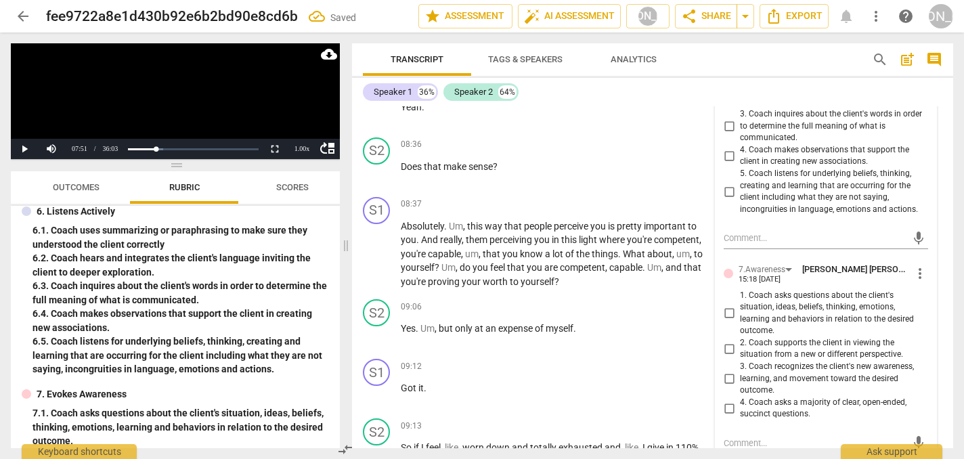
scroll to position [4464, 0]
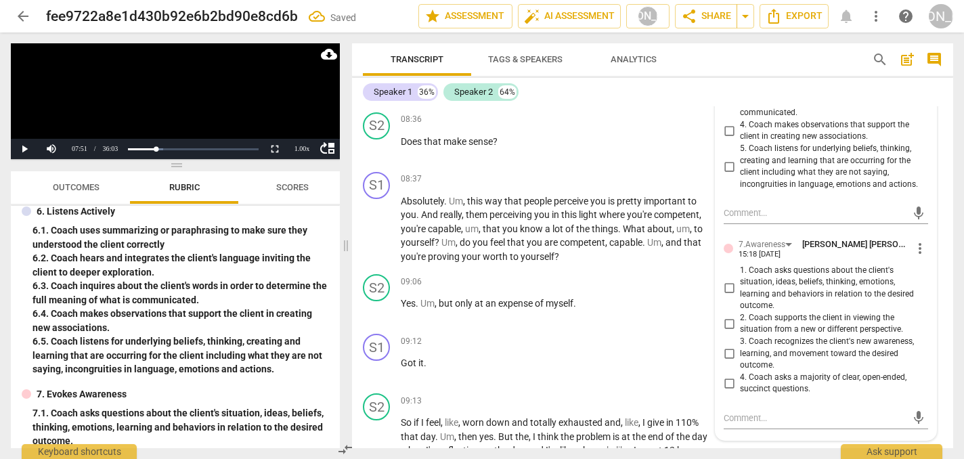
click at [726, 280] on input "1. Coach asks questions about the client's situation, ideas, beliefs, thinking,…" at bounding box center [729, 288] width 22 height 16
checkbox input "true"
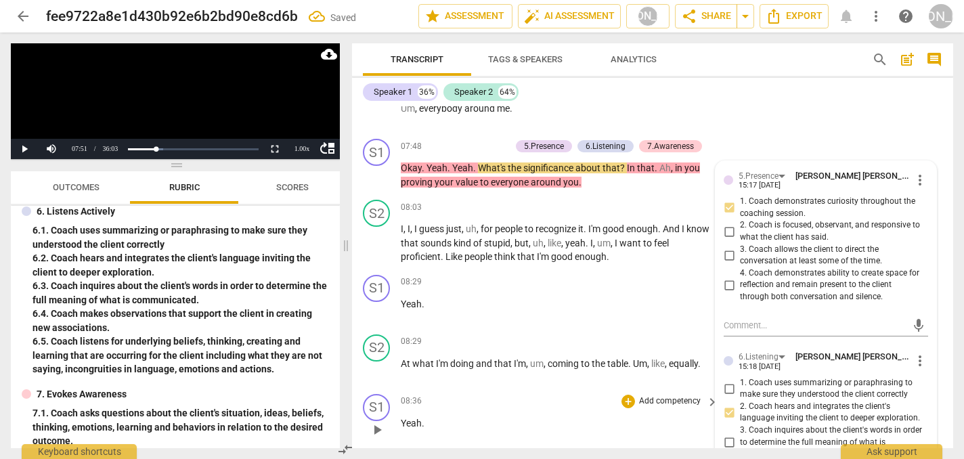
scroll to position [4055, 0]
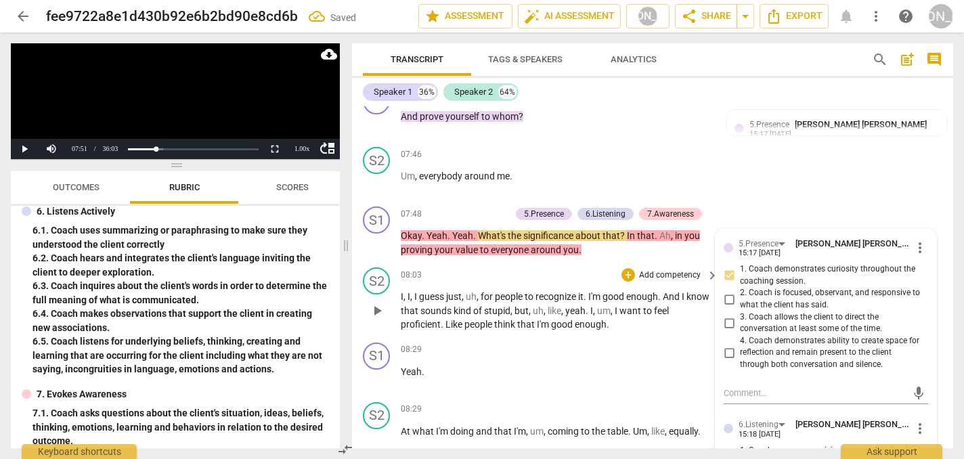
click at [378, 303] on span "play_arrow" at bounding box center [377, 311] width 16 height 16
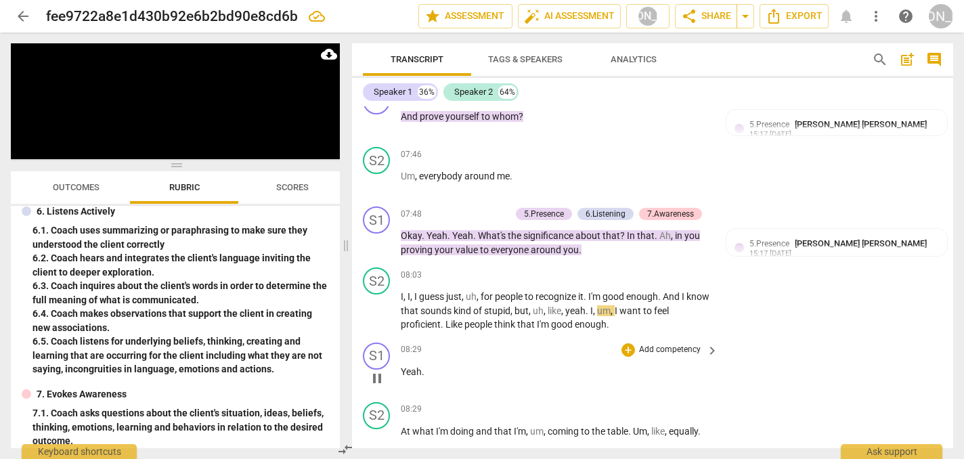
click at [542, 343] on div "08:29 + Add competency keyboard_arrow_right Yeah ." at bounding box center [560, 367] width 319 height 49
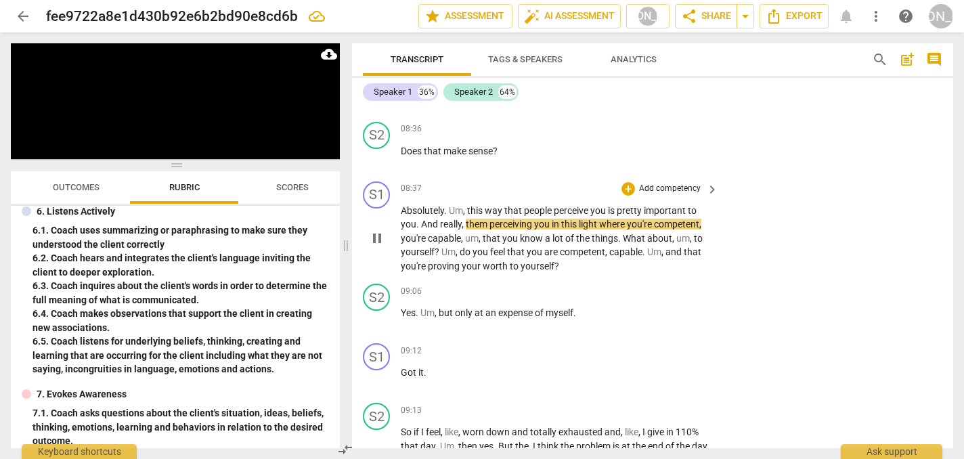
scroll to position [4462, 0]
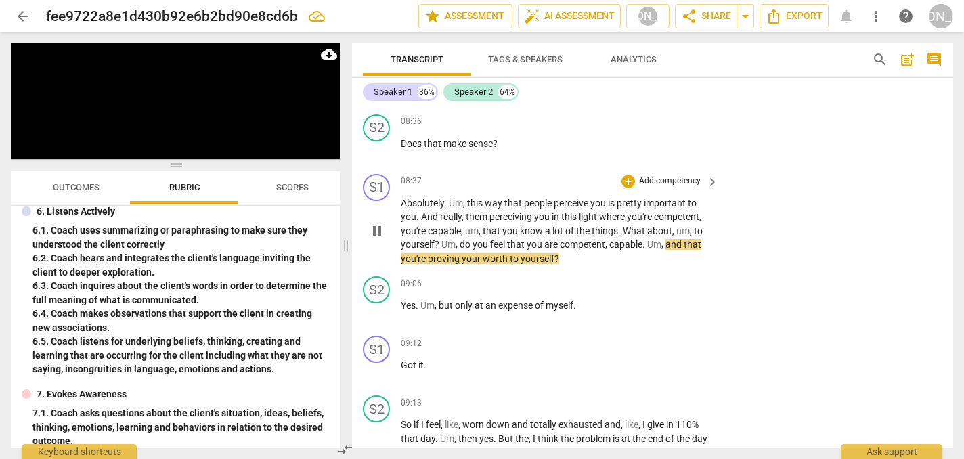
click at [375, 223] on span "pause" at bounding box center [377, 231] width 16 height 16
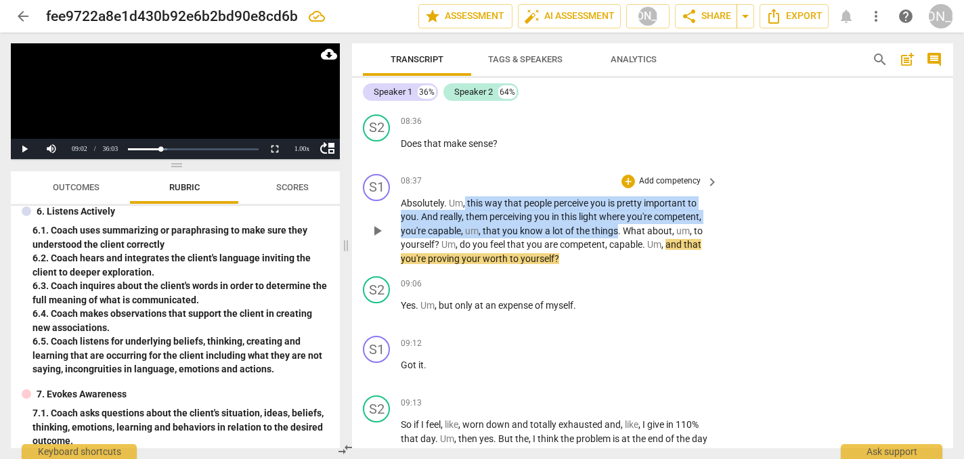
drag, startPoint x: 467, startPoint y: 173, endPoint x: 618, endPoint y: 204, distance: 154.0
click at [618, 204] on p "Absolutely . Um , this way that people perceive you is pretty important to you …" at bounding box center [556, 231] width 311 height 70
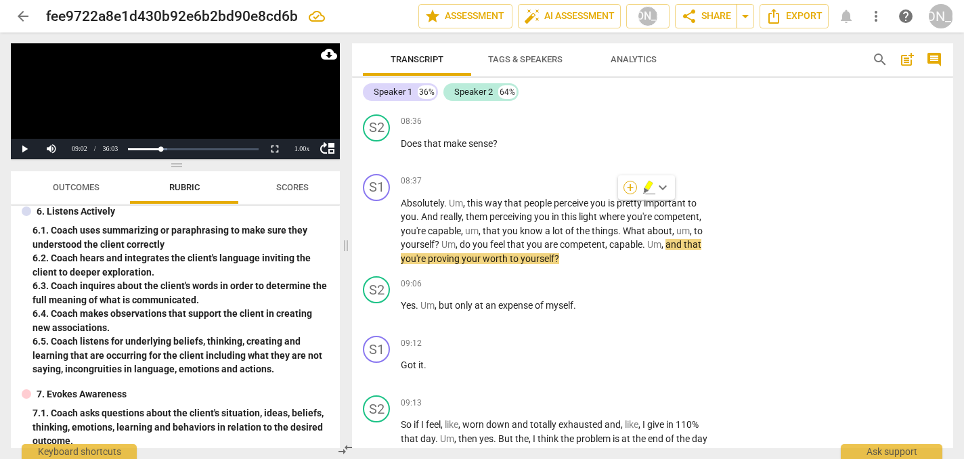
click at [631, 190] on div "+" at bounding box center [631, 188] width 14 height 14
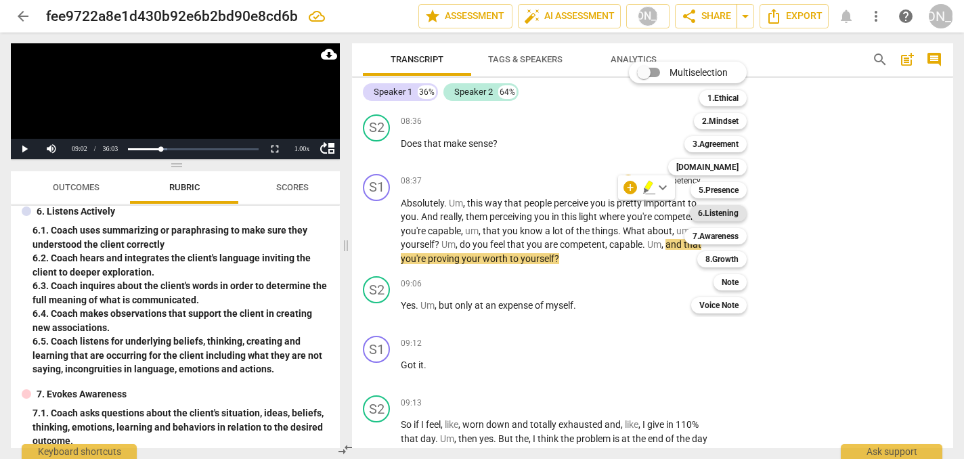
click at [712, 211] on b "6.Listening" at bounding box center [718, 213] width 41 height 16
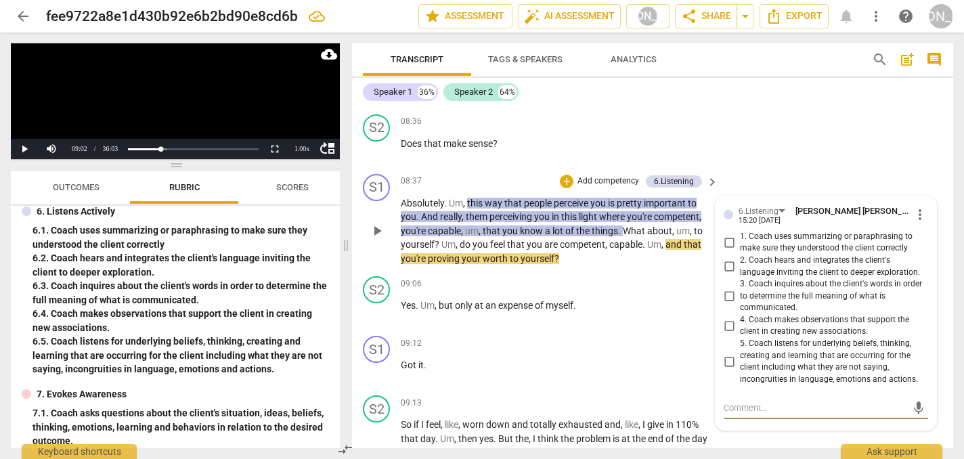
click at [915, 207] on span "more_vert" at bounding box center [920, 215] width 16 height 16
click at [926, 215] on li "Delete" at bounding box center [929, 215] width 47 height 26
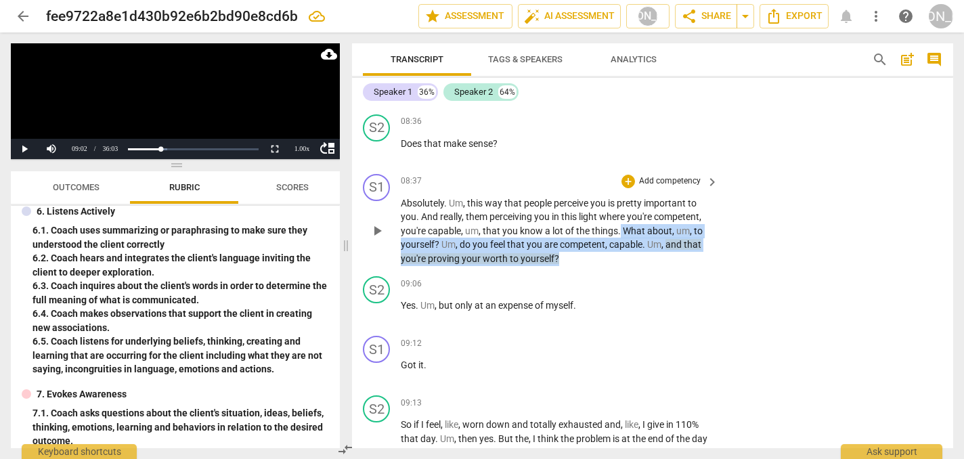
drag, startPoint x: 620, startPoint y: 206, endPoint x: 626, endPoint y: 228, distance: 23.0
click at [626, 228] on p "Absolutely . Um , this way that people perceive you is pretty important to you …" at bounding box center [556, 231] width 311 height 70
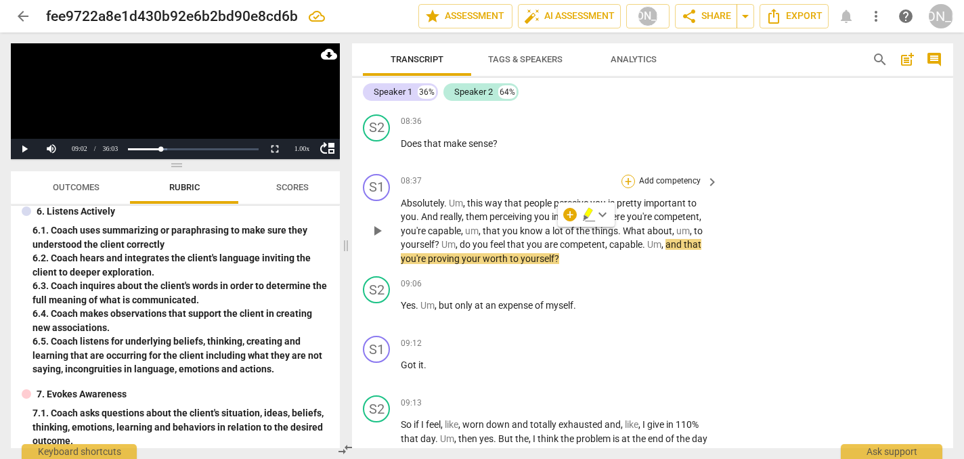
click at [625, 175] on div "+" at bounding box center [629, 182] width 14 height 14
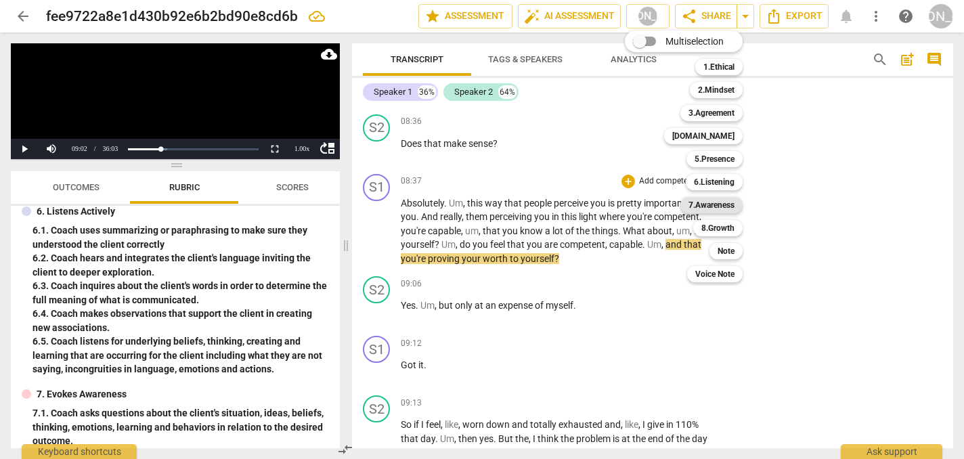
click at [720, 209] on b "7.Awareness" at bounding box center [712, 205] width 46 height 16
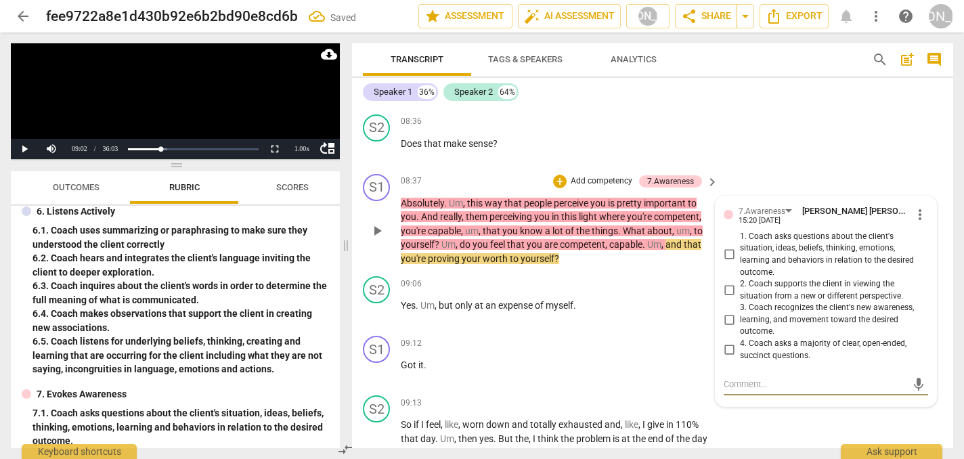
click at [727, 246] on input "1. Coach asks questions about the client's situation, ideas, beliefs, thinking,…" at bounding box center [729, 254] width 22 height 16
checkbox input "true"
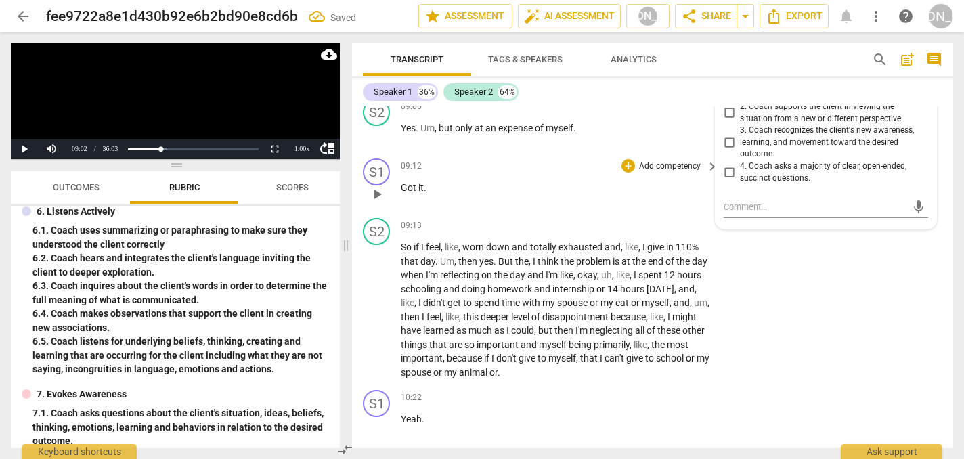
scroll to position [4650, 0]
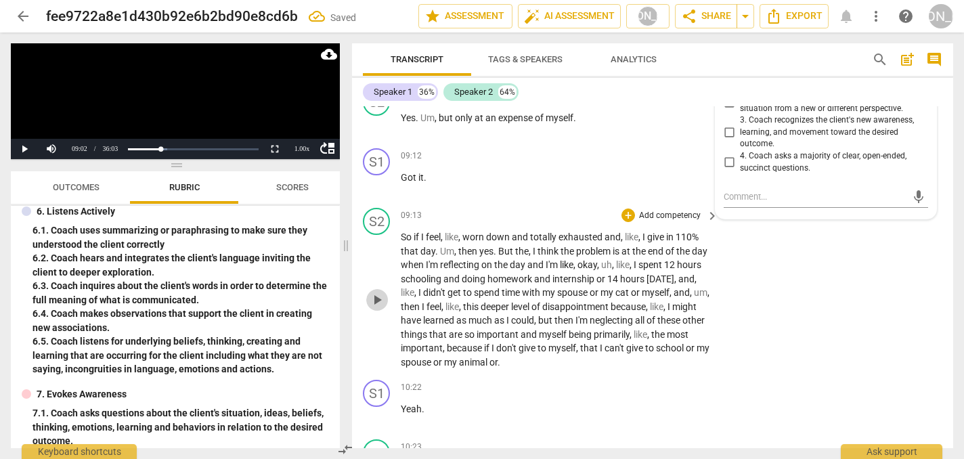
click at [377, 292] on span "play_arrow" at bounding box center [377, 300] width 16 height 16
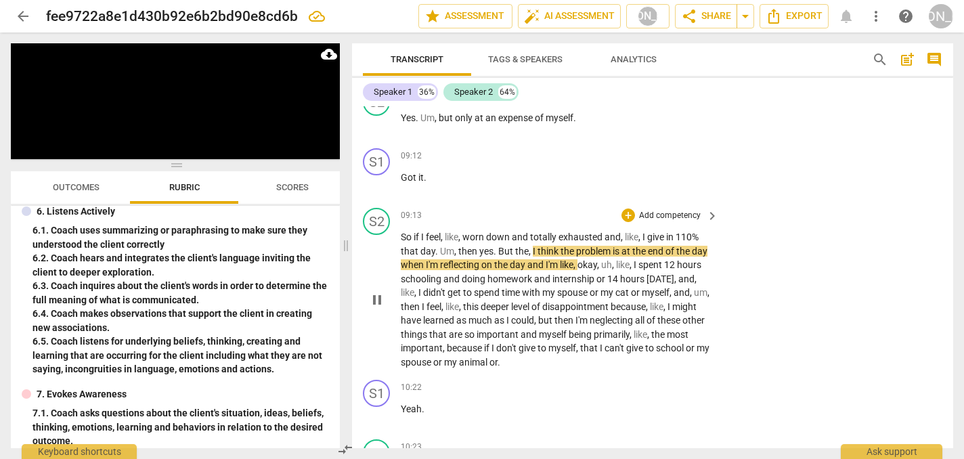
click at [381, 292] on span "pause" at bounding box center [377, 300] width 16 height 16
click at [381, 292] on span "play_arrow" at bounding box center [377, 300] width 16 height 16
click at [382, 292] on span "pause" at bounding box center [377, 300] width 16 height 16
